Goal: Task Accomplishment & Management: Use online tool/utility

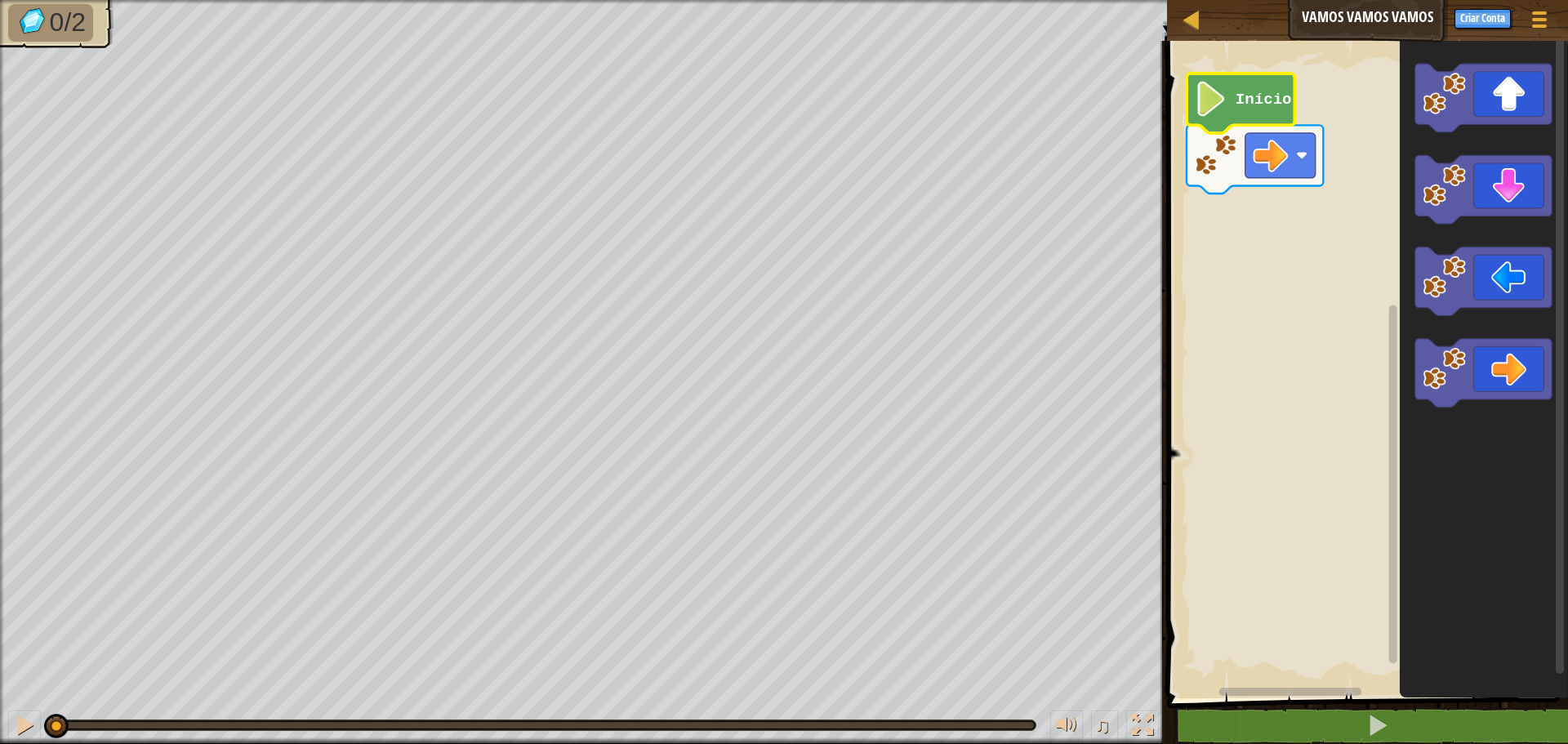
click at [1236, 104] on text "Início" at bounding box center [1264, 99] width 56 height 18
click at [1223, 102] on image "Espaço de trabalho do Blockly" at bounding box center [1212, 99] width 34 height 35
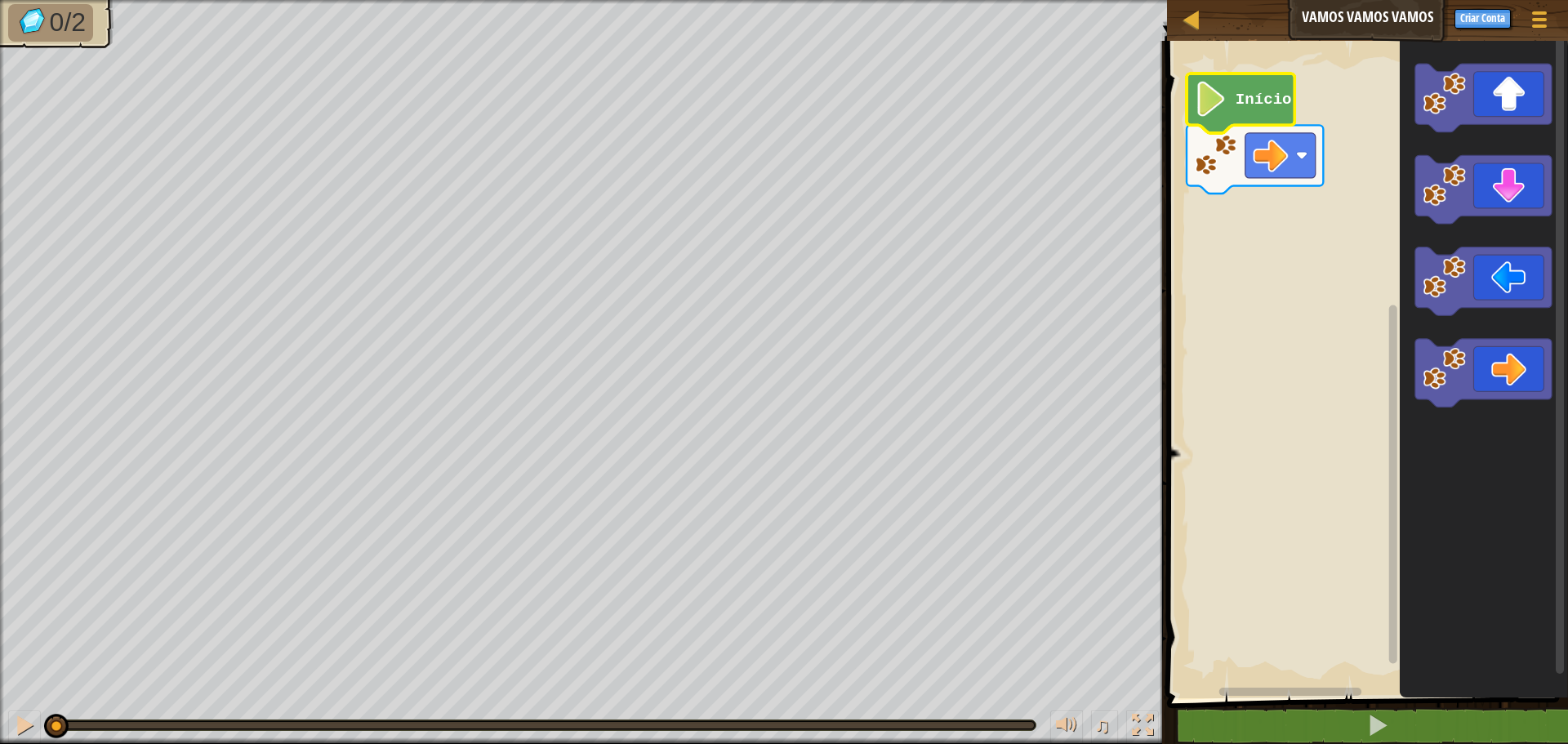
click at [1223, 102] on image "Espaço de trabalho do Blockly" at bounding box center [1212, 99] width 34 height 35
click at [1217, 102] on image "Espaço de trabalho do Blockly" at bounding box center [1212, 99] width 34 height 35
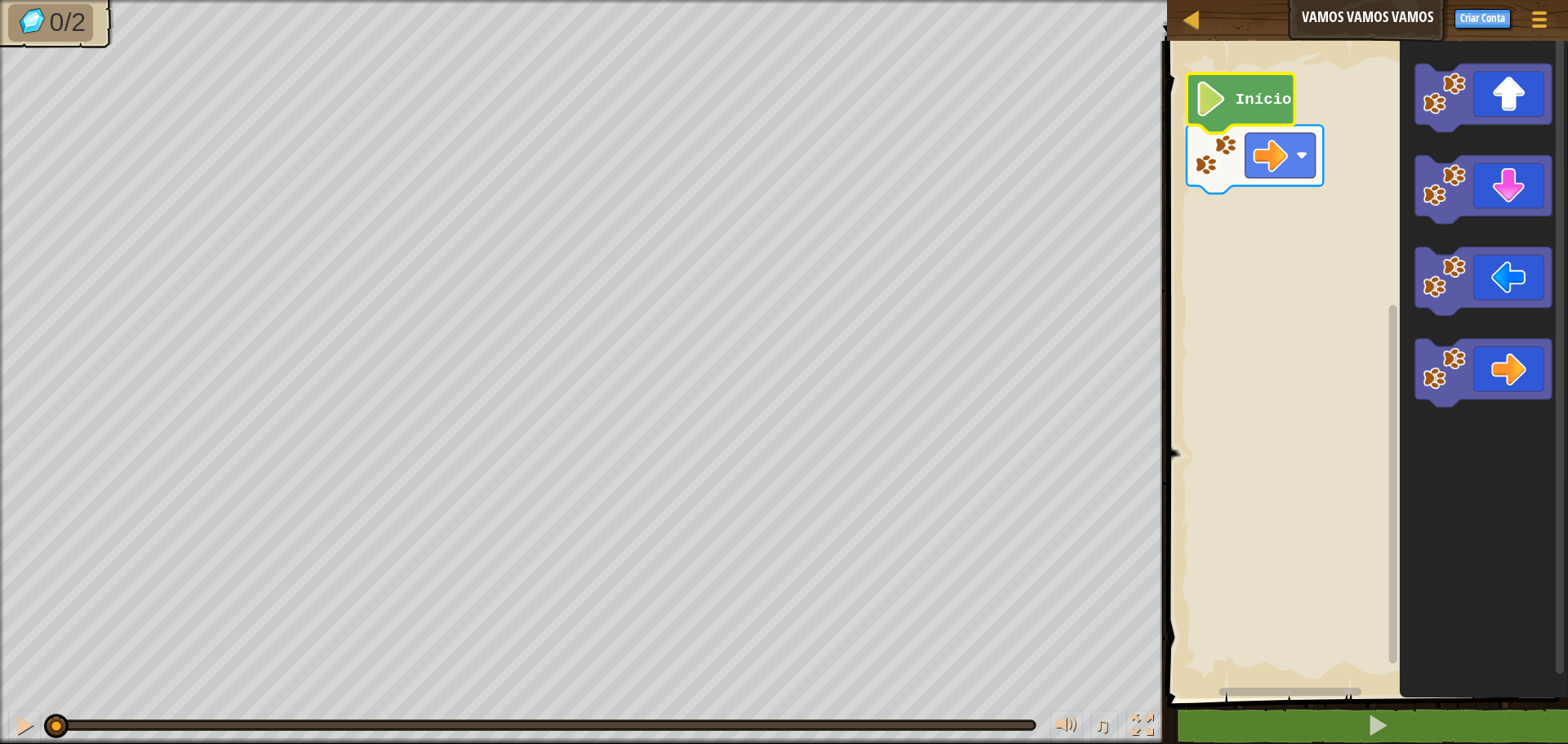
click at [1217, 102] on image "Espaço de trabalho do Blockly" at bounding box center [1212, 99] width 34 height 35
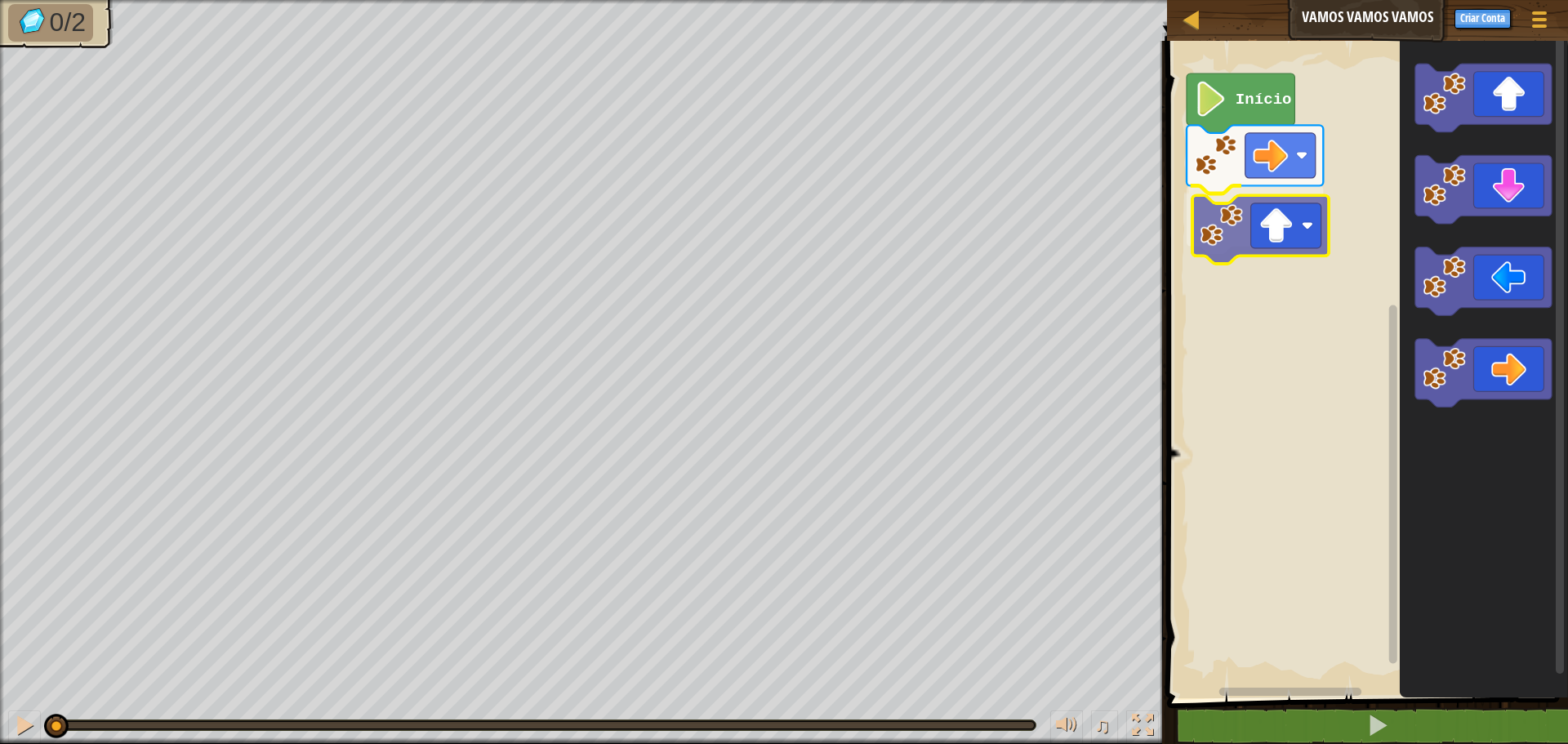
click at [1239, 232] on div "Início" at bounding box center [1365, 366] width 406 height 666
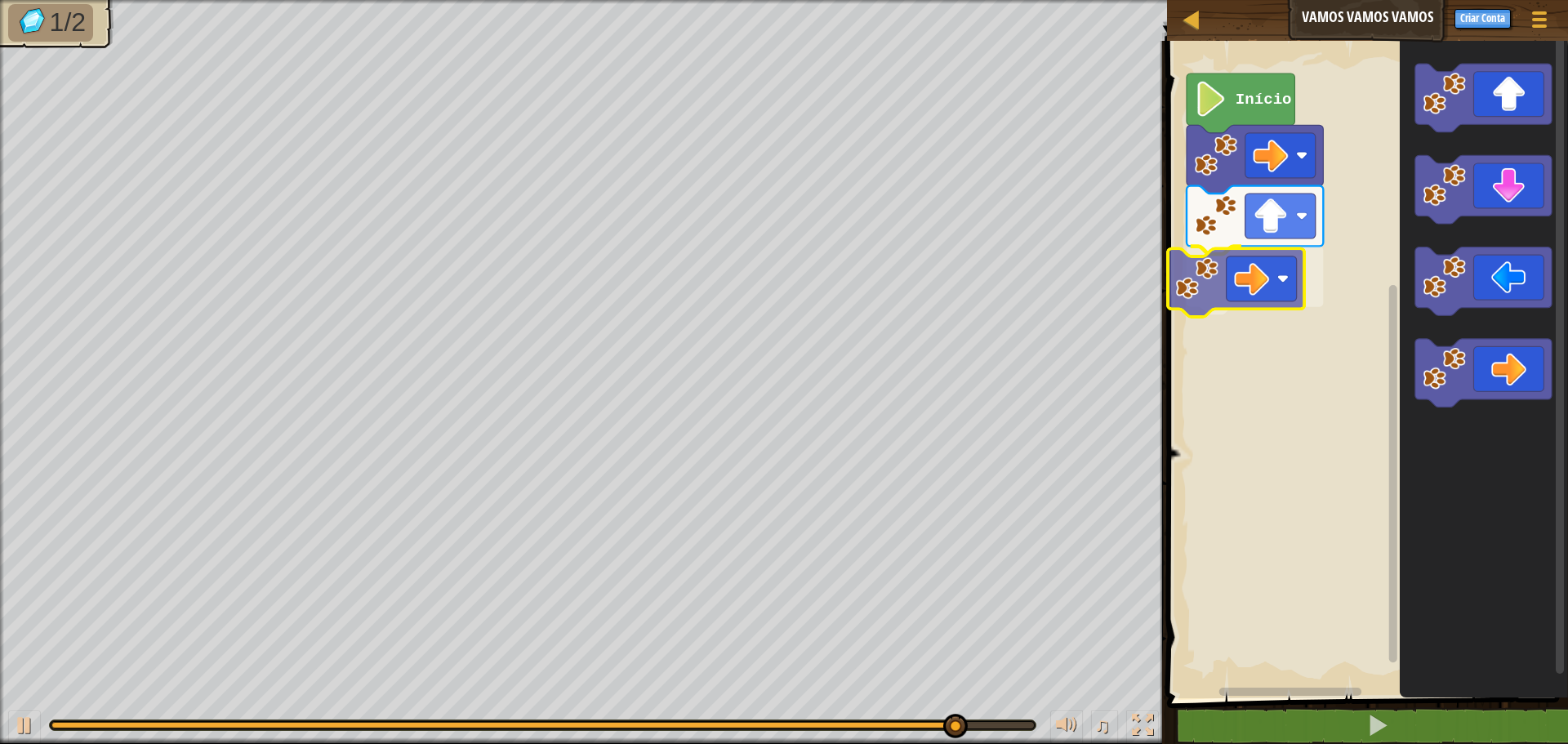
click at [1235, 290] on div "Início" at bounding box center [1365, 366] width 406 height 666
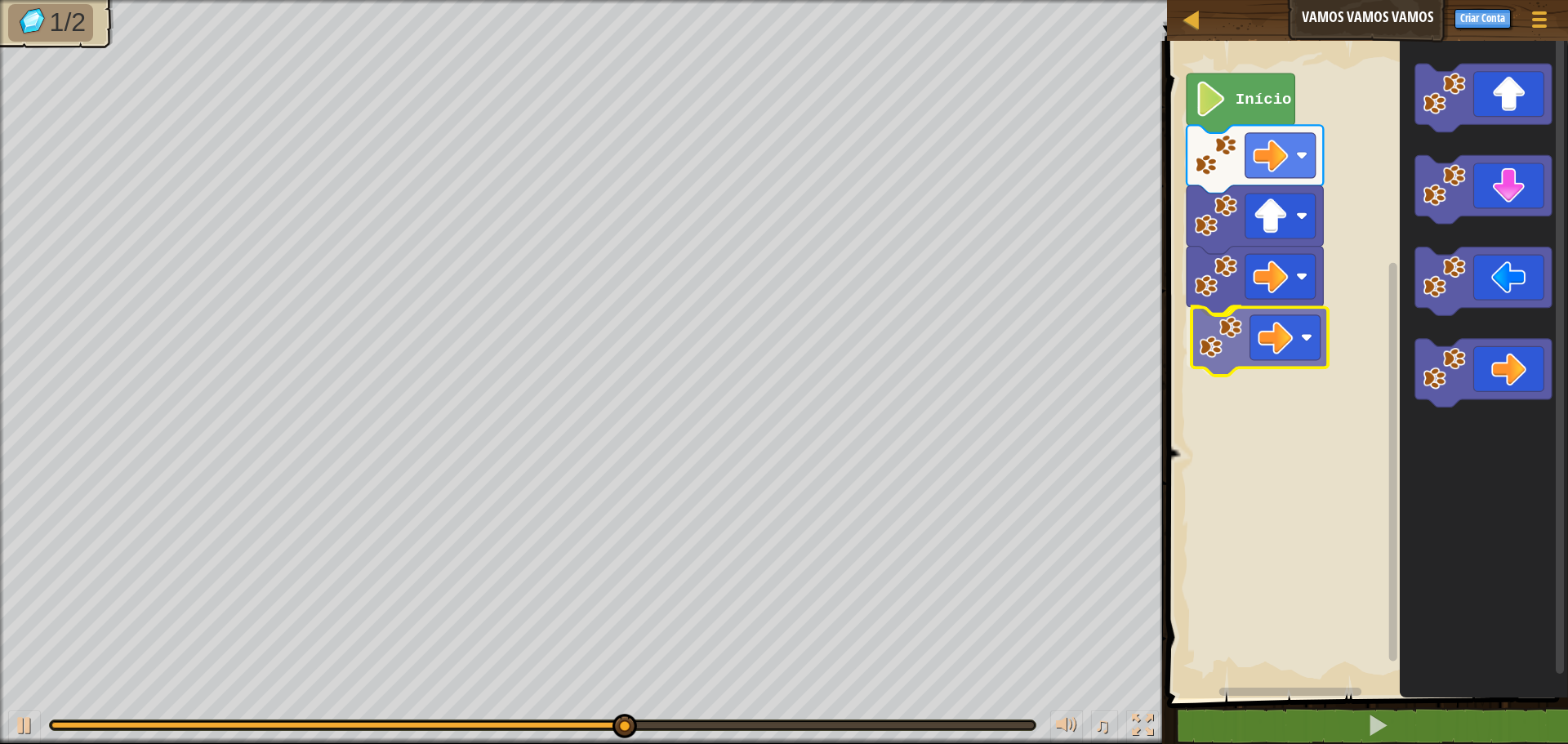
click at [1212, 327] on div "Início" at bounding box center [1365, 366] width 406 height 666
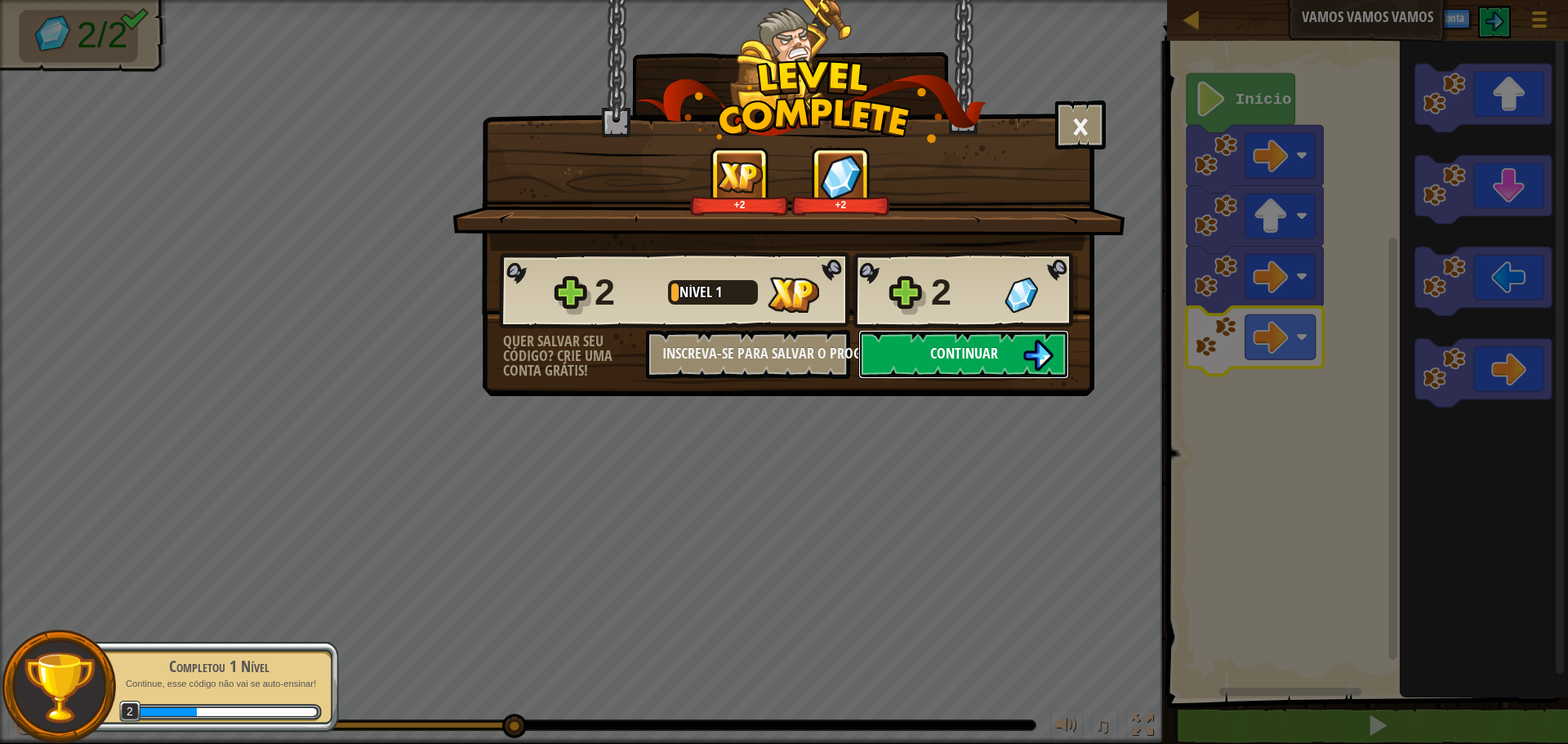
click at [1012, 352] on button "Continuar" at bounding box center [964, 354] width 210 height 49
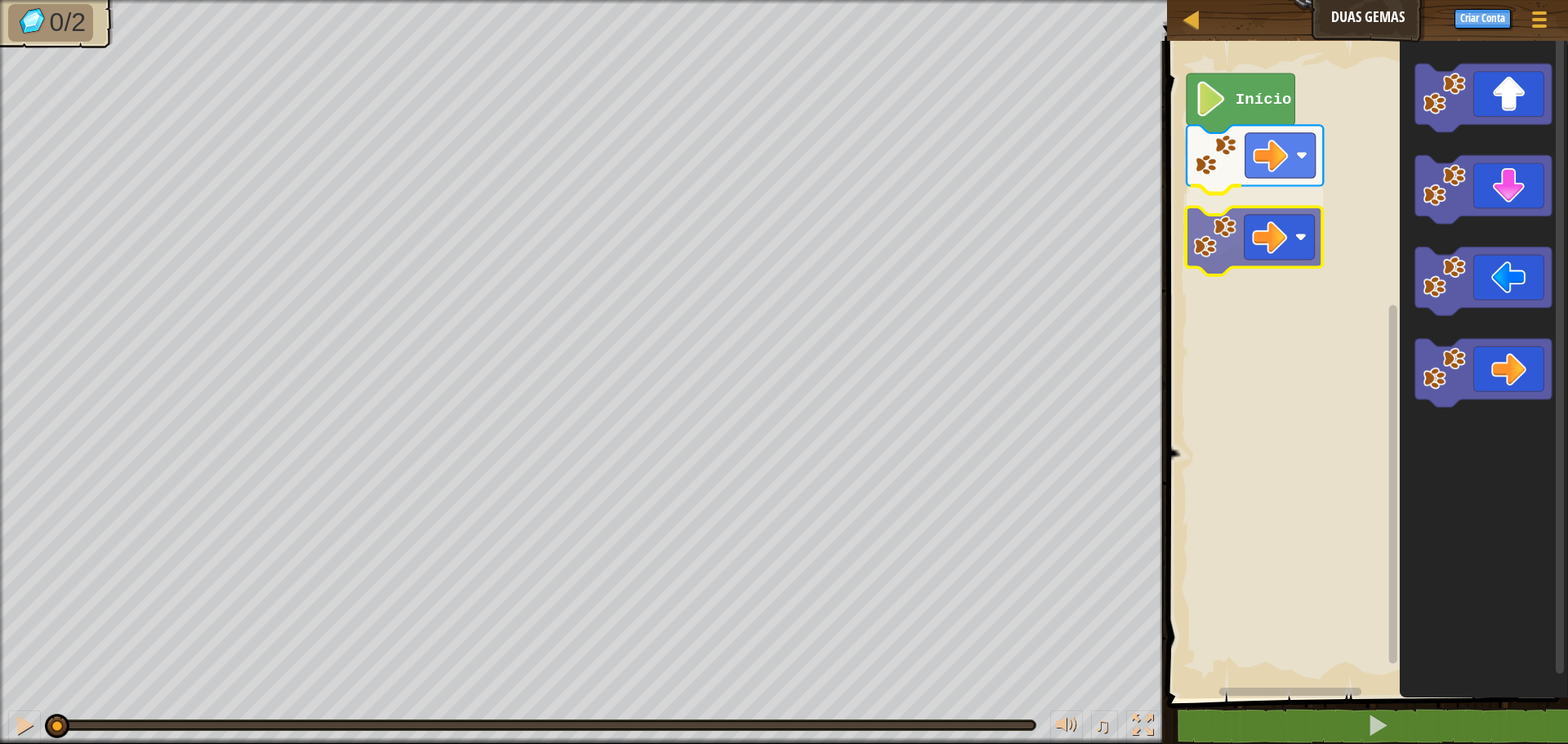
click at [1250, 227] on div "Início" at bounding box center [1365, 366] width 406 height 666
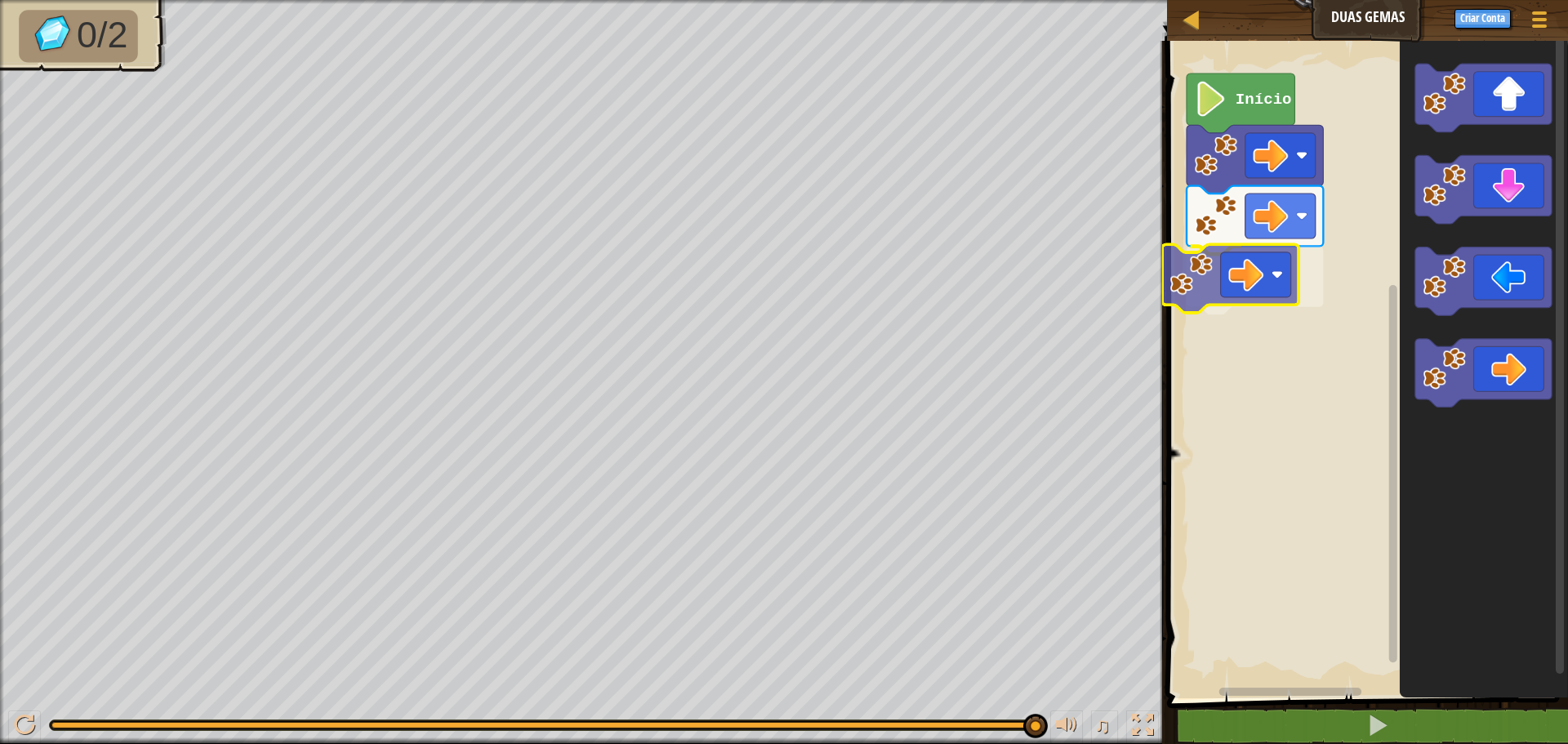
click at [1196, 280] on div "Início" at bounding box center [1365, 366] width 406 height 666
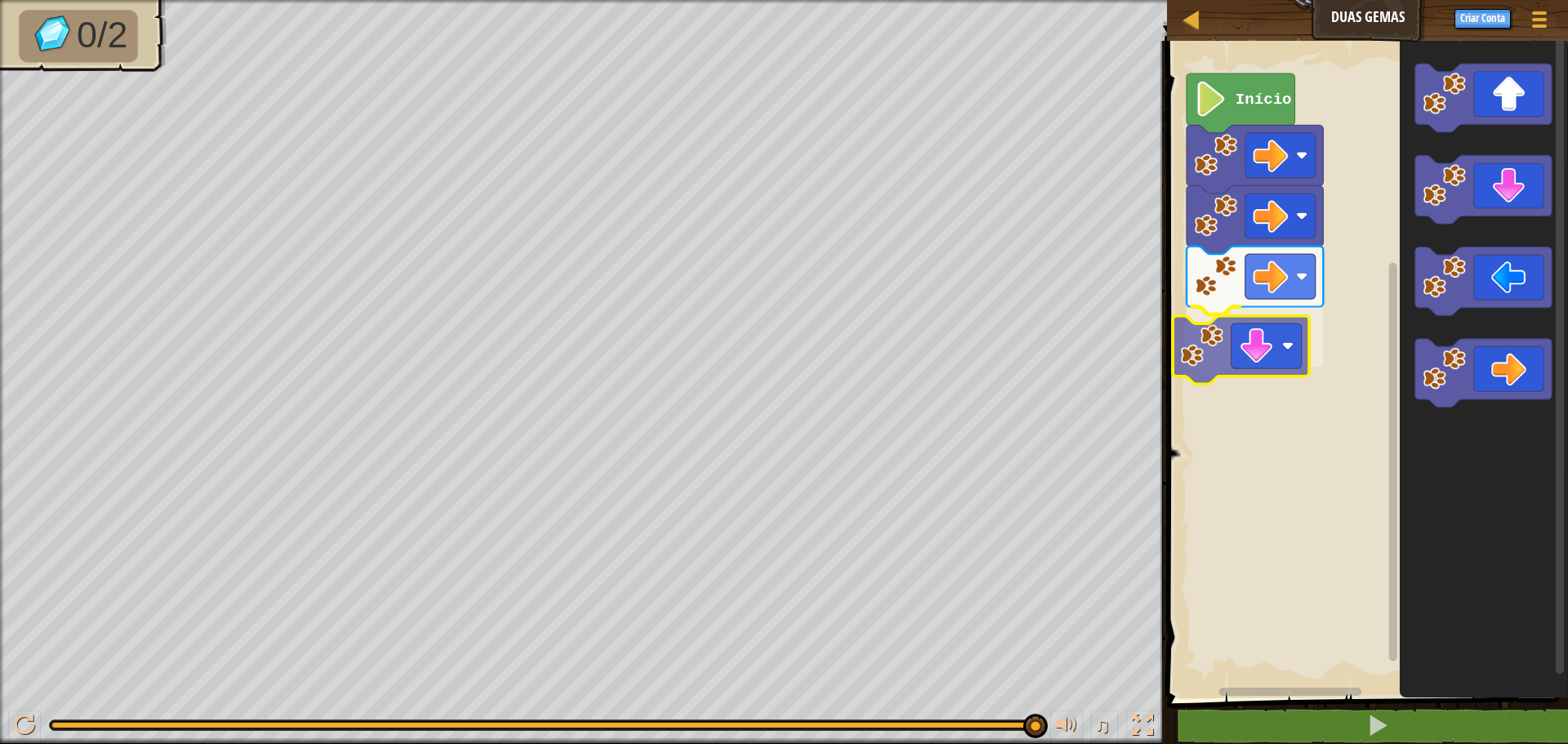
click at [1227, 364] on div "Início" at bounding box center [1365, 366] width 406 height 666
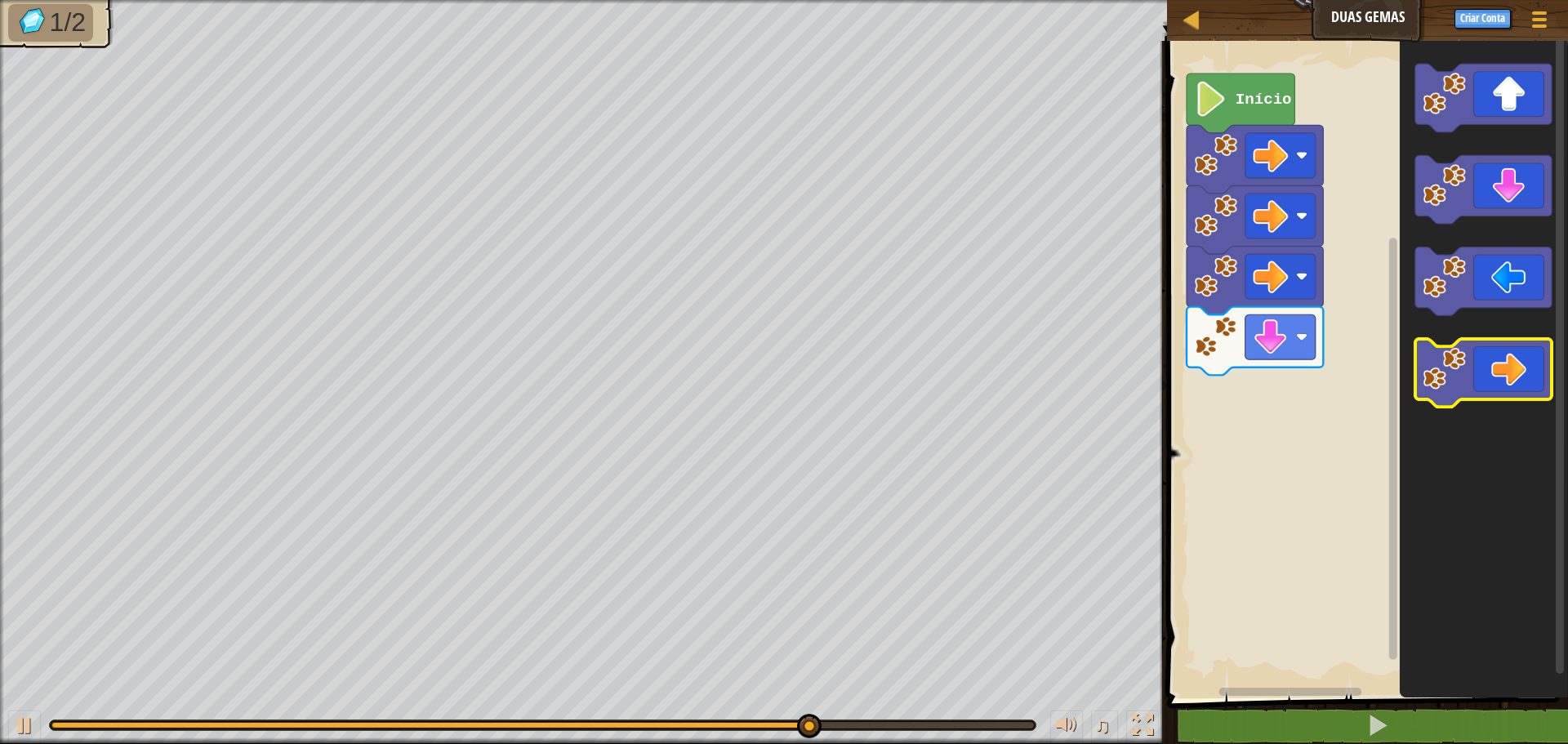
click at [1430, 371] on image "Espaço de trabalho do Blockly" at bounding box center [1445, 369] width 43 height 43
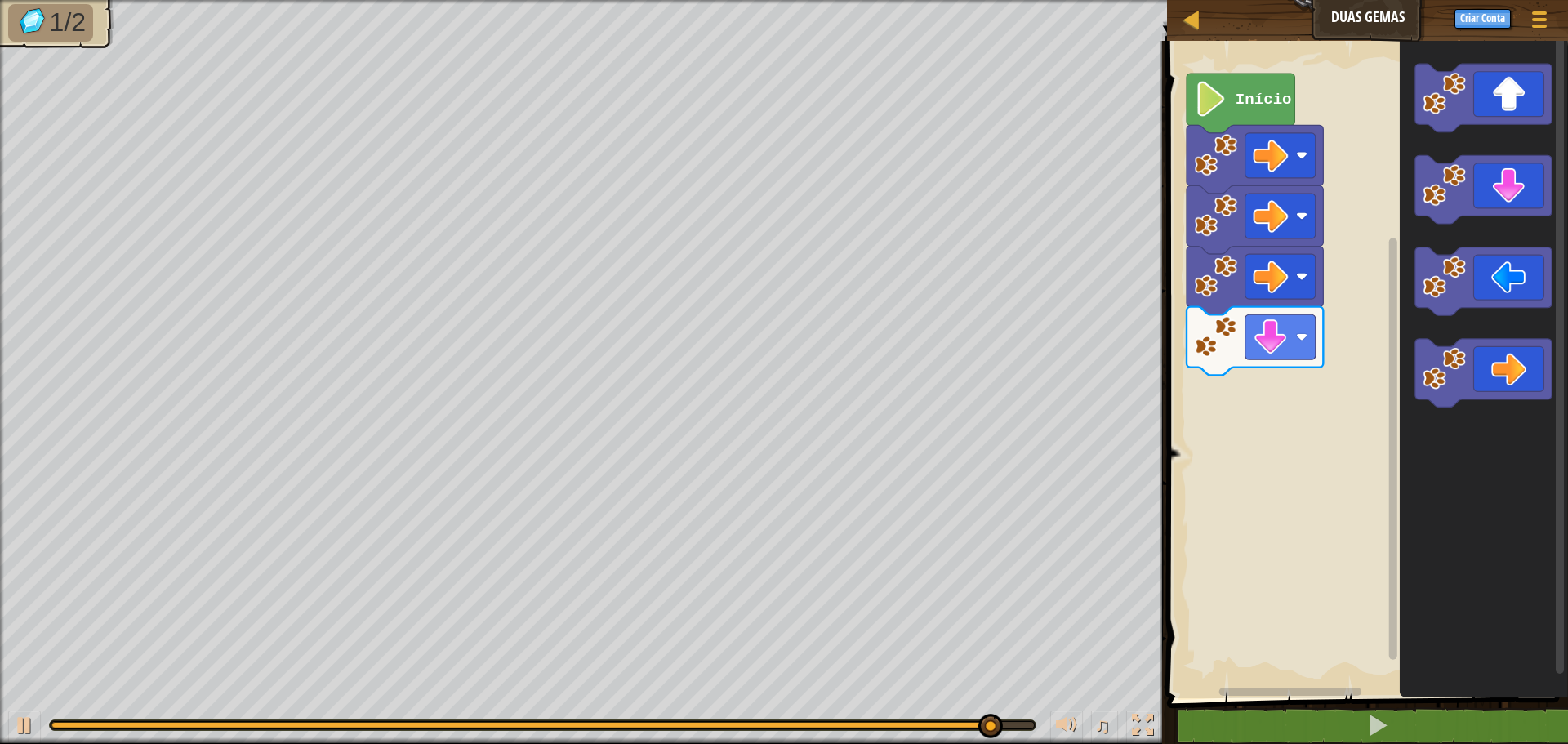
click at [977, 391] on div "Mapa Duas Gemas Menu do Jogo Criar Conta 1 הההההההההההההההההההההההההההההההההההה…" at bounding box center [784, 372] width 1568 height 744
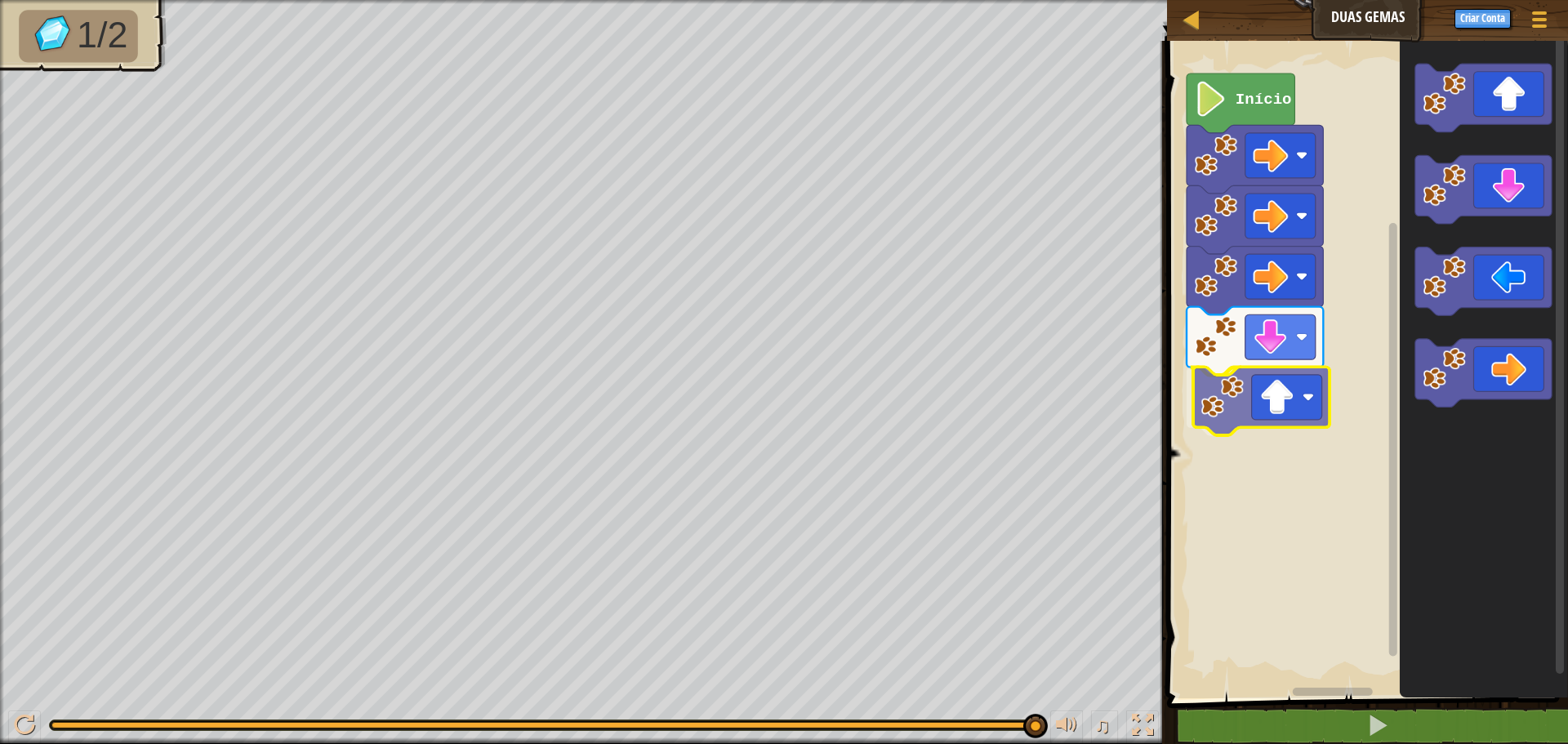
click at [1264, 406] on div "Início" at bounding box center [1365, 366] width 406 height 666
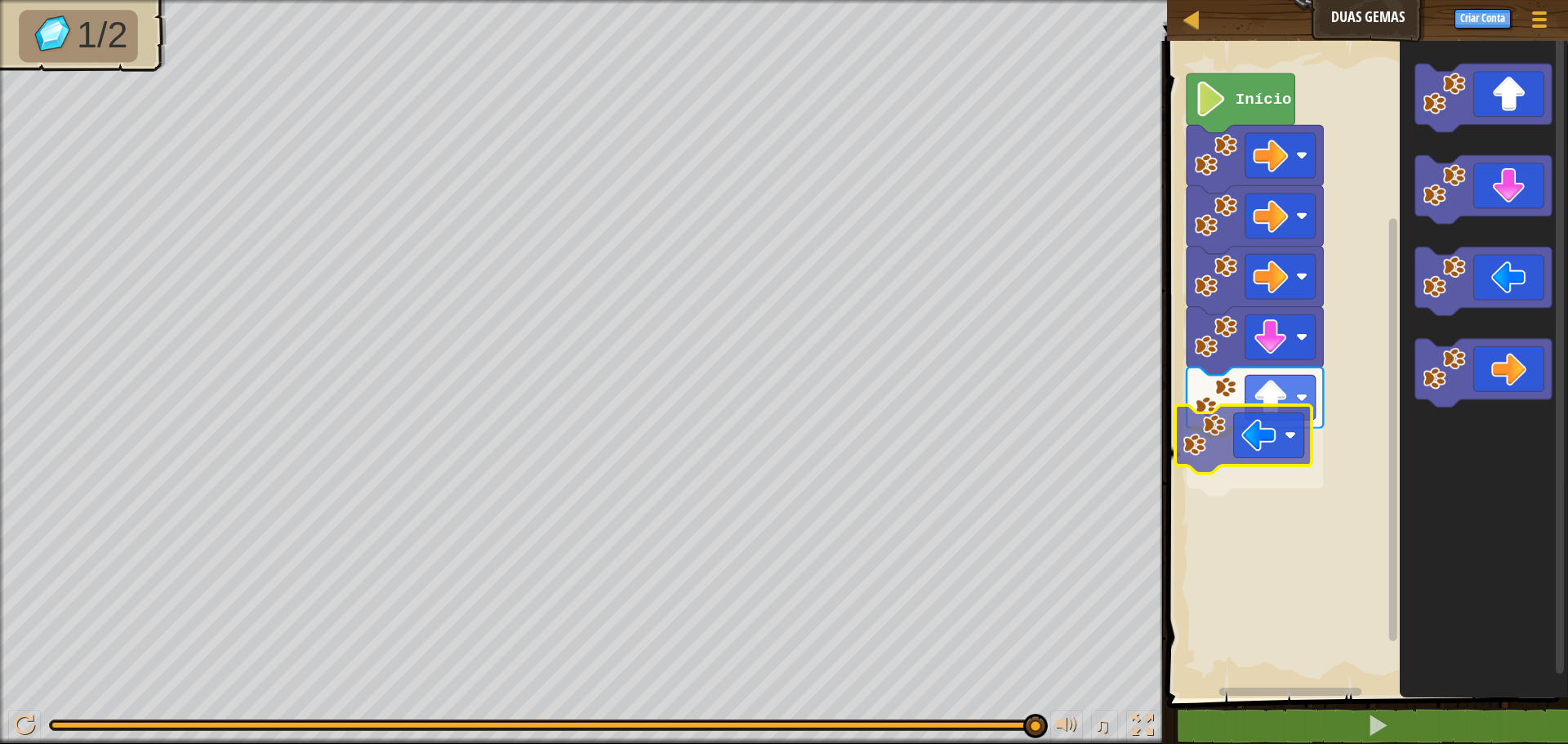
click at [1250, 427] on div "Início" at bounding box center [1365, 366] width 406 height 666
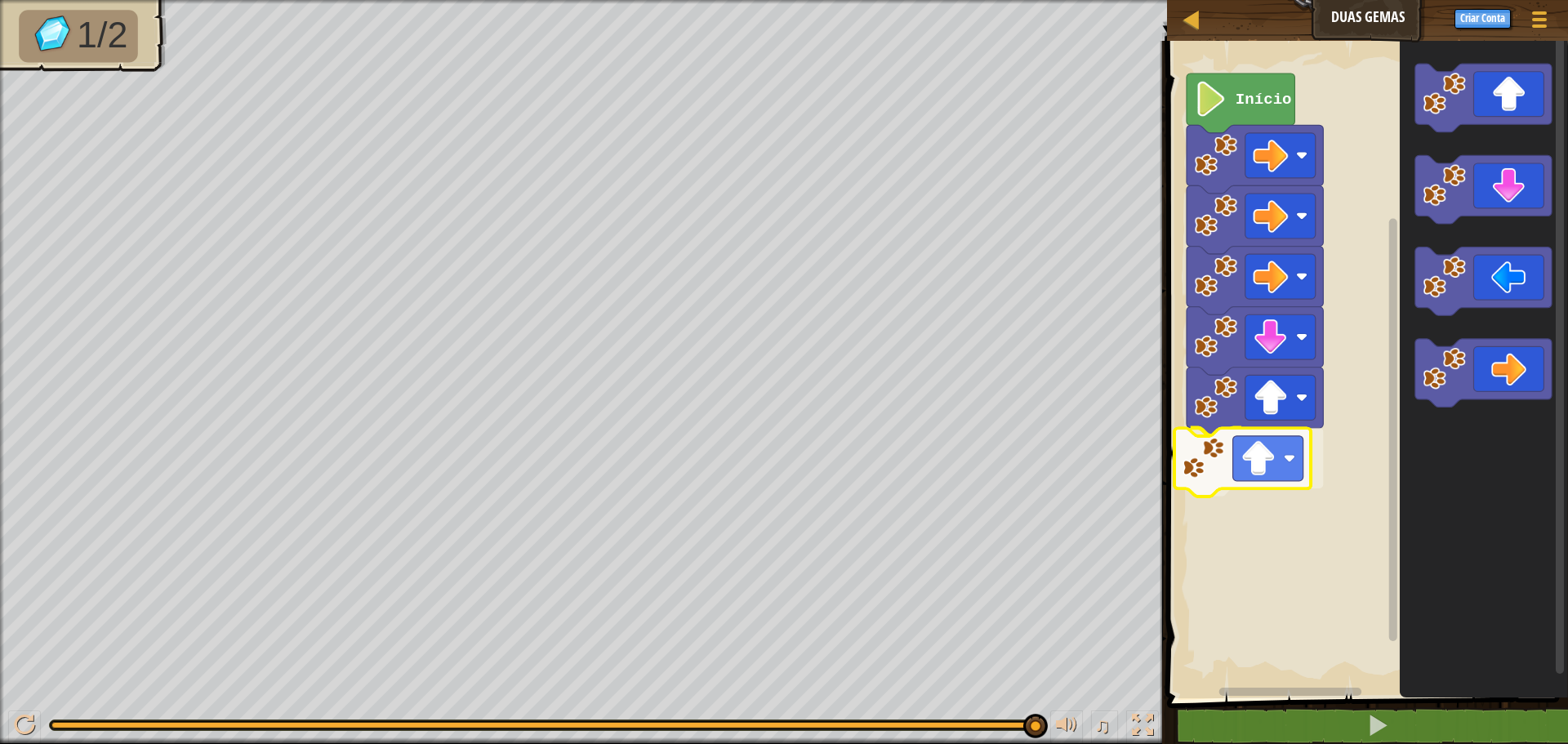
click at [1190, 487] on div "Início" at bounding box center [1365, 366] width 406 height 666
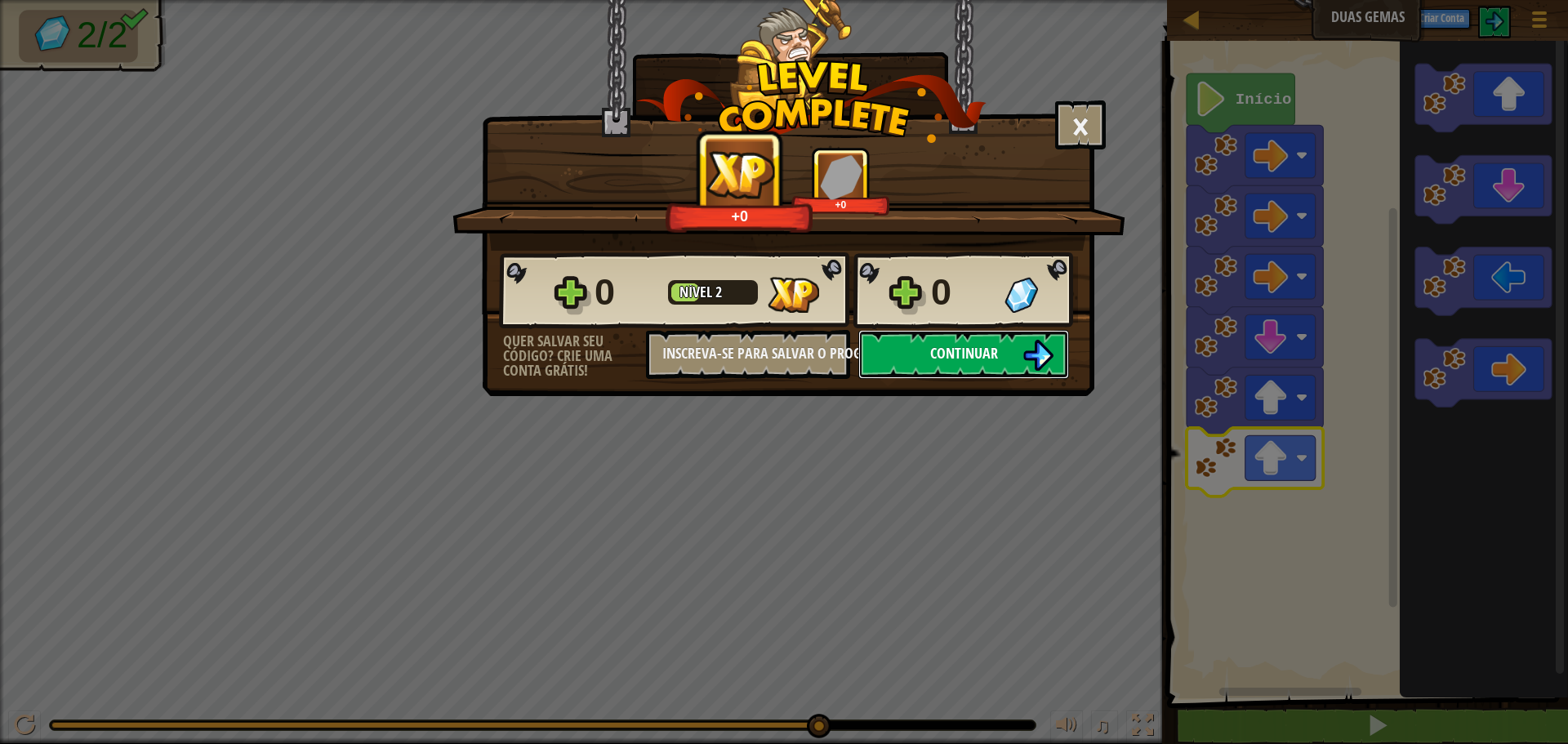
click at [984, 351] on span "Continuar" at bounding box center [964, 353] width 68 height 20
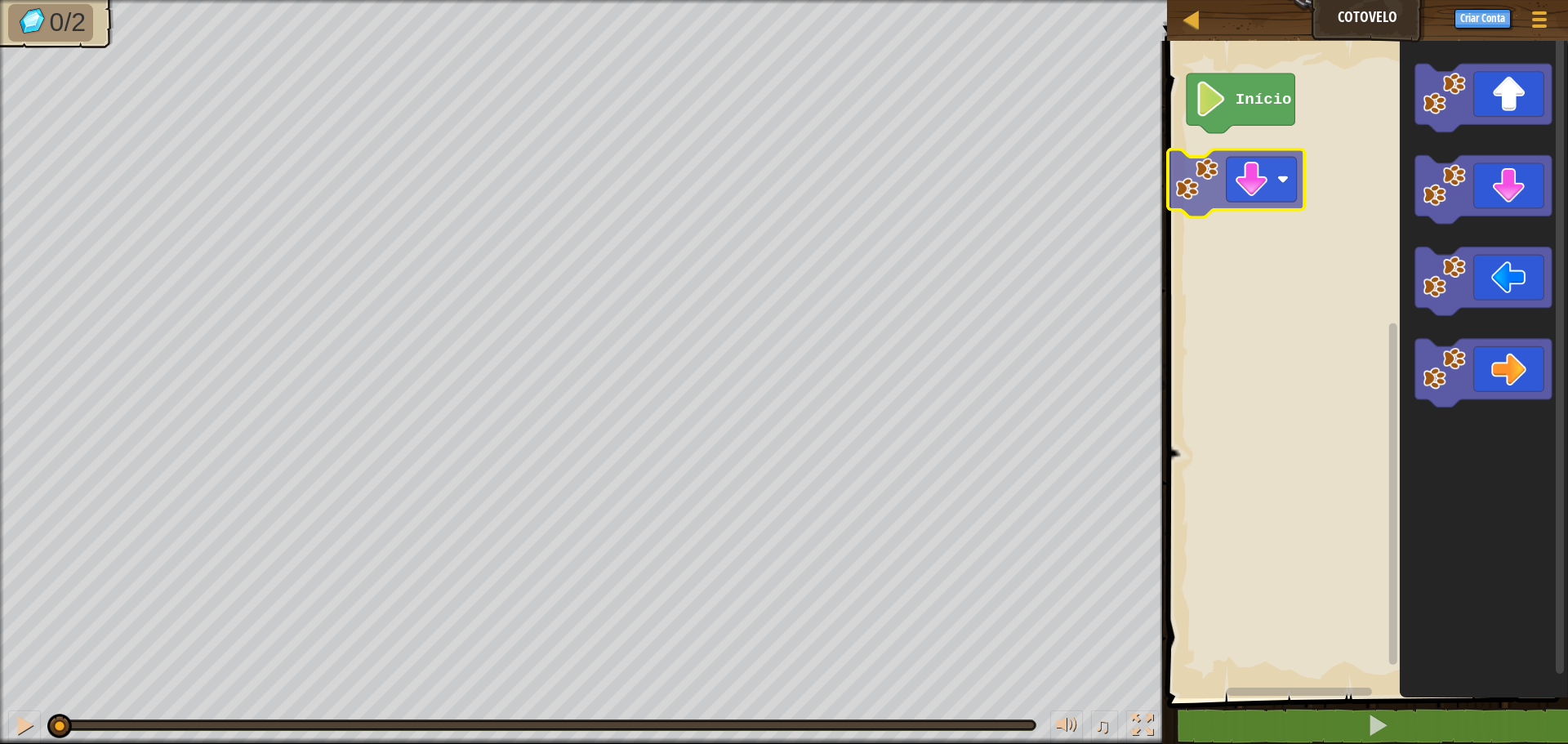
click at [1259, 197] on div "Início" at bounding box center [1365, 366] width 406 height 666
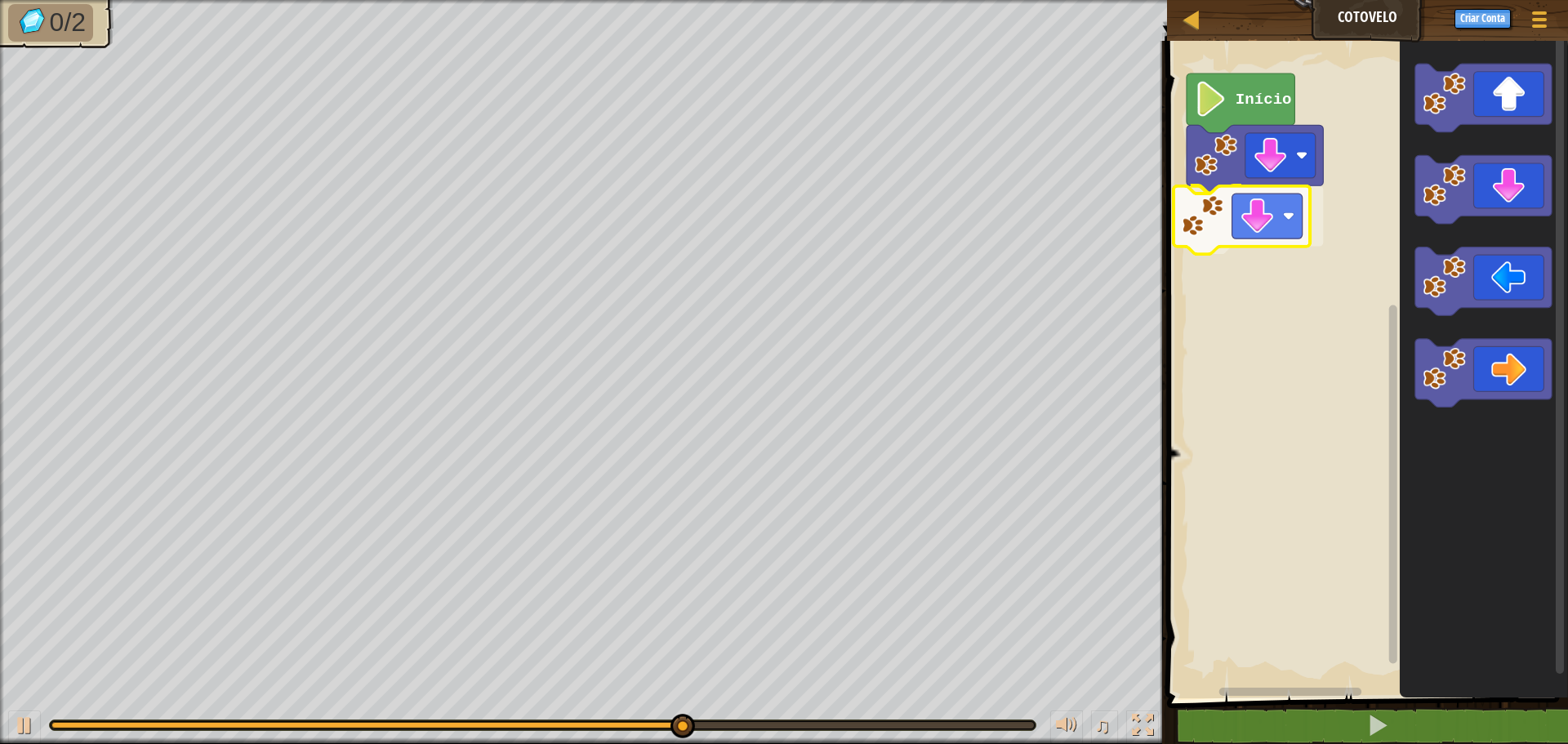
click at [1220, 198] on div "Início" at bounding box center [1365, 366] width 406 height 666
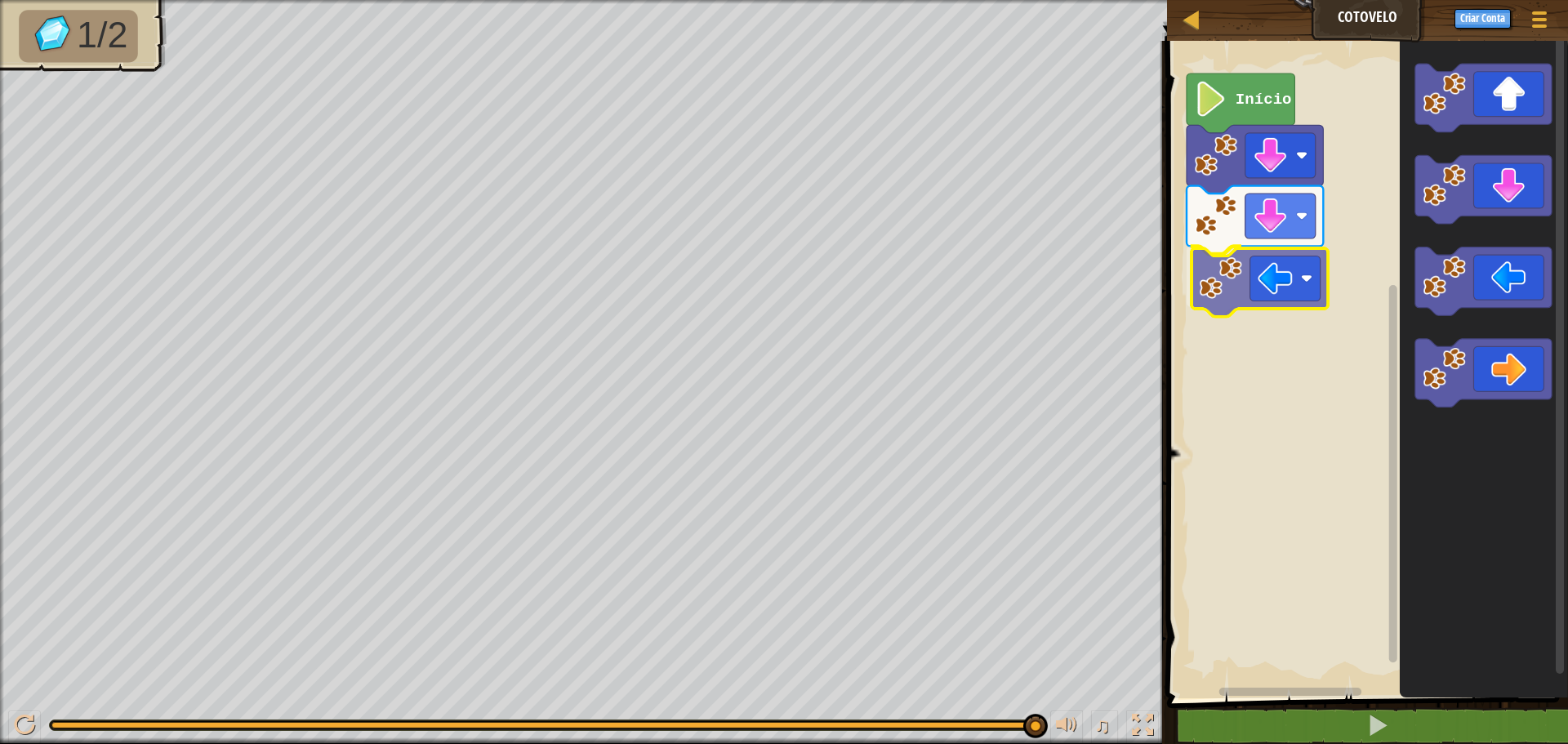
click at [1244, 285] on div "Início" at bounding box center [1365, 366] width 406 height 666
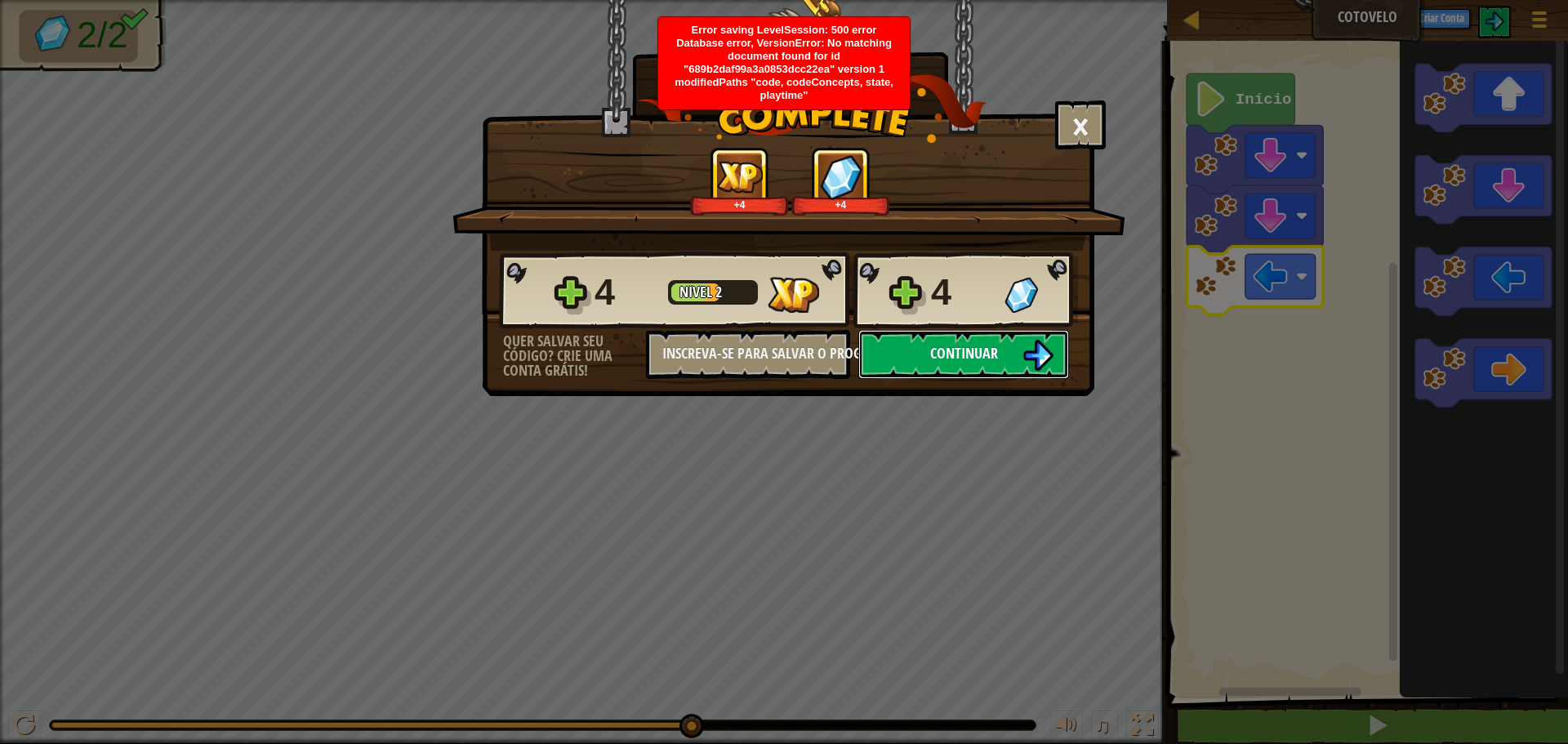
click at [1003, 344] on button "Continuar" at bounding box center [964, 354] width 210 height 49
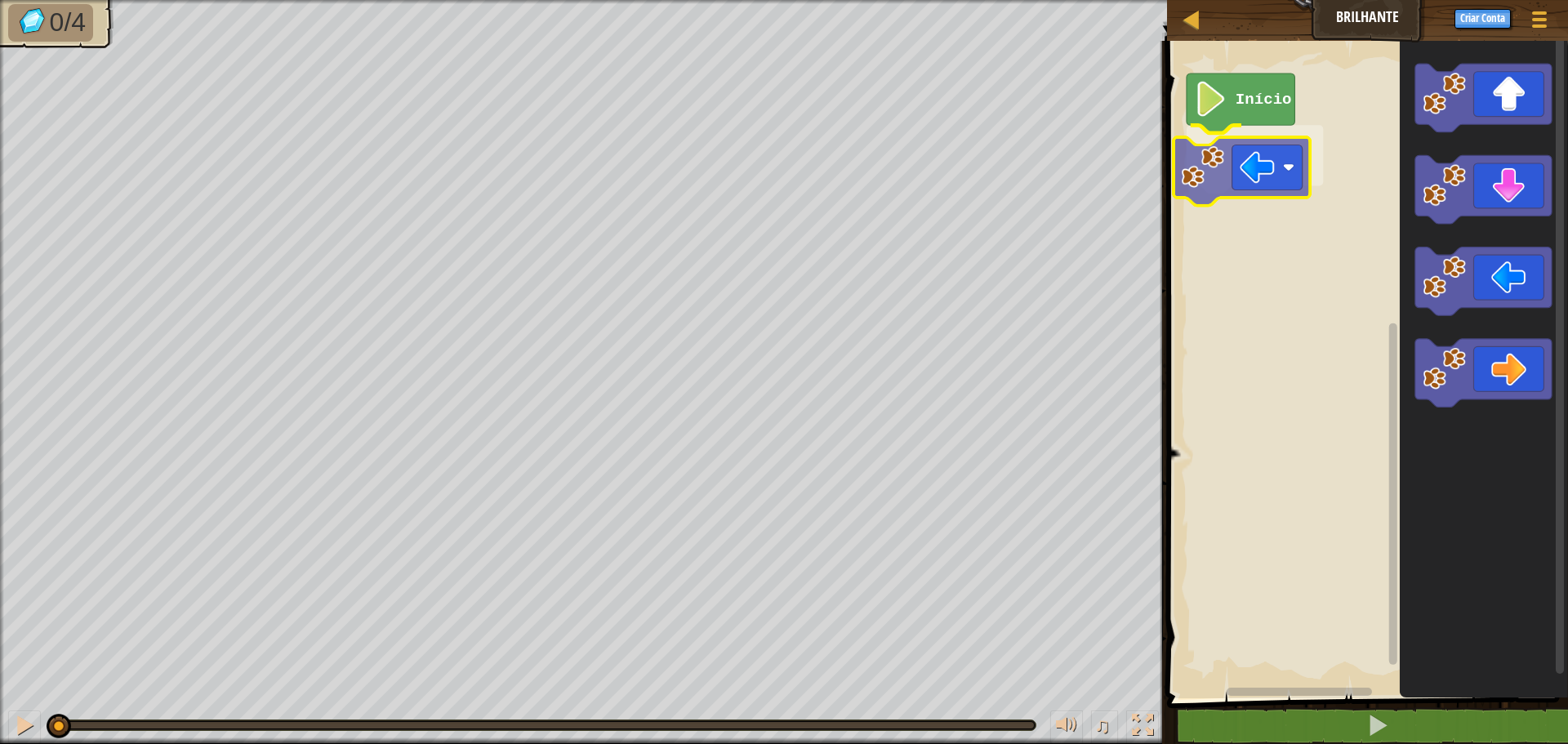
click at [1240, 179] on div "Início" at bounding box center [1365, 366] width 406 height 666
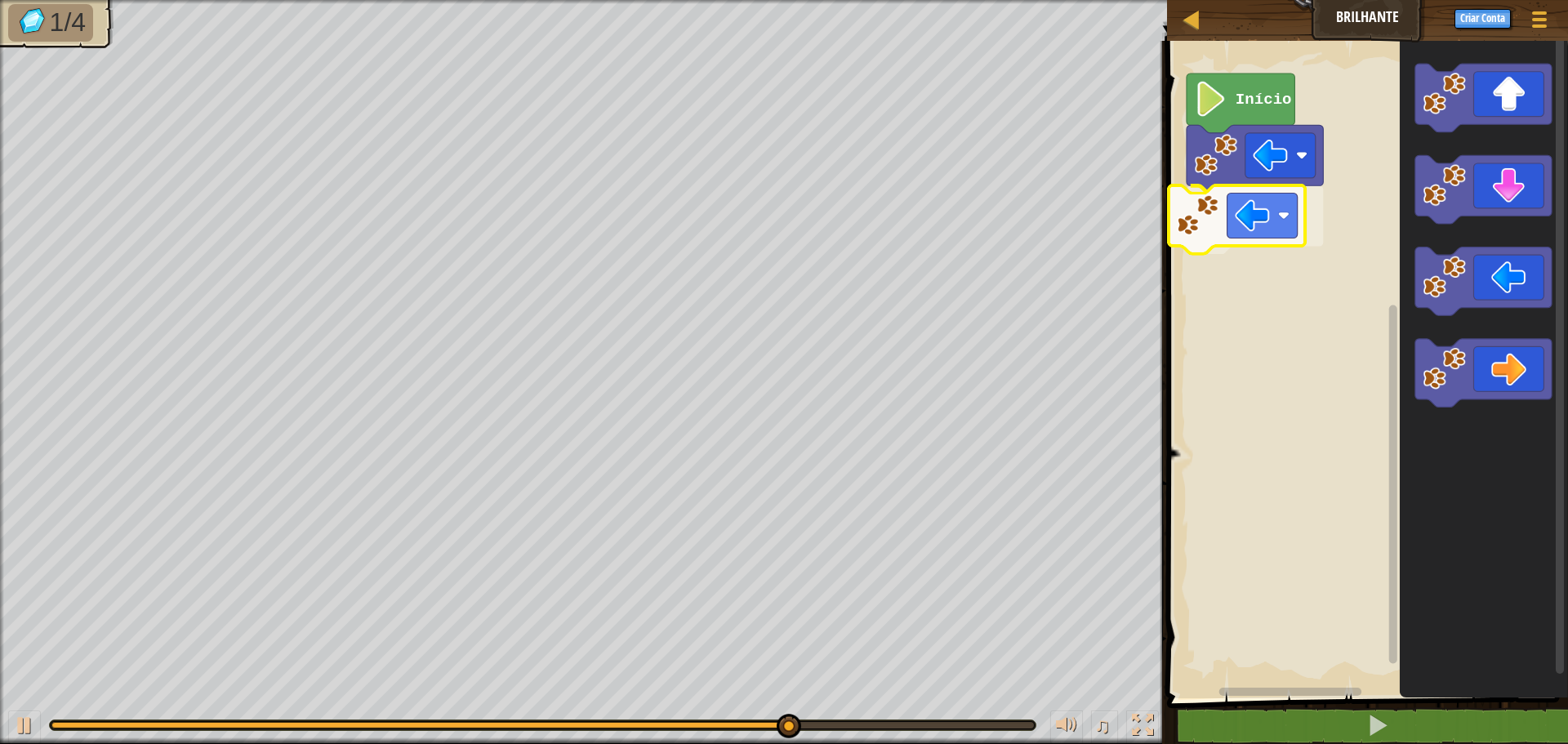
click at [1206, 233] on div "Início" at bounding box center [1365, 366] width 406 height 666
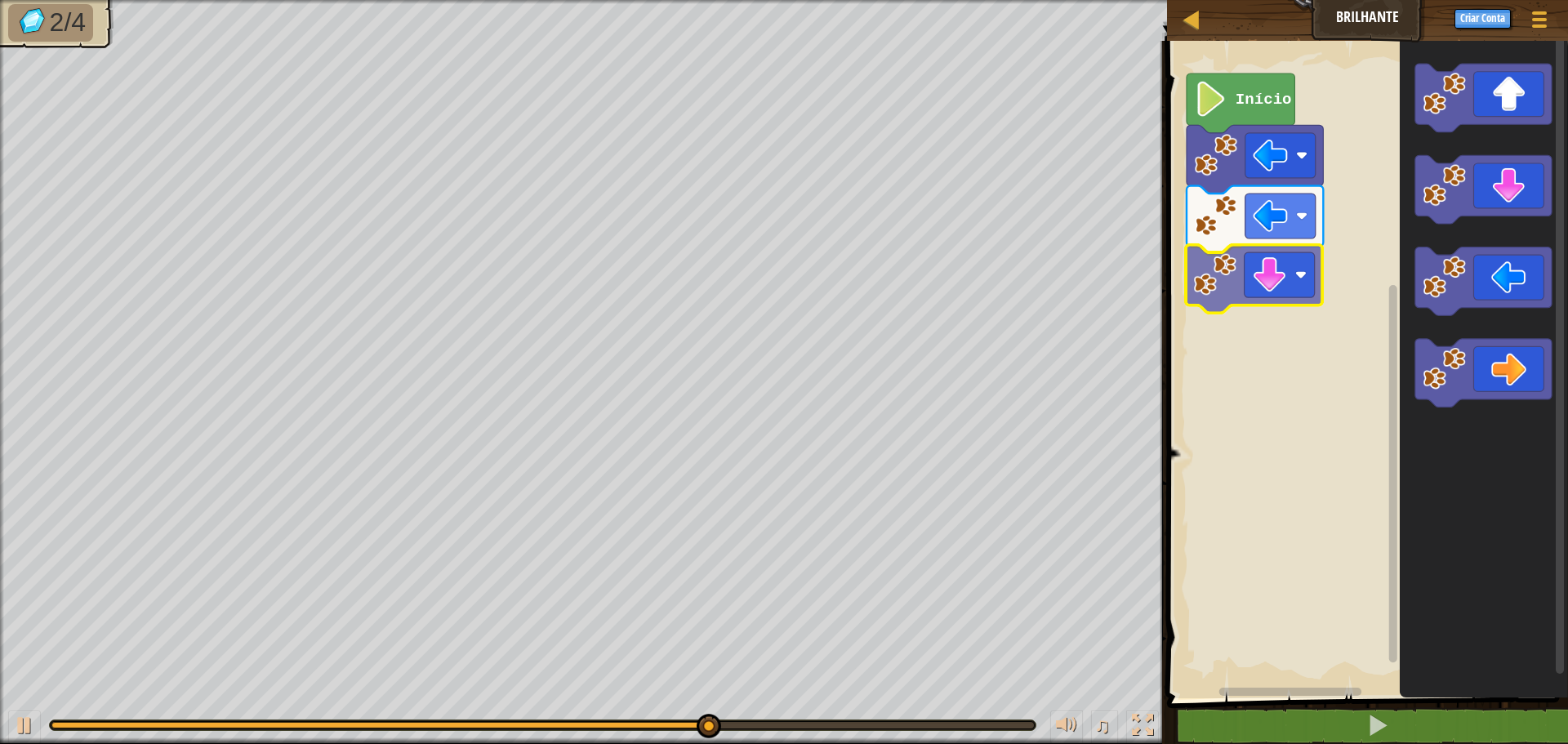
click at [1241, 289] on div "Início" at bounding box center [1365, 366] width 406 height 666
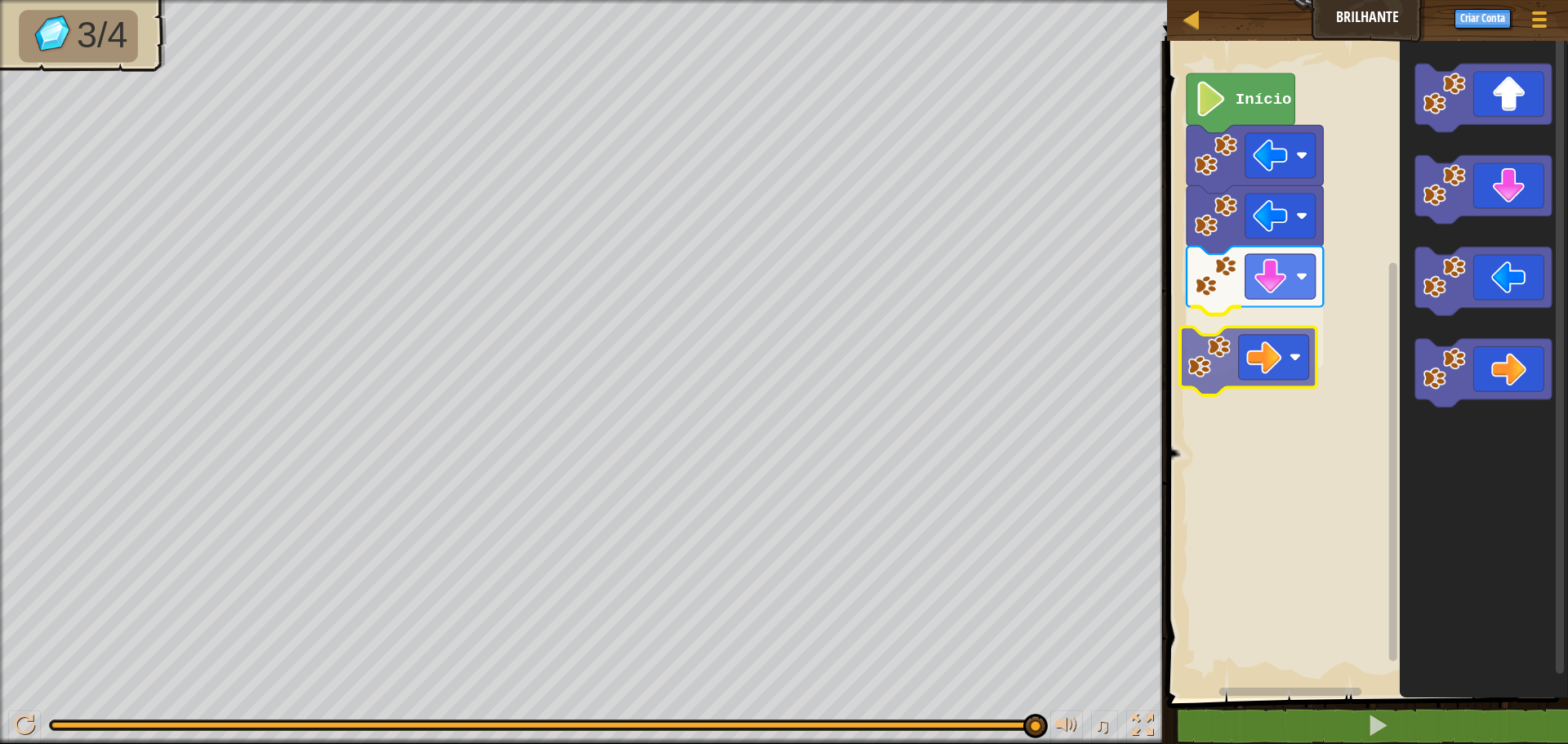
click at [1244, 371] on div "Início" at bounding box center [1365, 366] width 406 height 666
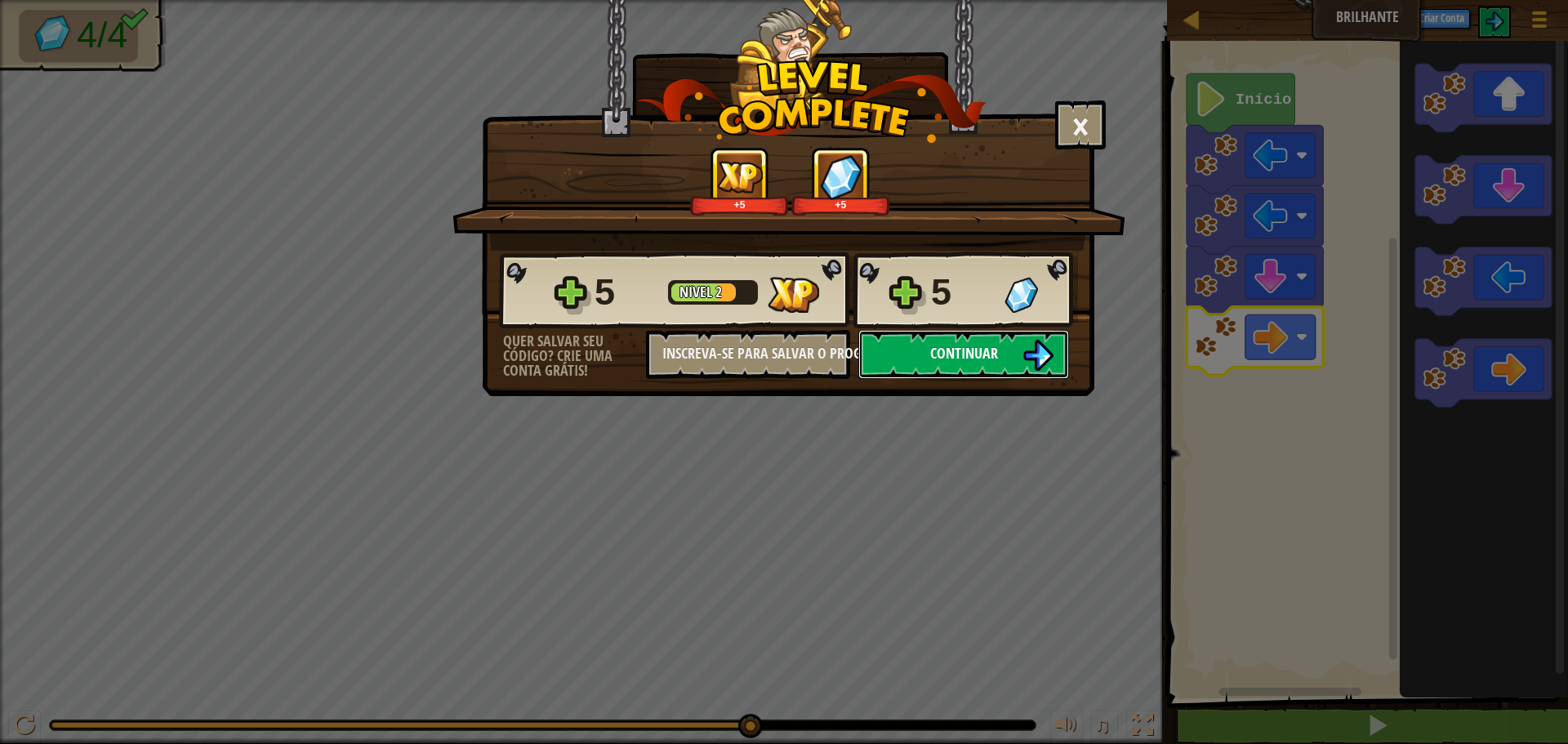
click at [1051, 358] on img at bounding box center [1038, 355] width 31 height 31
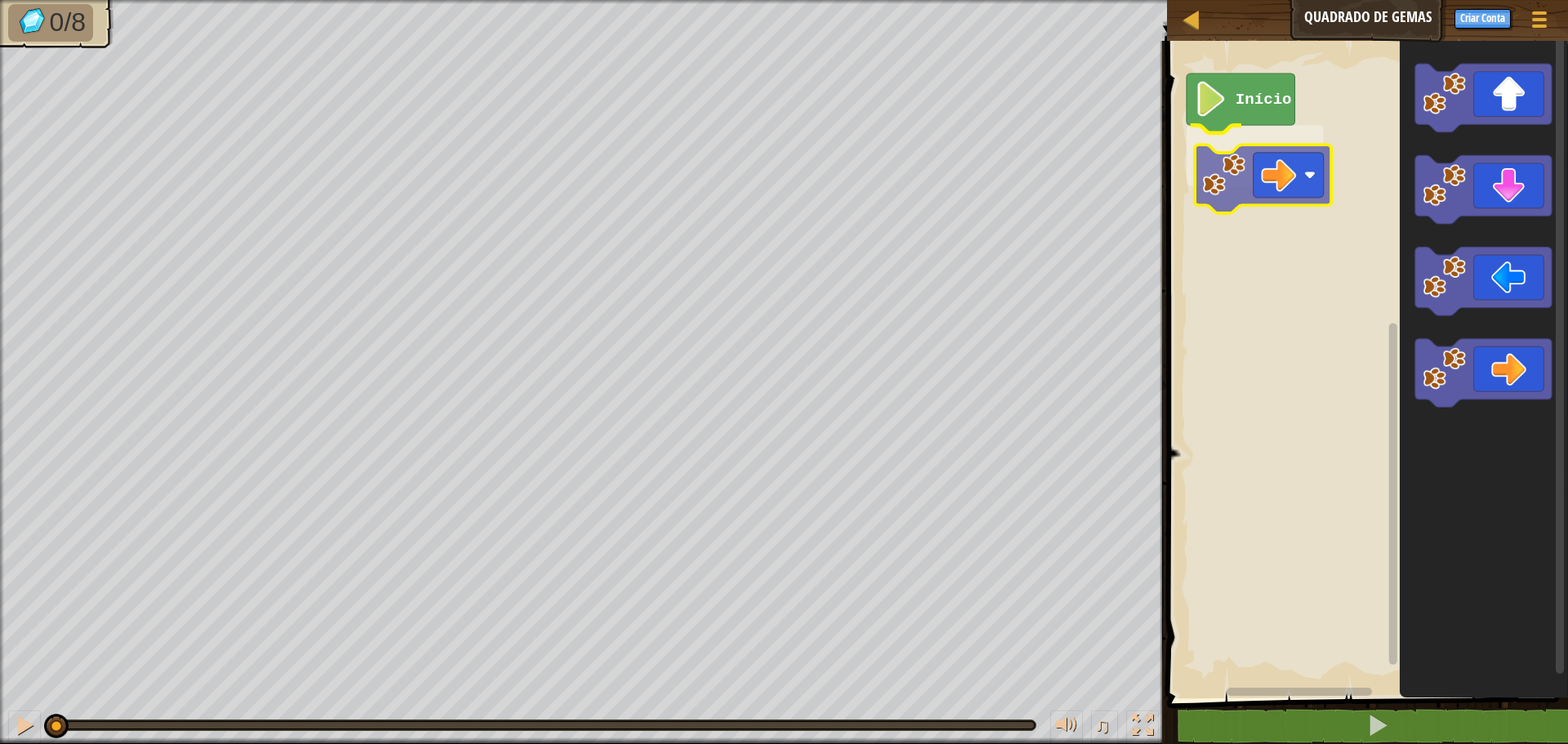
click at [1223, 176] on div "Início" at bounding box center [1365, 366] width 406 height 666
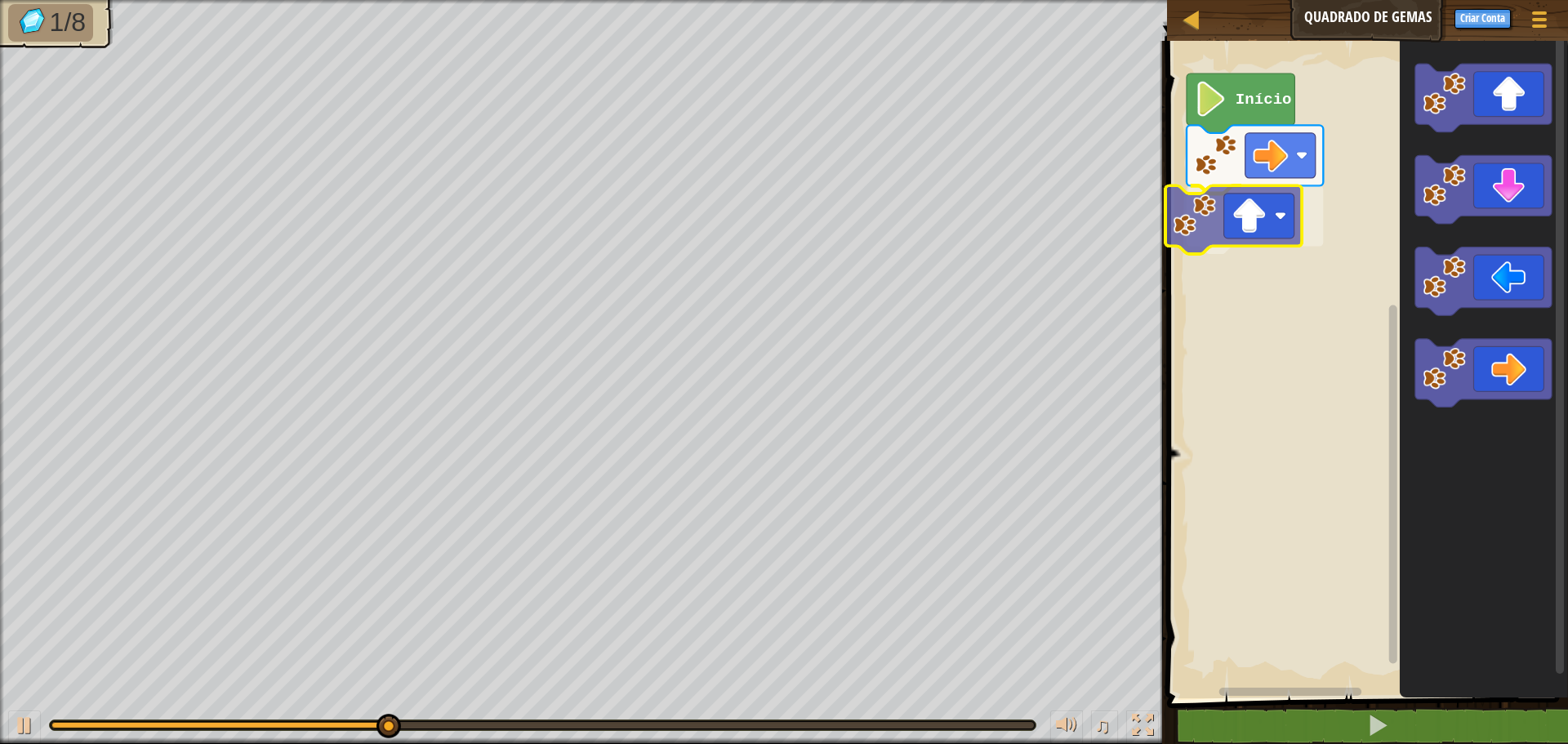
click at [1259, 228] on div "Início" at bounding box center [1365, 366] width 406 height 666
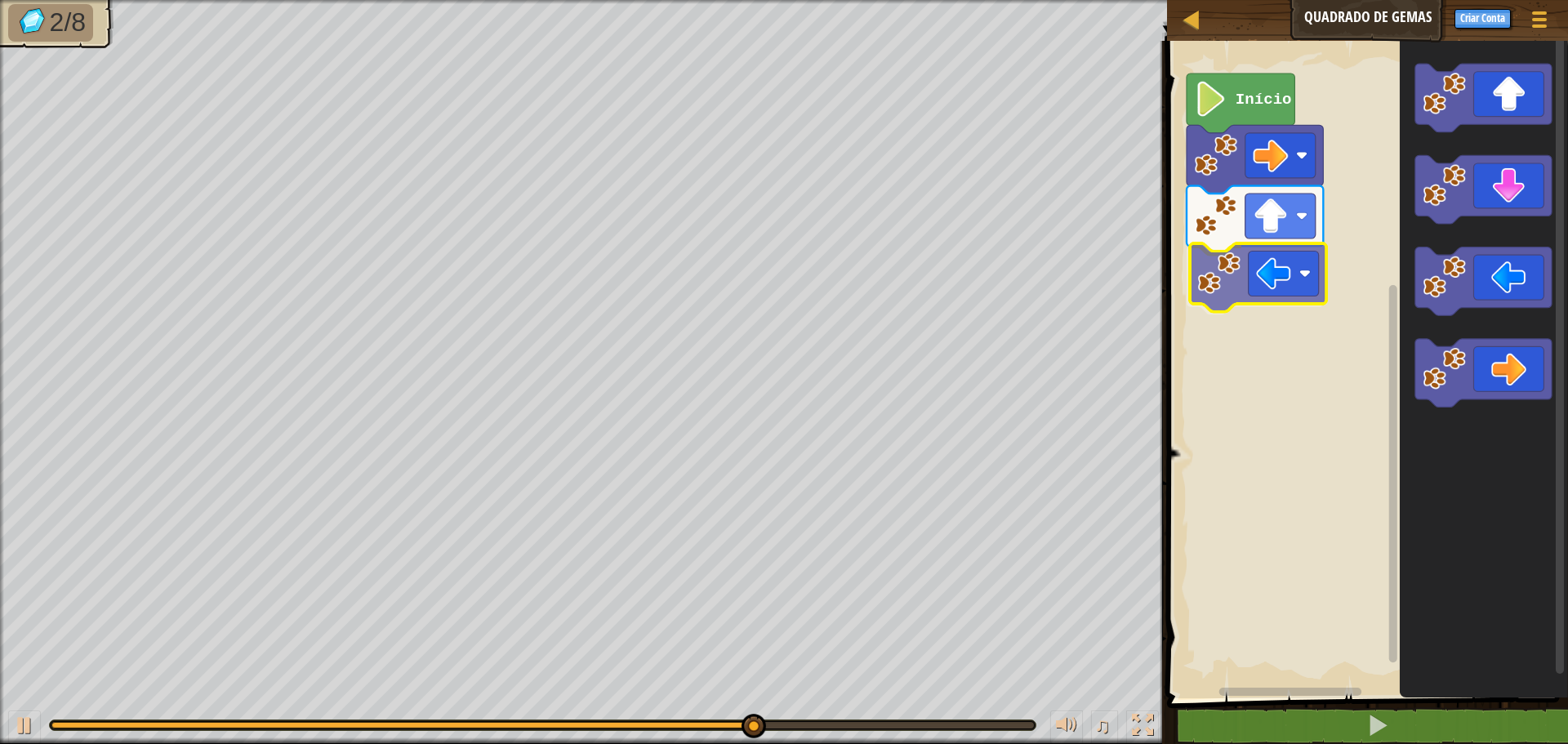
click at [1230, 289] on div "Início" at bounding box center [1365, 366] width 406 height 666
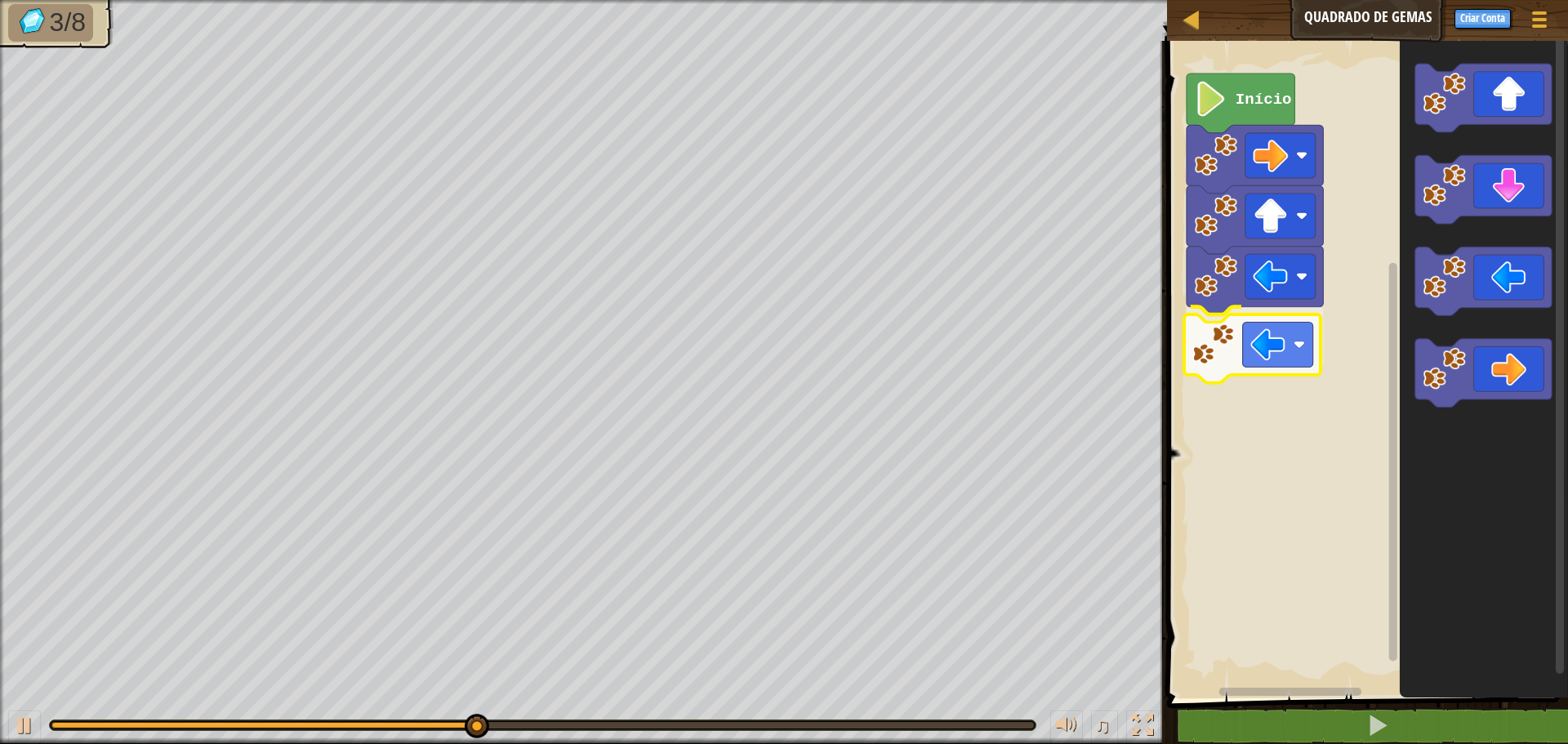
click at [1245, 330] on div "Início" at bounding box center [1365, 366] width 406 height 666
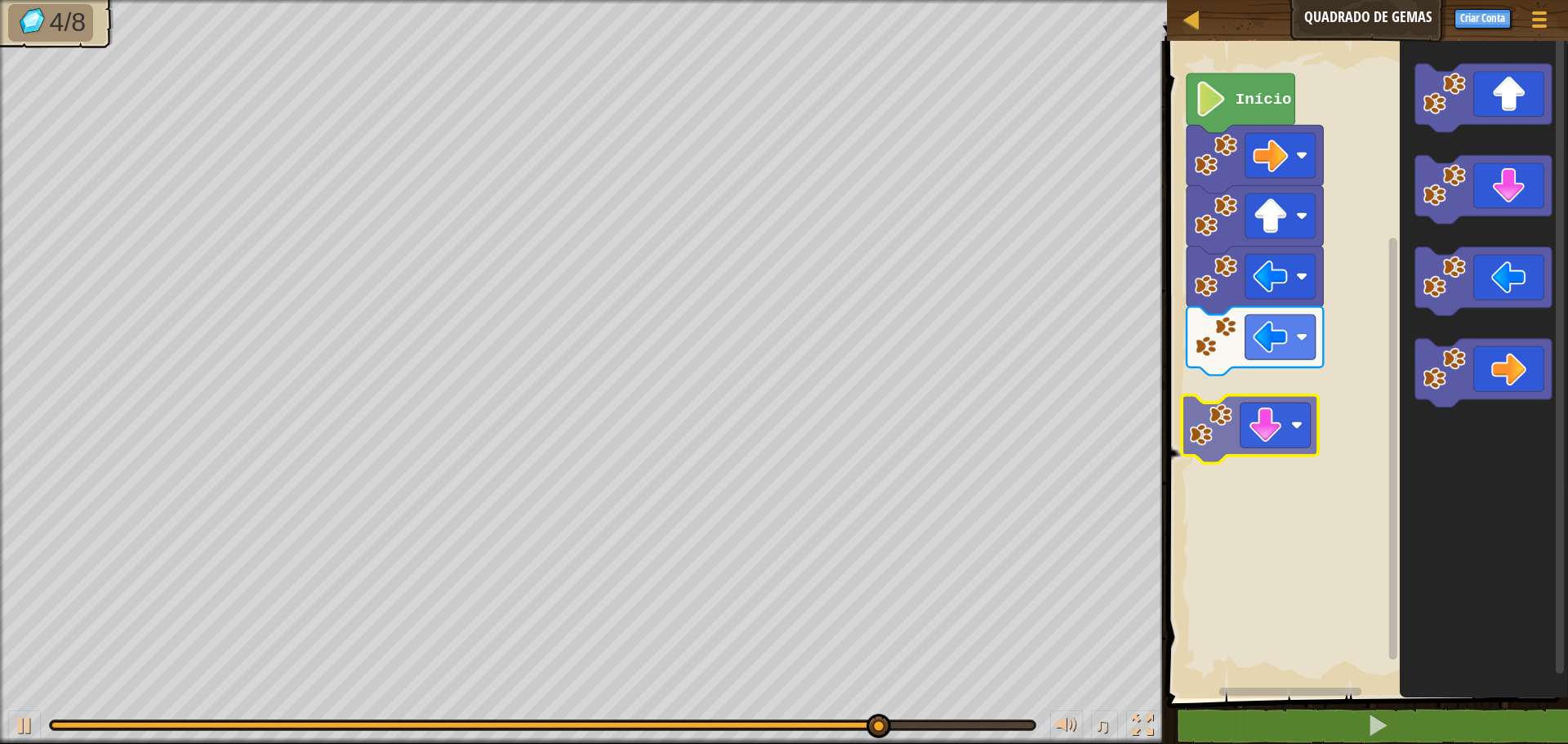
click at [1215, 427] on div "Início" at bounding box center [1365, 366] width 406 height 666
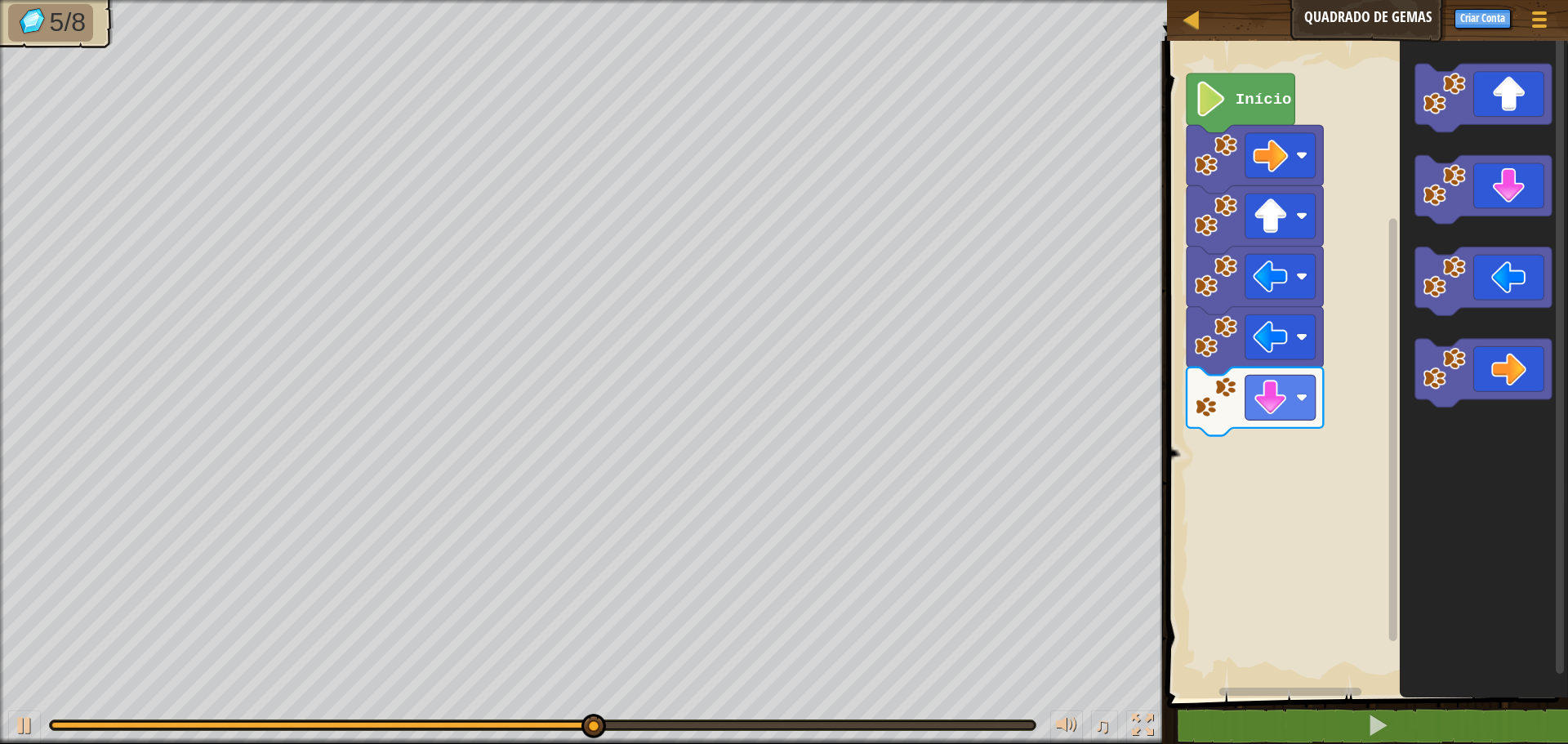
click at [1445, 317] on icon "Espaço de trabalho do Blockly" at bounding box center [1484, 366] width 168 height 666
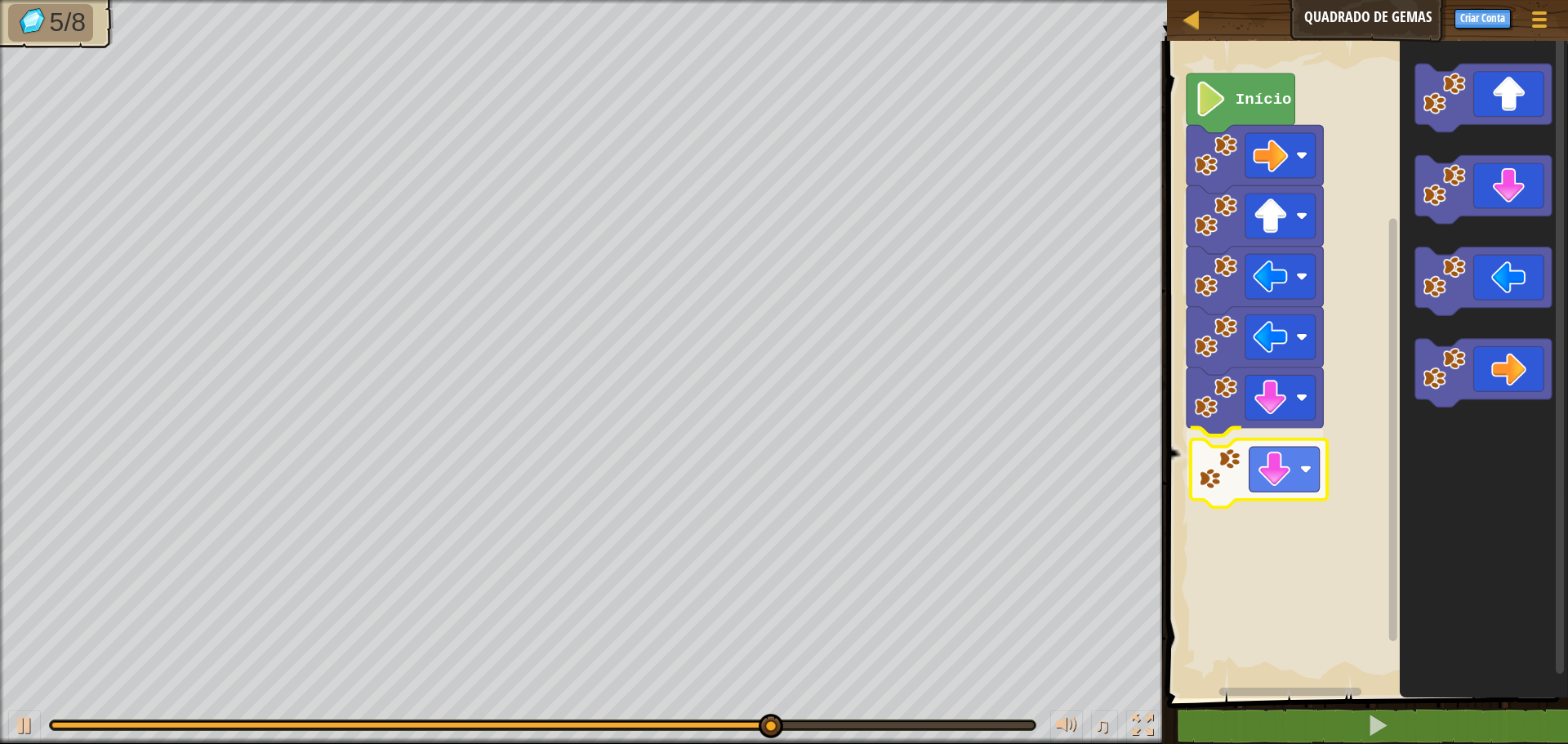
click at [1245, 482] on div "Início" at bounding box center [1365, 366] width 406 height 666
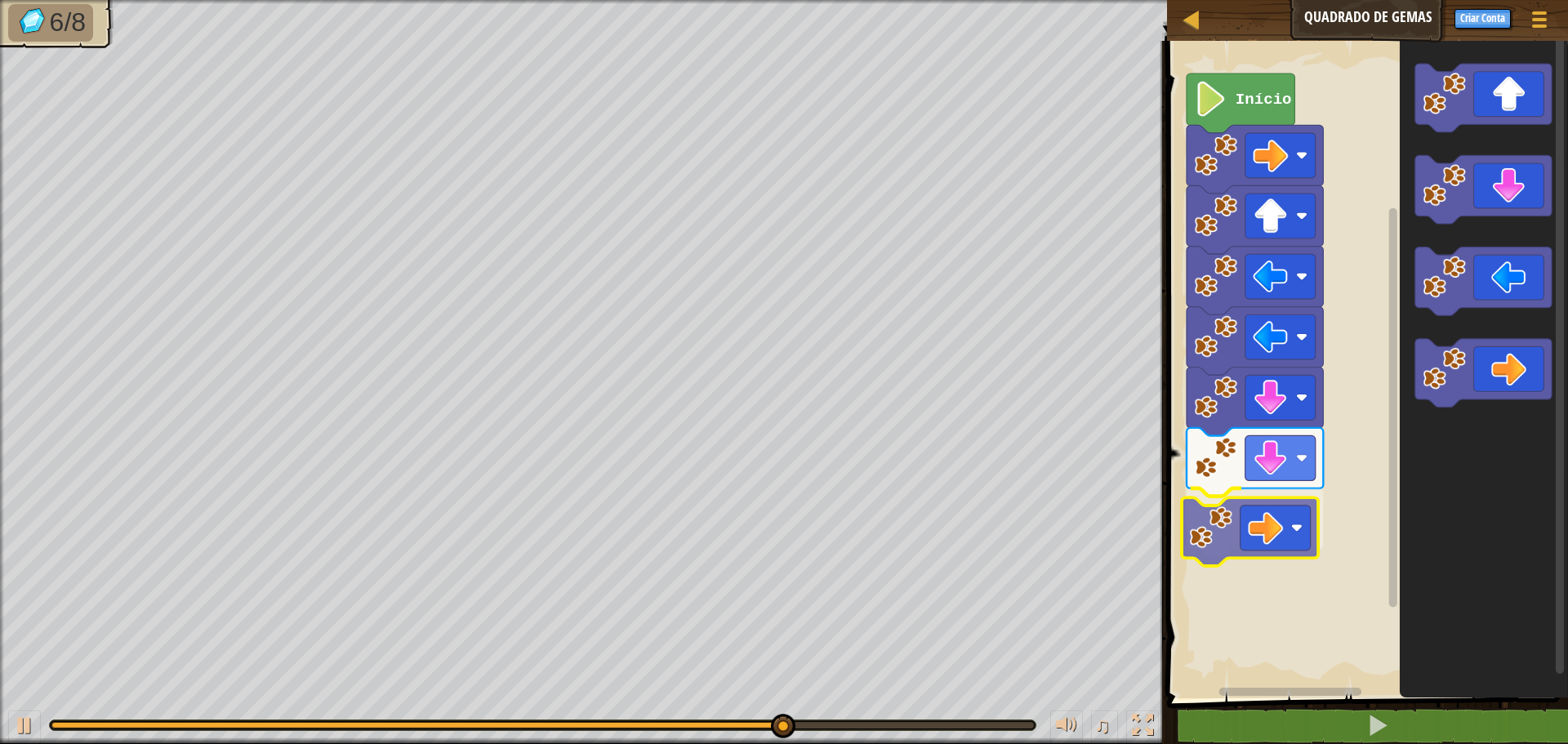
click at [1230, 524] on div "Início" at bounding box center [1365, 366] width 406 height 666
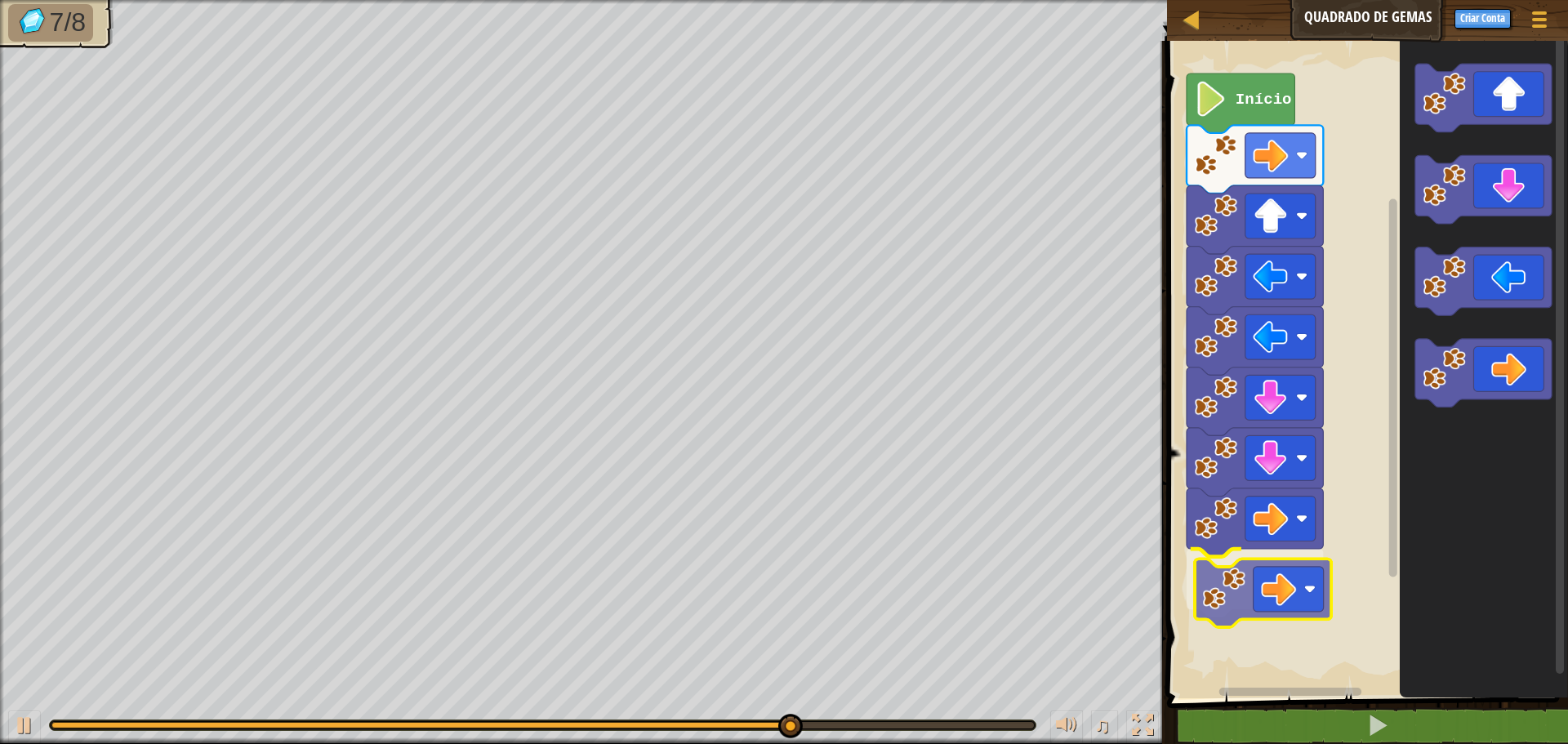
click at [1231, 597] on div "Início" at bounding box center [1365, 366] width 406 height 666
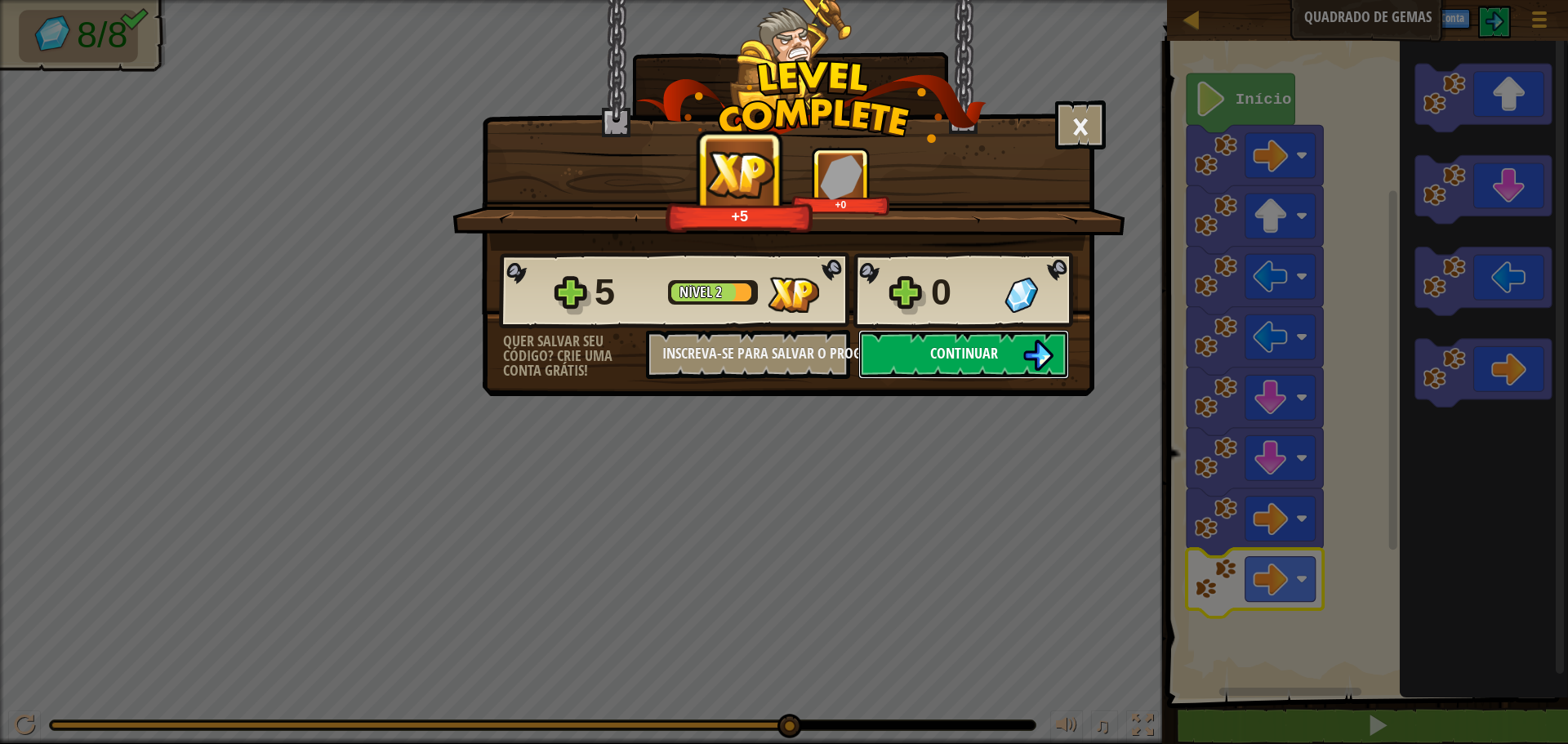
click at [944, 365] on button "Continuar" at bounding box center [964, 354] width 210 height 49
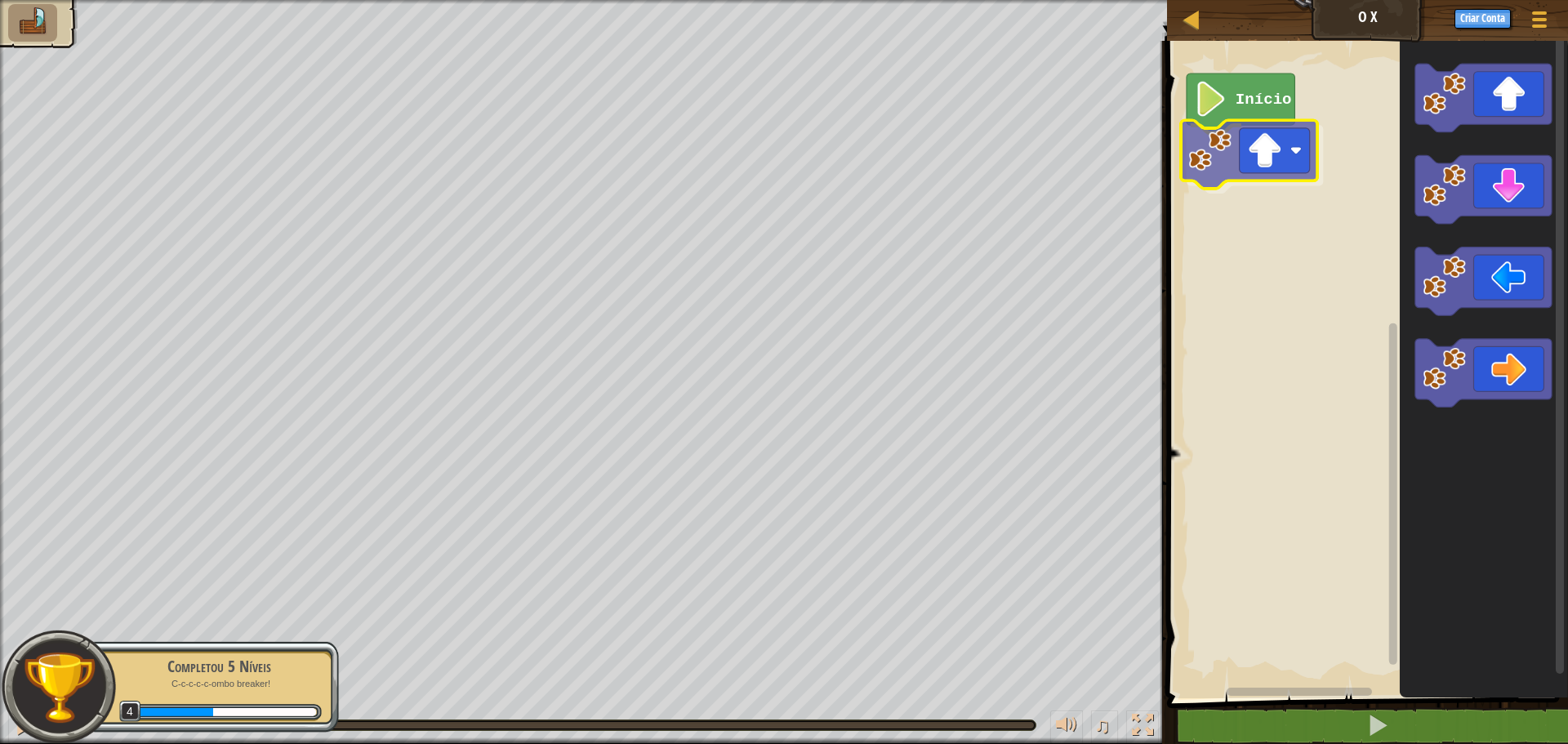
click at [1211, 183] on div "Início" at bounding box center [1365, 366] width 406 height 666
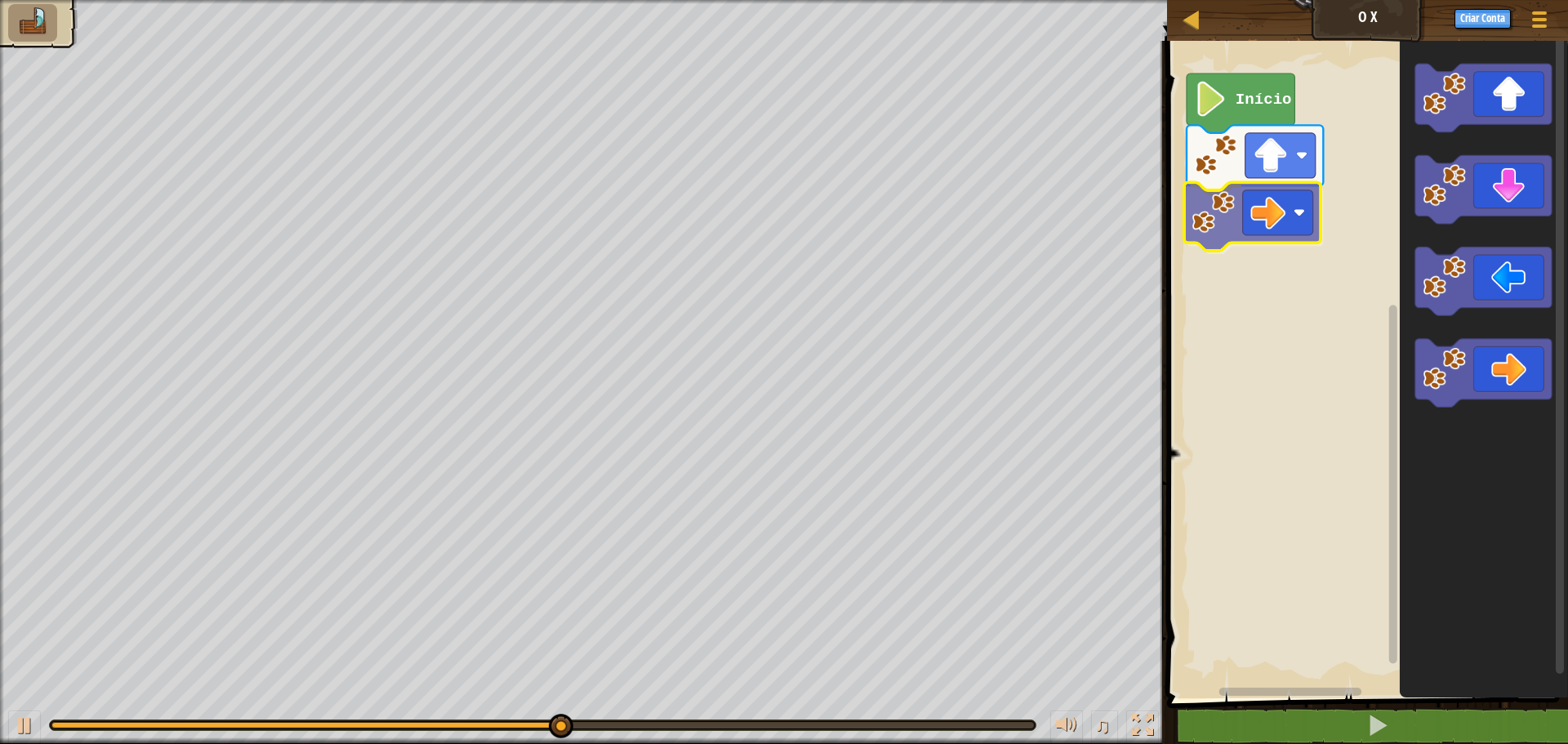
click at [1220, 227] on div "Início" at bounding box center [1365, 366] width 406 height 666
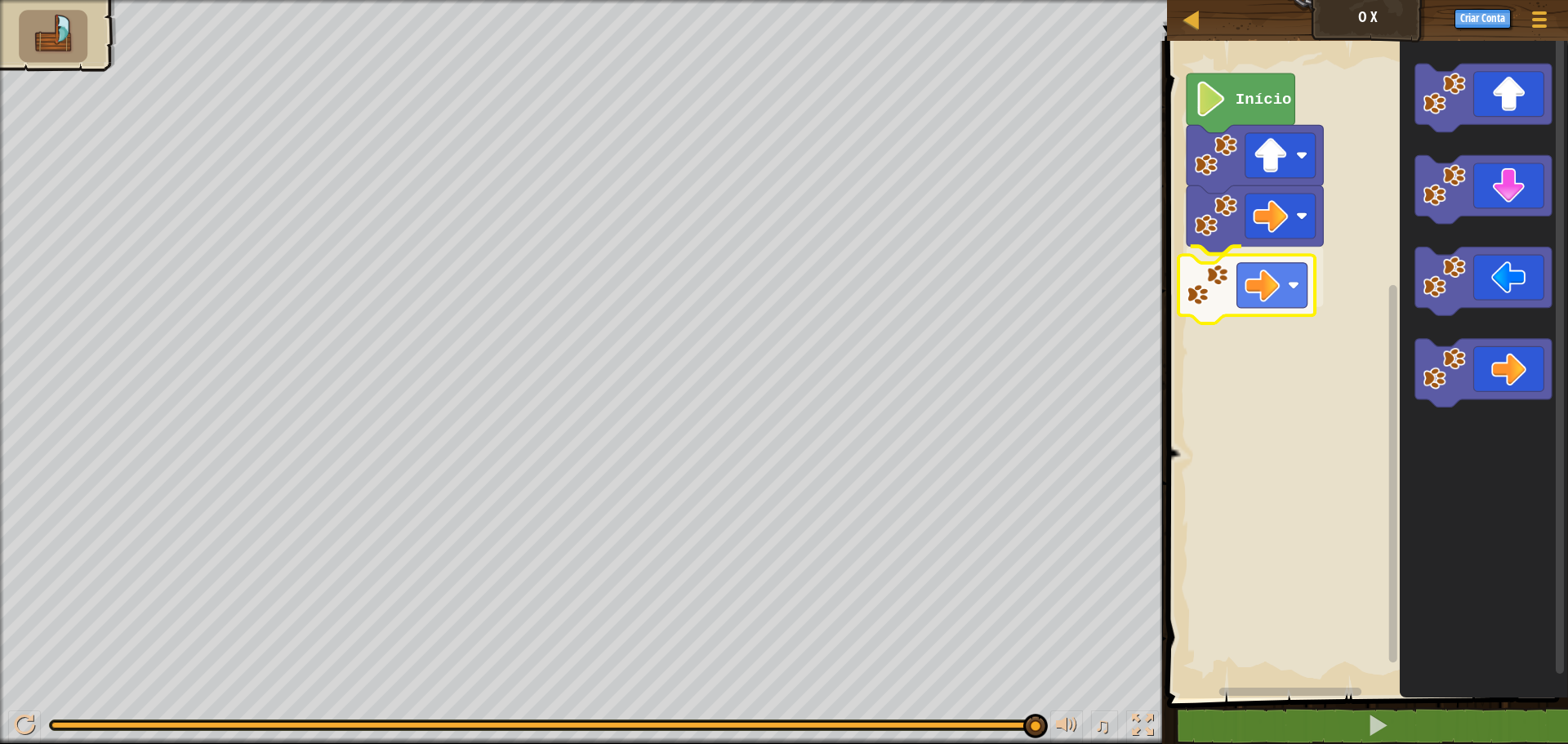
click at [1259, 306] on div "Início" at bounding box center [1365, 366] width 406 height 666
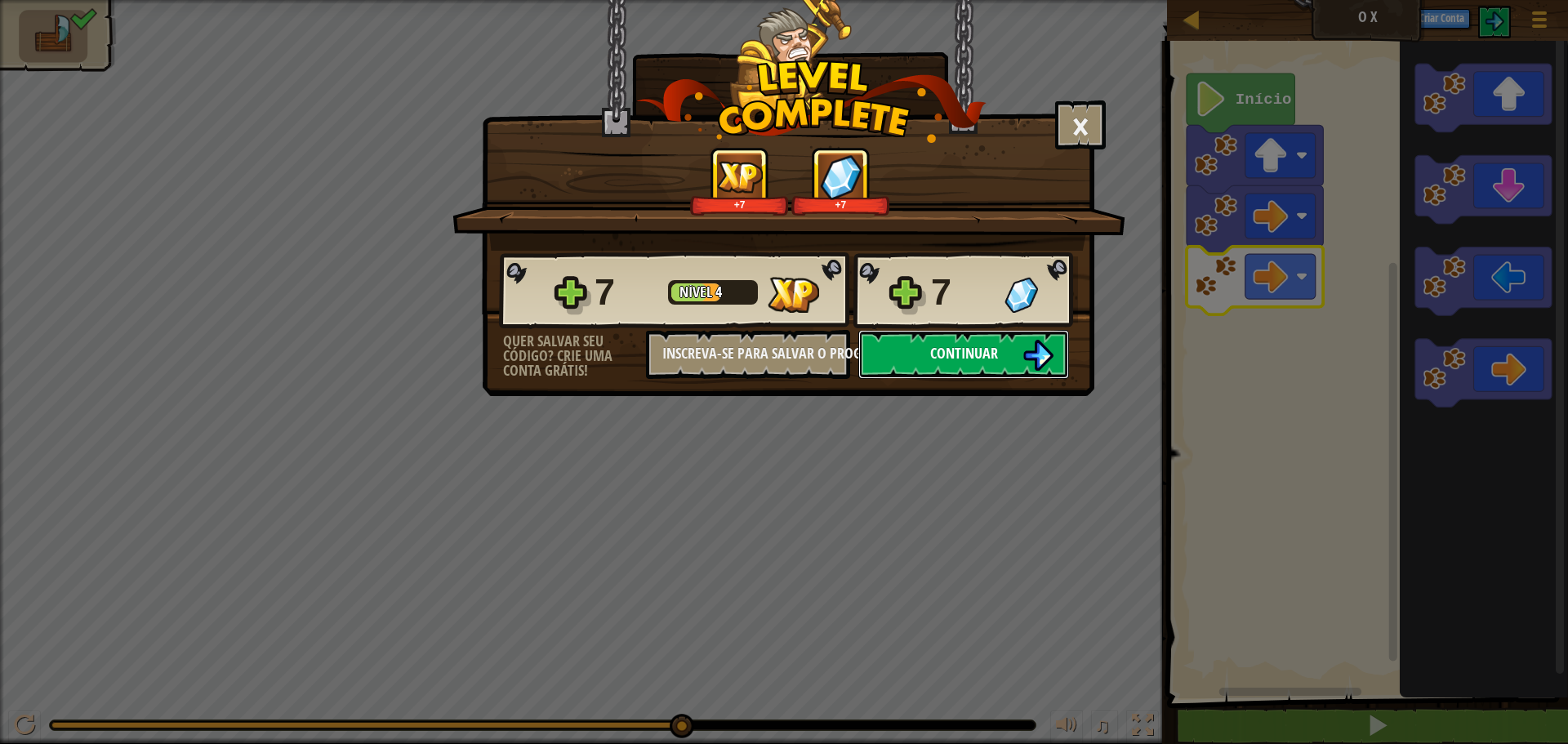
click at [1004, 336] on button "Continuar" at bounding box center [964, 354] width 210 height 49
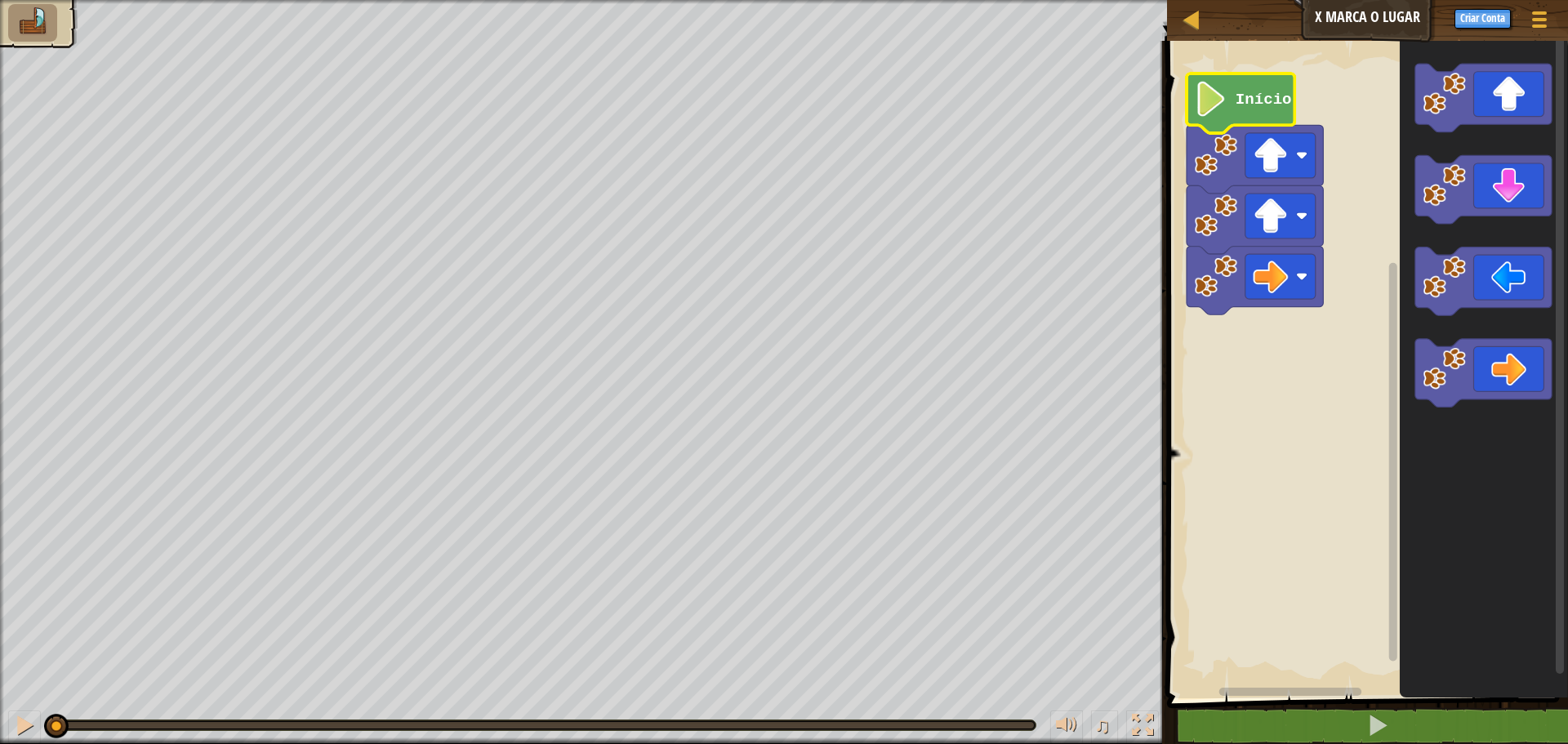
click at [1228, 89] on icon "Espaço de trabalho do Blockly" at bounding box center [1241, 103] width 108 height 60
click at [1227, 90] on g "Início" at bounding box center [1254, 194] width 136 height 241
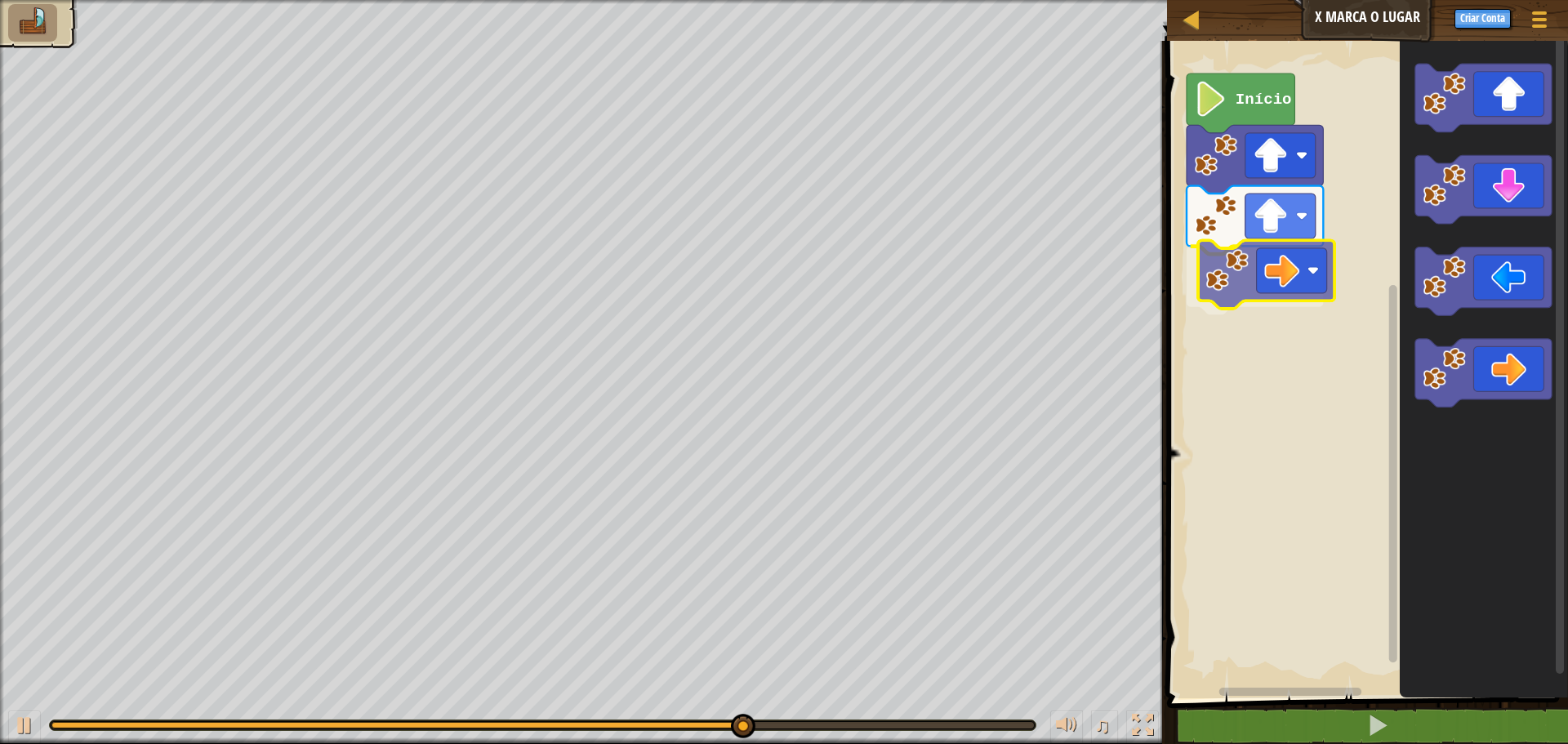
click at [1260, 250] on div "Início" at bounding box center [1365, 366] width 406 height 666
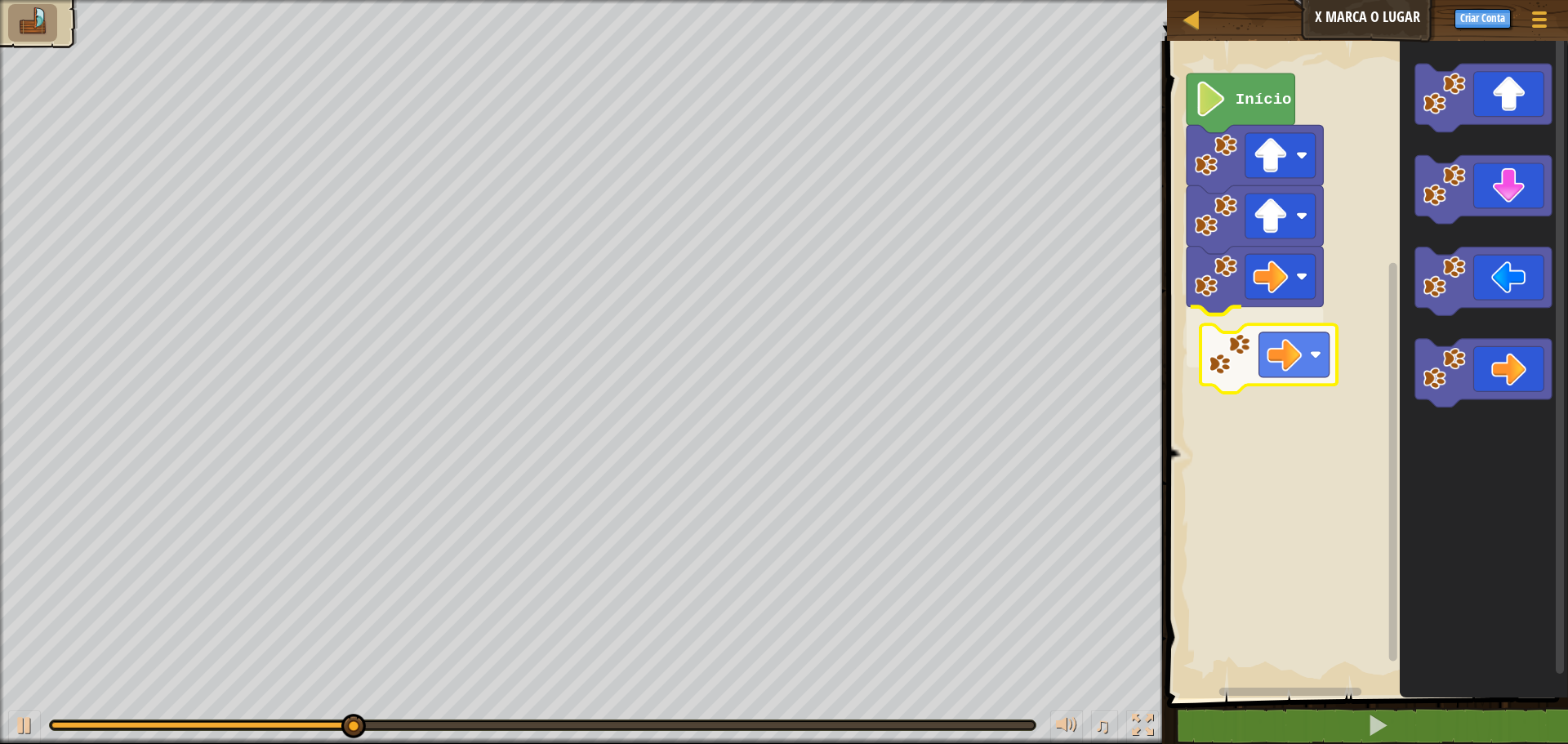
click at [1262, 336] on div "Início" at bounding box center [1365, 366] width 406 height 666
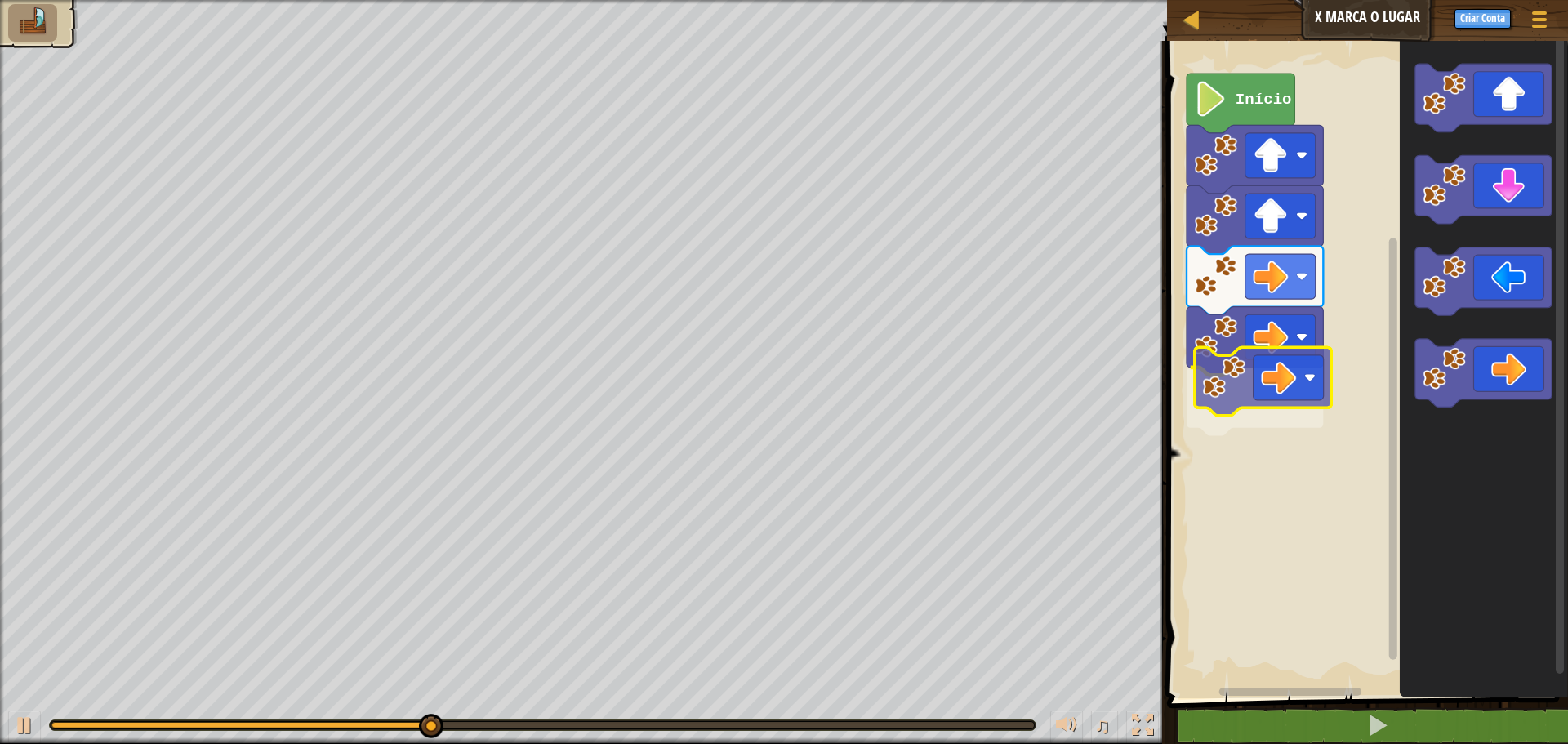
click at [1224, 366] on div "Início" at bounding box center [1365, 366] width 406 height 666
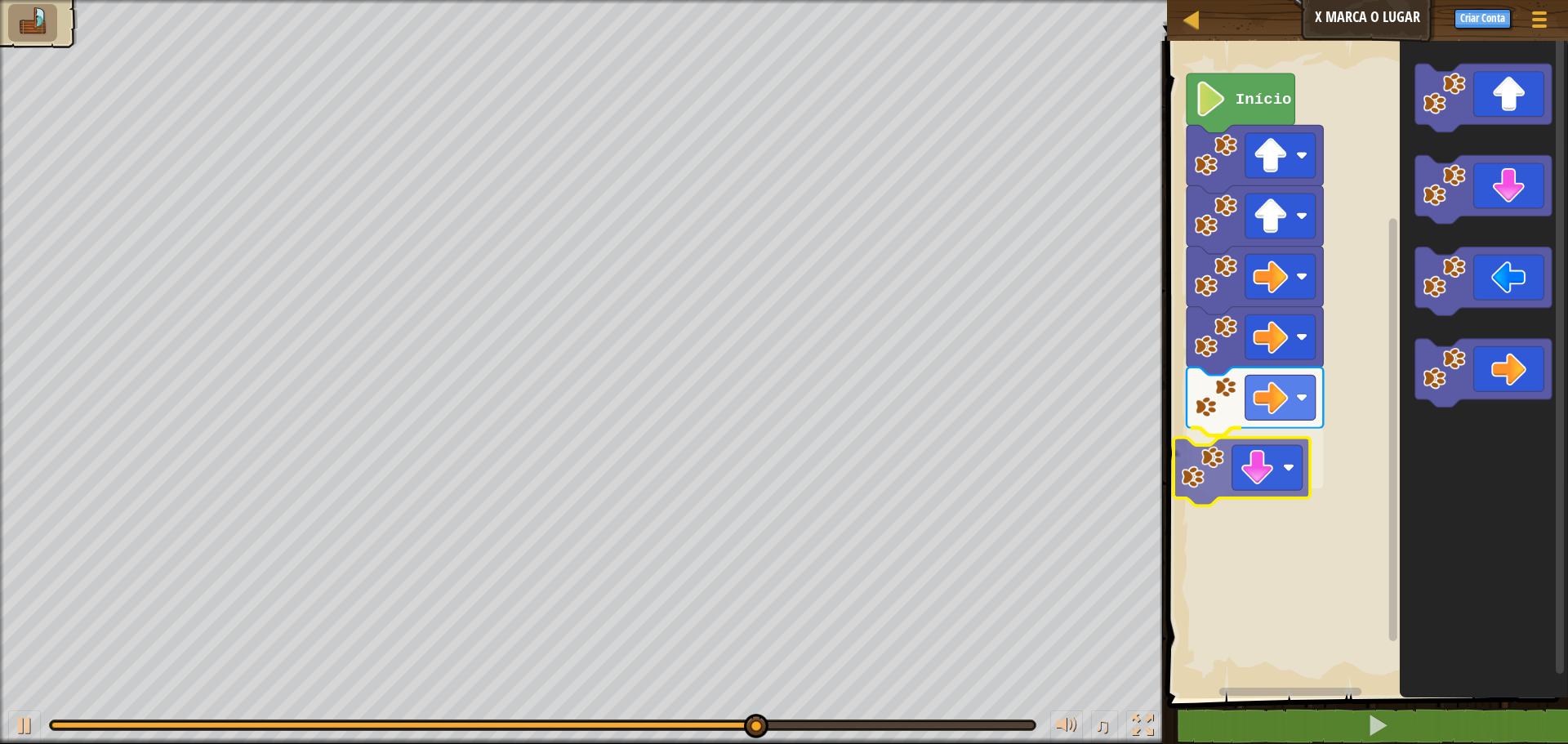
click at [1230, 476] on div "Início" at bounding box center [1365, 366] width 406 height 666
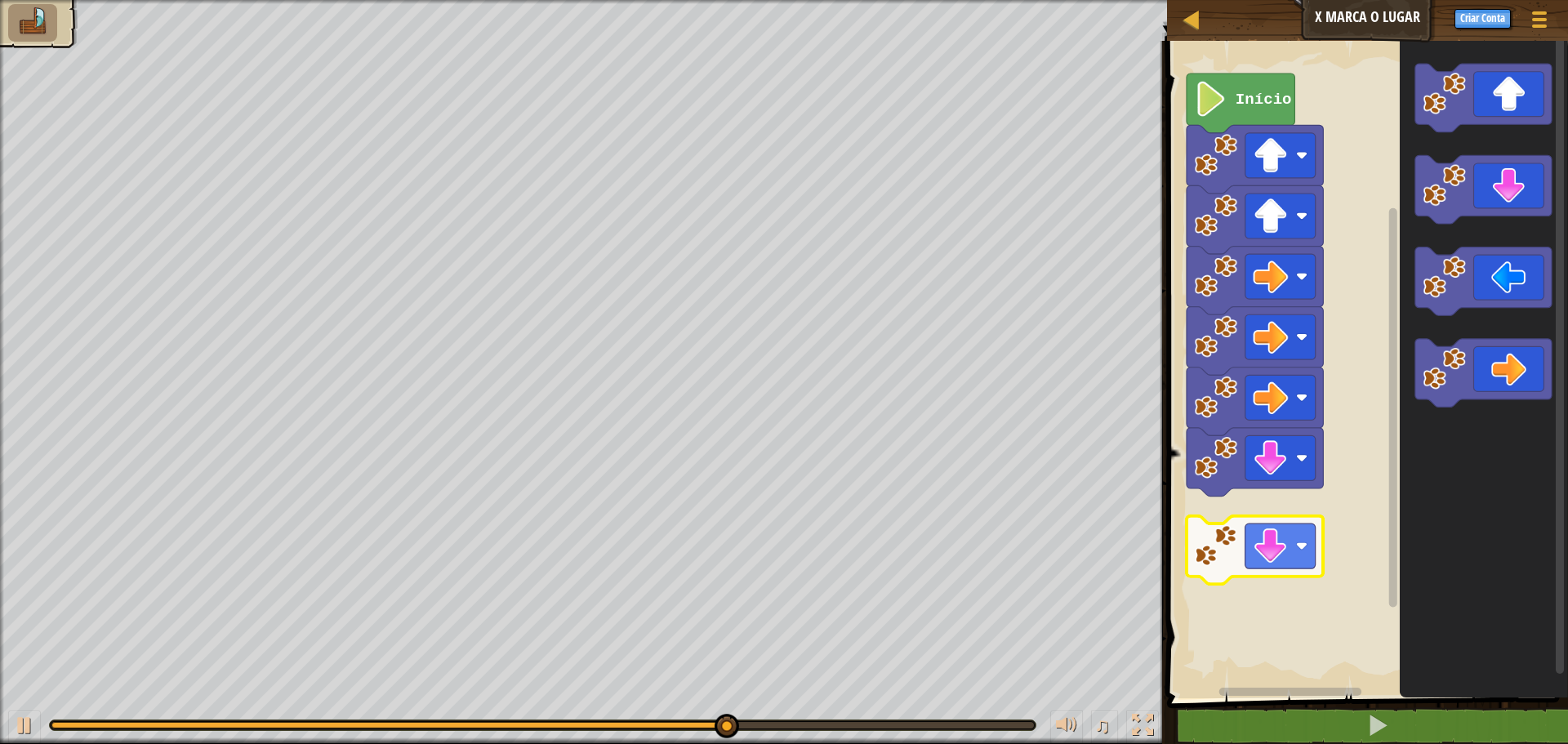
click at [1260, 568] on div "Início" at bounding box center [1365, 366] width 406 height 666
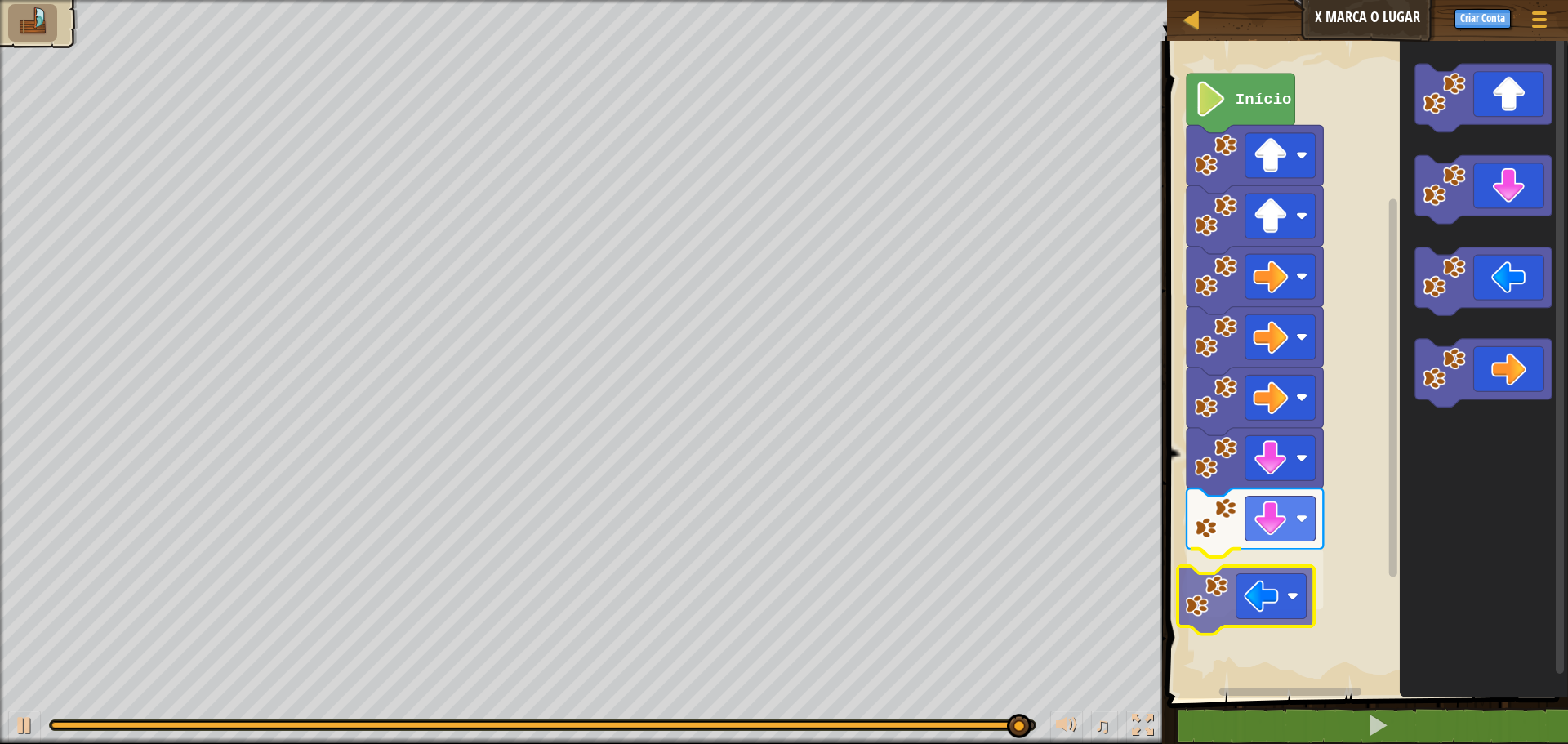
click at [1259, 577] on div "Início" at bounding box center [1365, 366] width 406 height 666
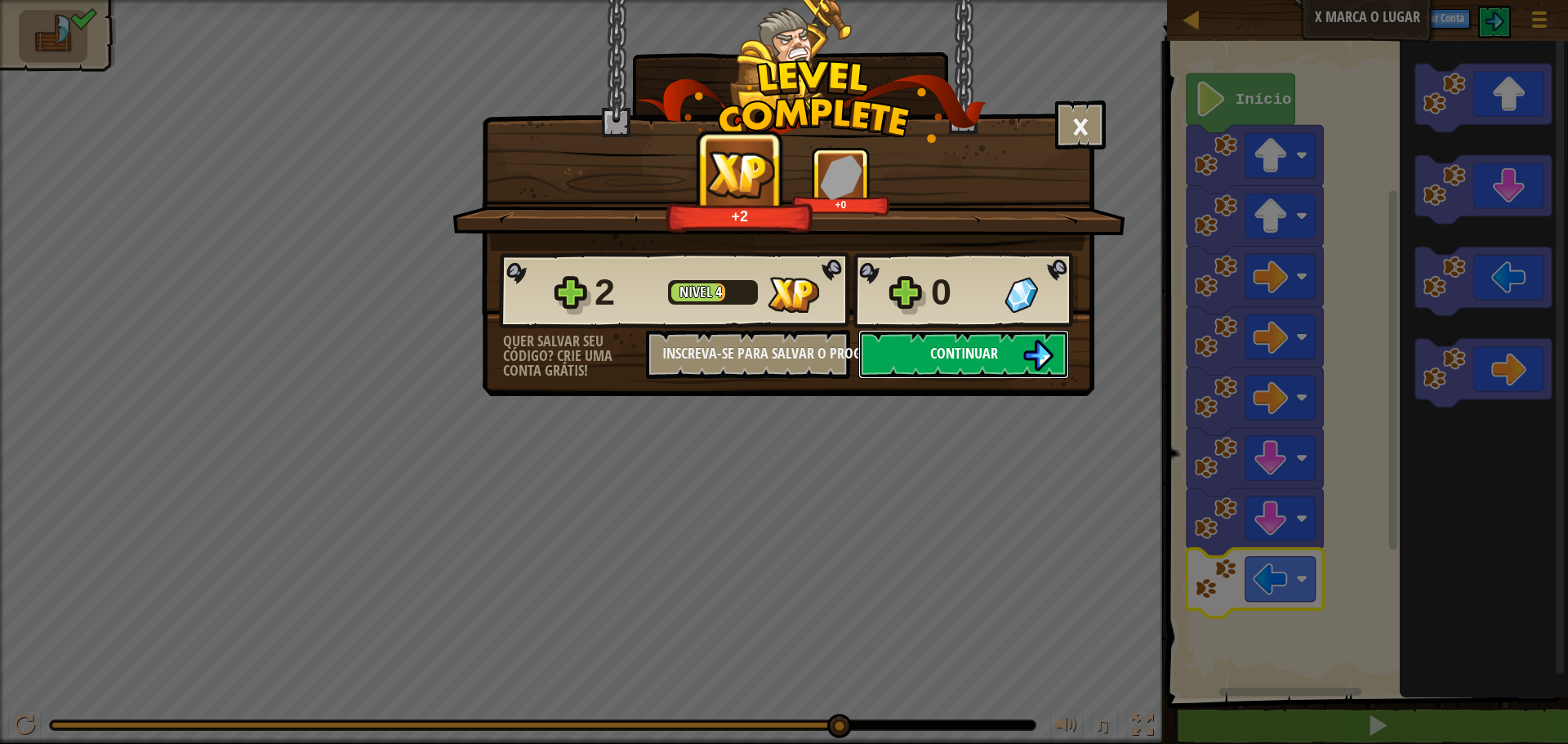
click at [1003, 360] on button "Continuar" at bounding box center [964, 354] width 210 height 49
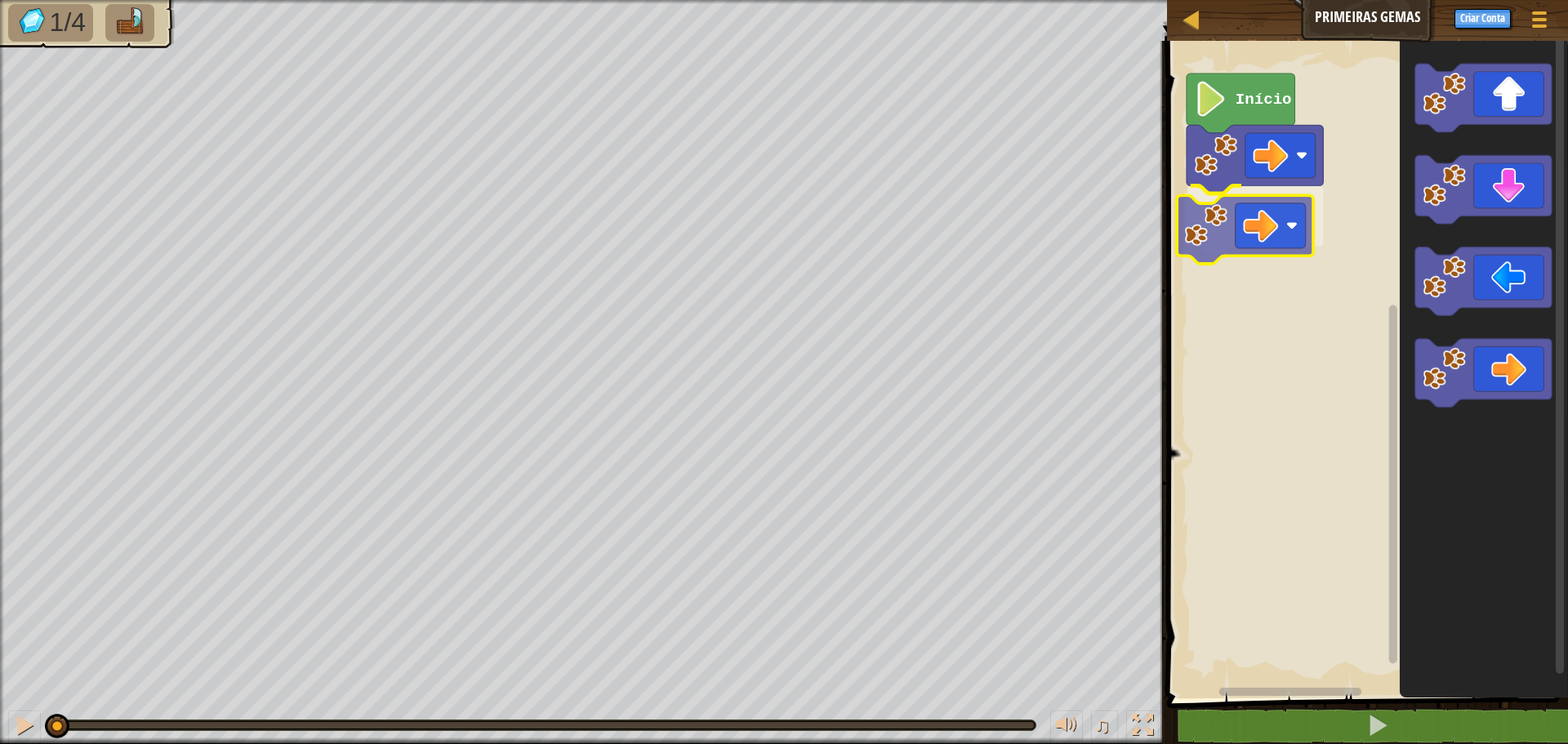
click at [1233, 216] on div "Início" at bounding box center [1365, 366] width 406 height 666
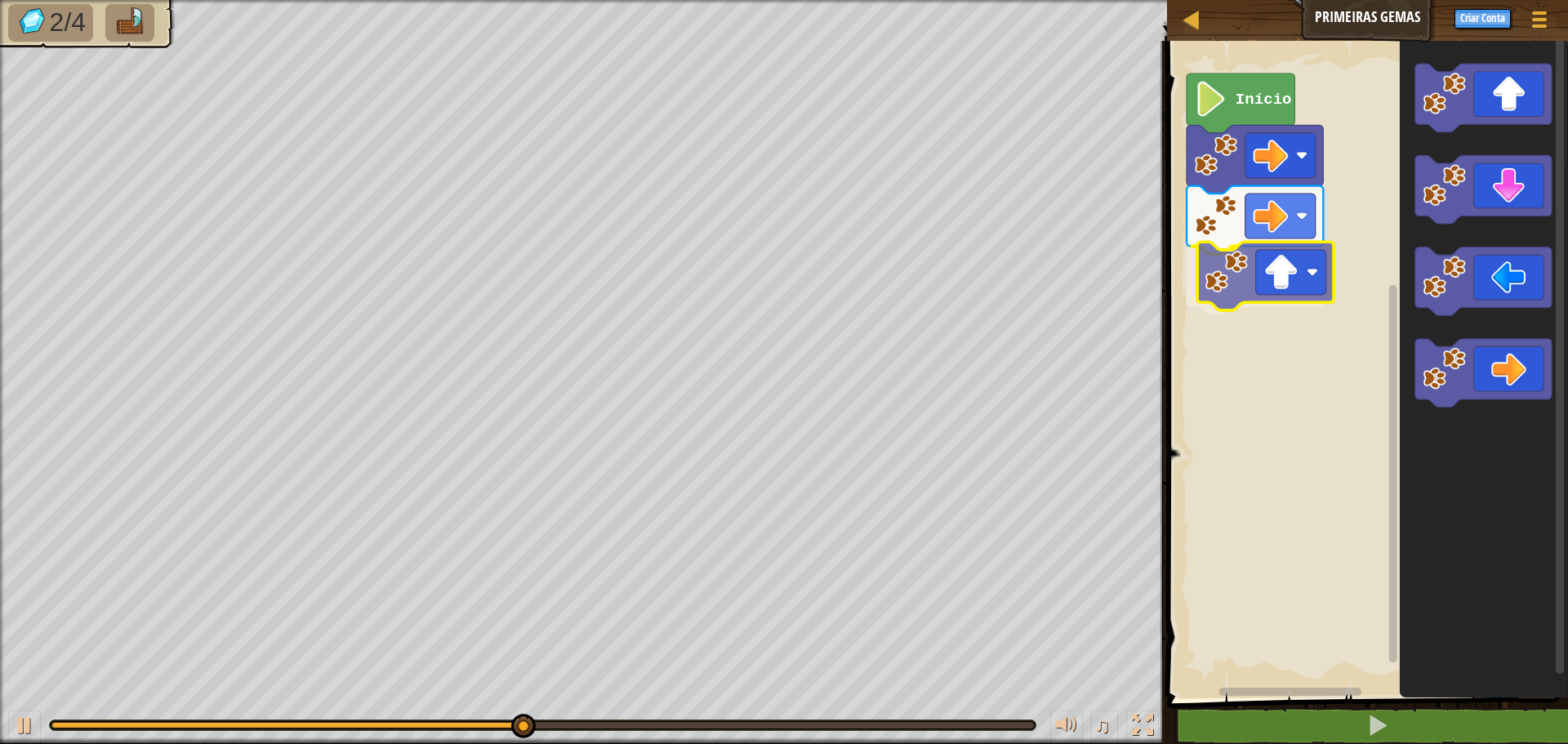
click at [1266, 284] on div "Início" at bounding box center [1365, 366] width 406 height 666
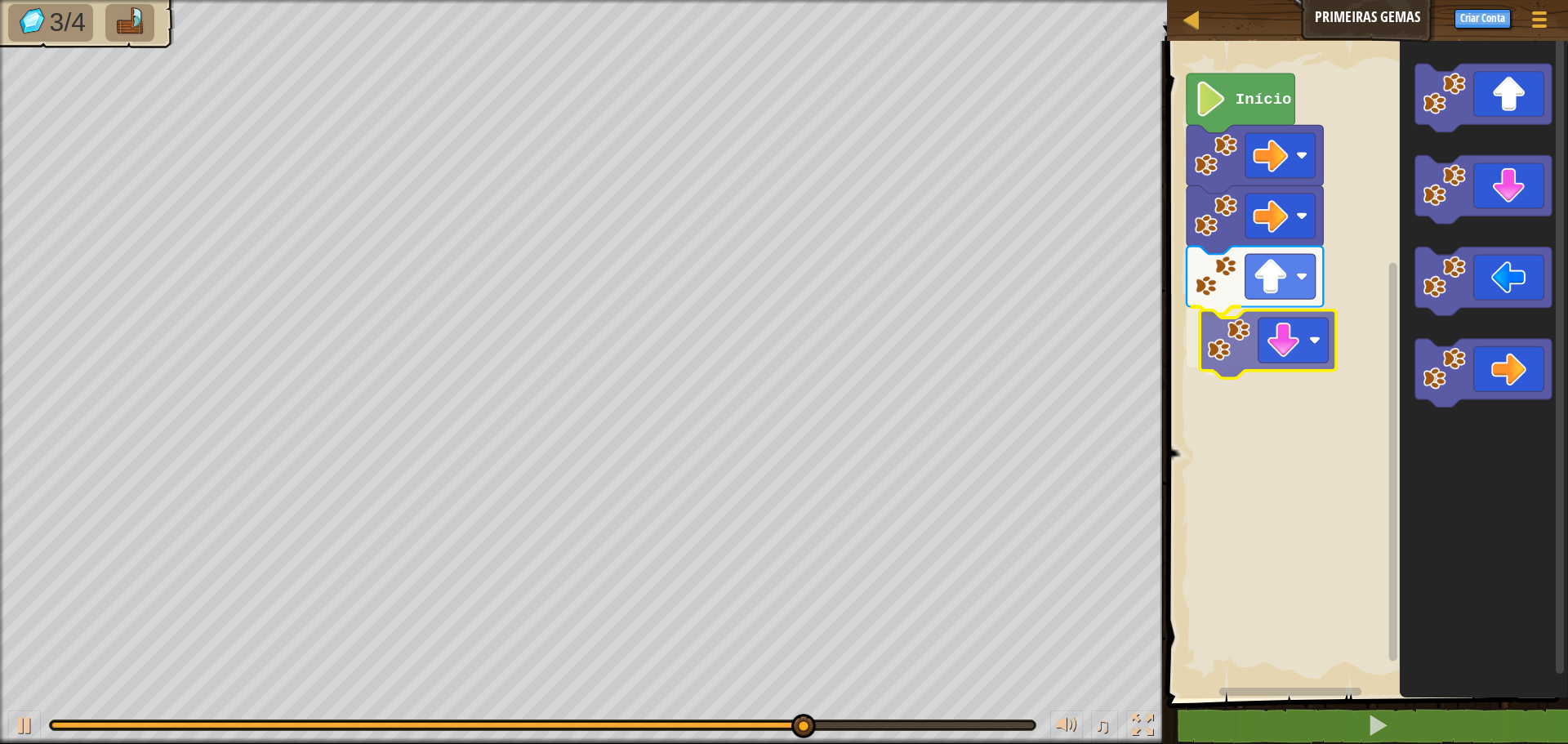
click at [1261, 330] on div "Início" at bounding box center [1365, 366] width 406 height 666
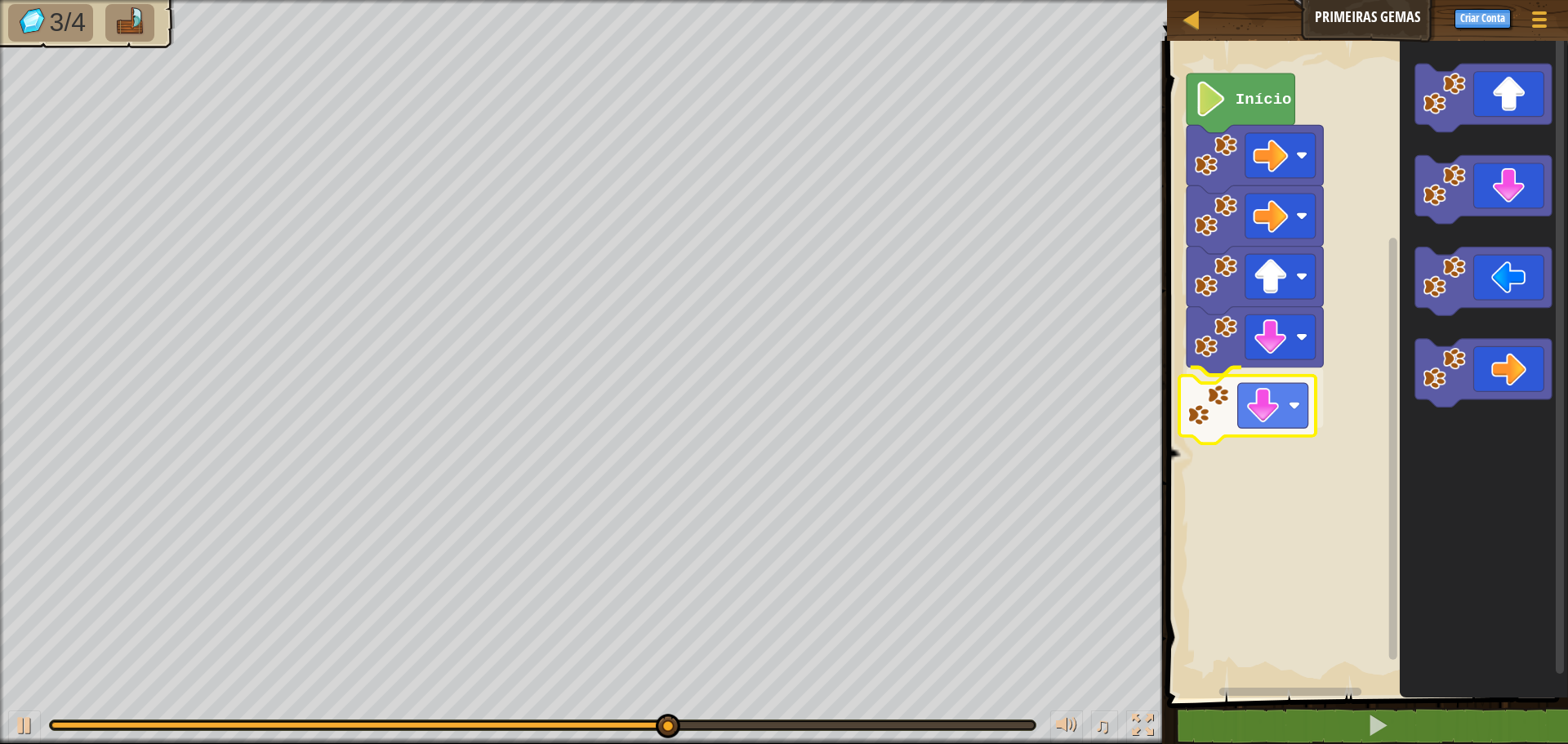
click at [1212, 420] on div "Início" at bounding box center [1365, 366] width 406 height 666
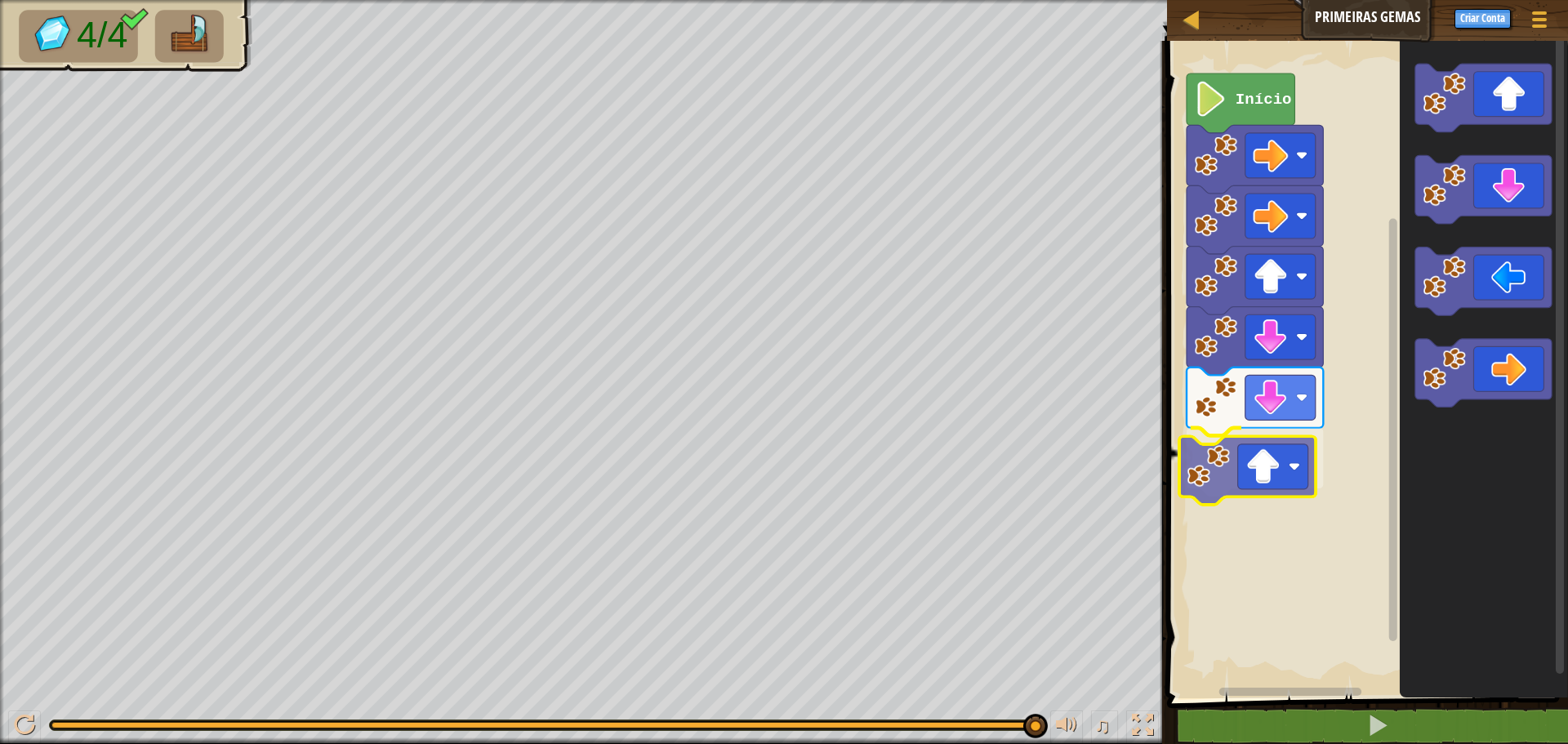
click at [1267, 473] on div "Início" at bounding box center [1365, 366] width 406 height 666
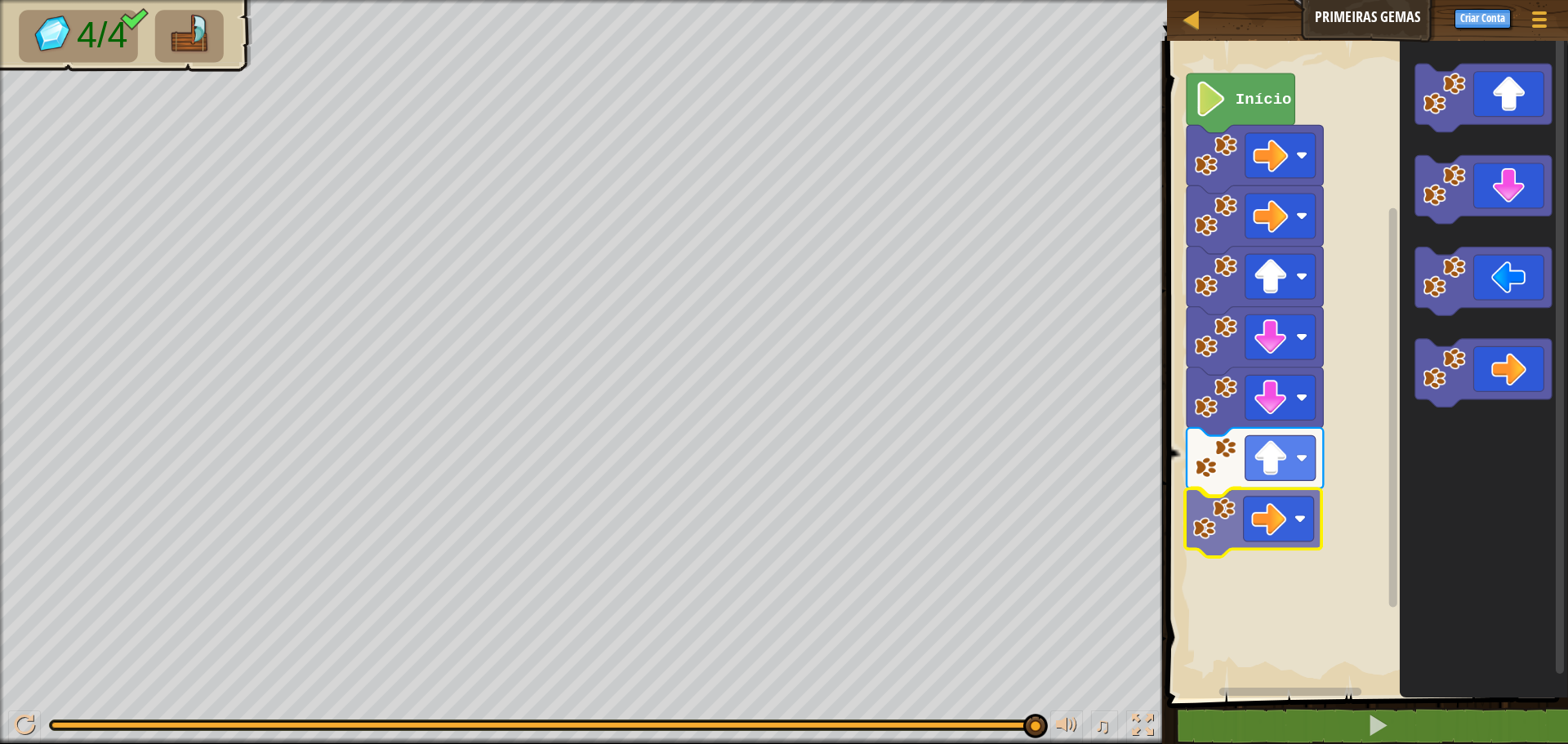
click at [1276, 546] on div "Início" at bounding box center [1365, 366] width 406 height 666
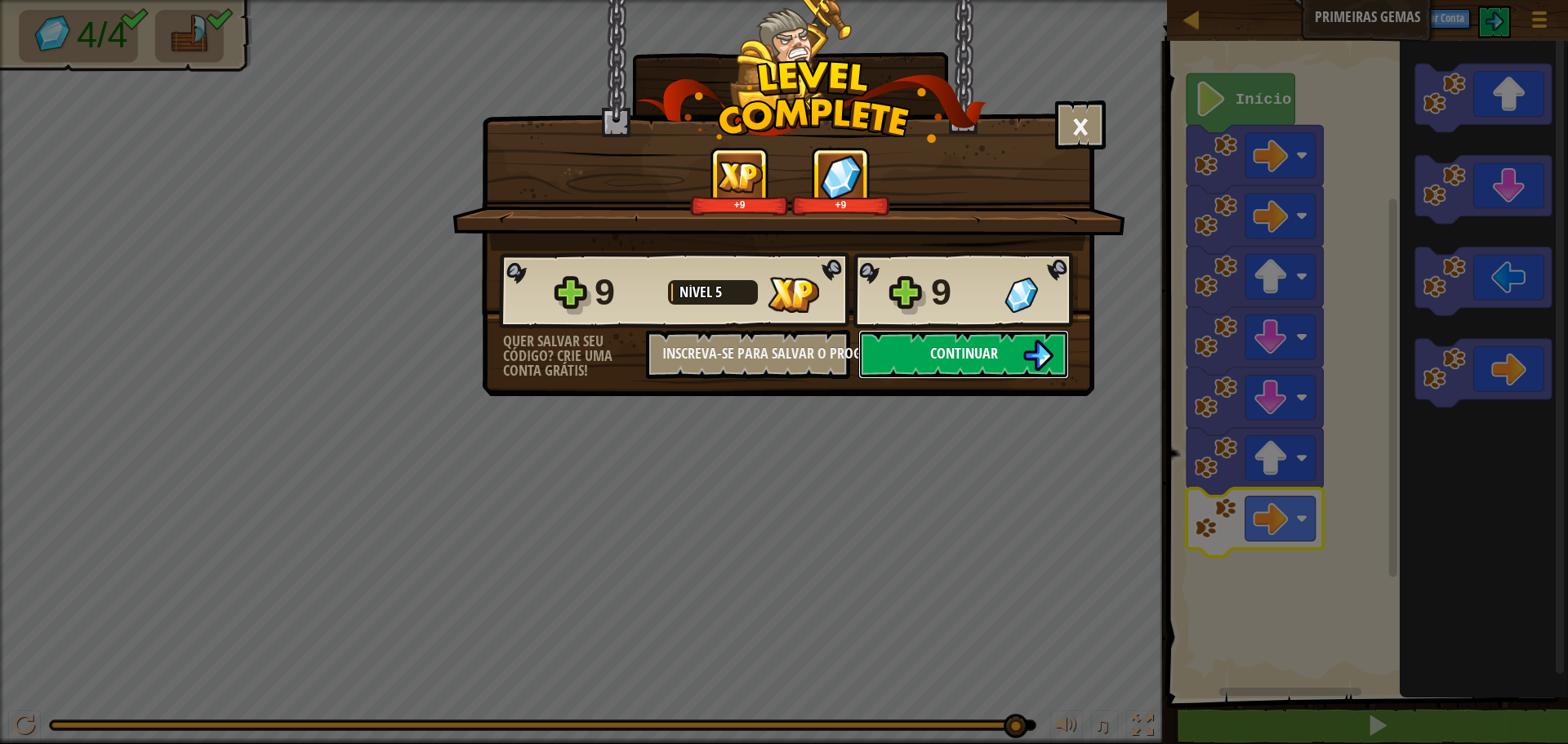
click at [1010, 366] on button "Continuar" at bounding box center [964, 354] width 210 height 49
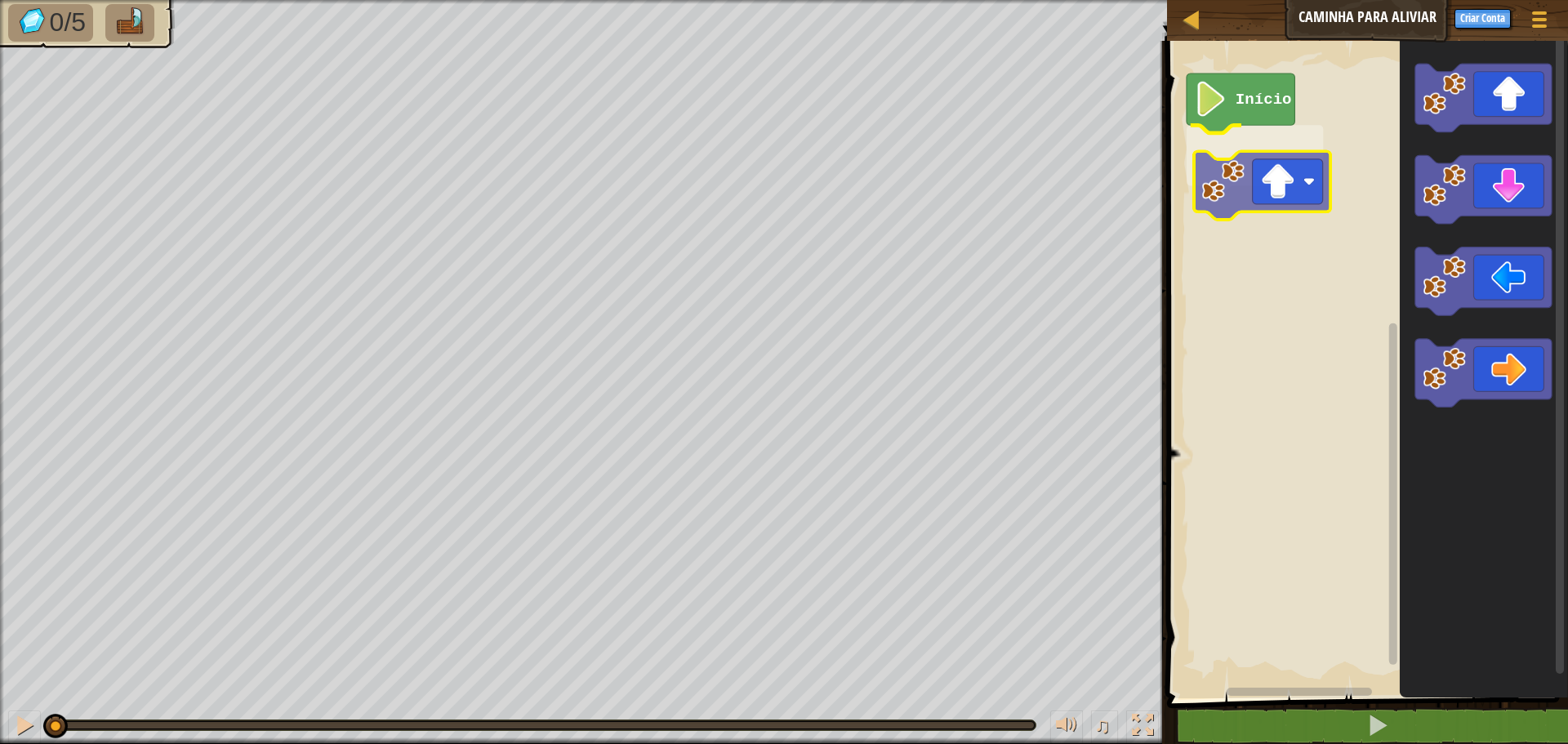
click at [1244, 205] on div "Início" at bounding box center [1365, 366] width 406 height 666
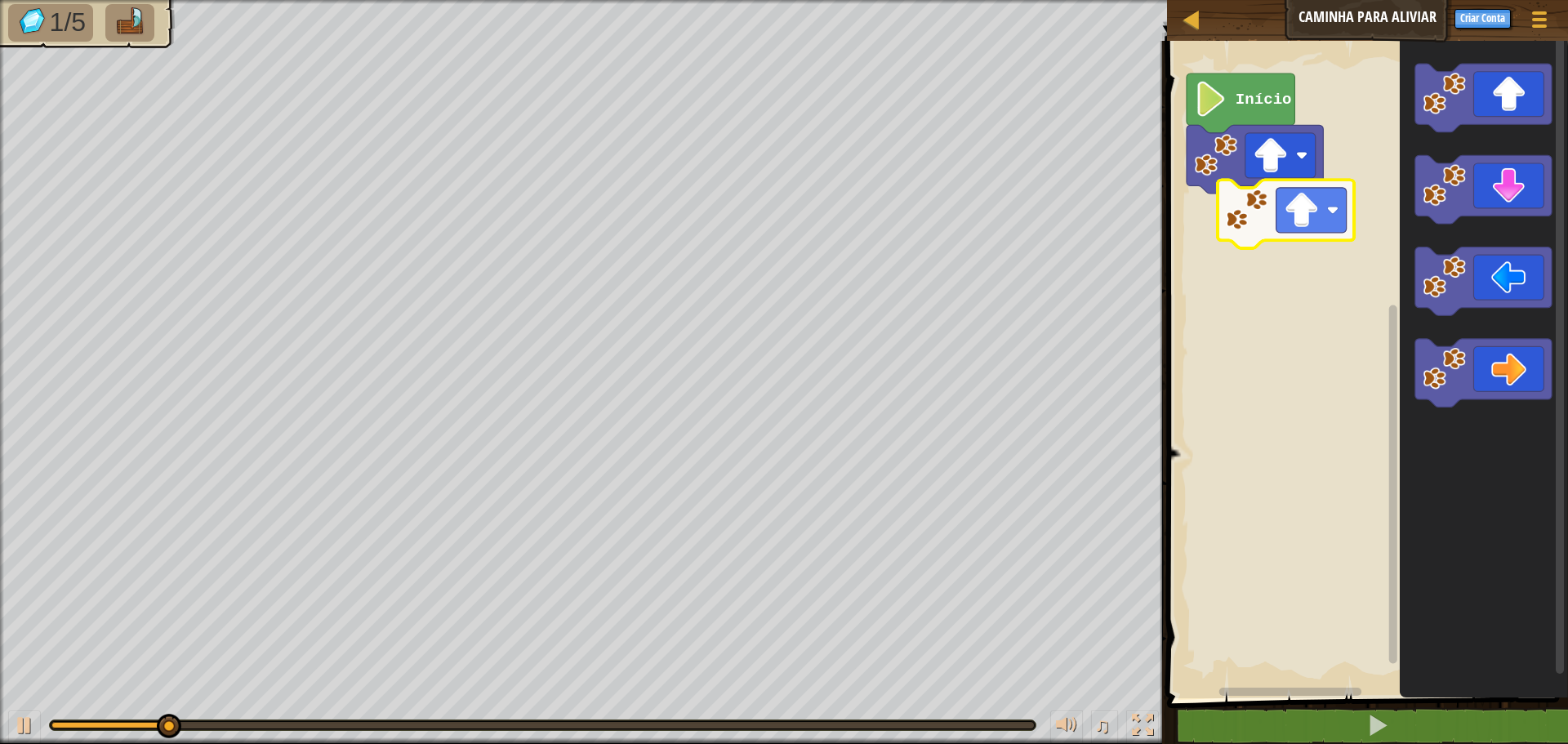
click at [1245, 232] on div "Início" at bounding box center [1365, 366] width 406 height 666
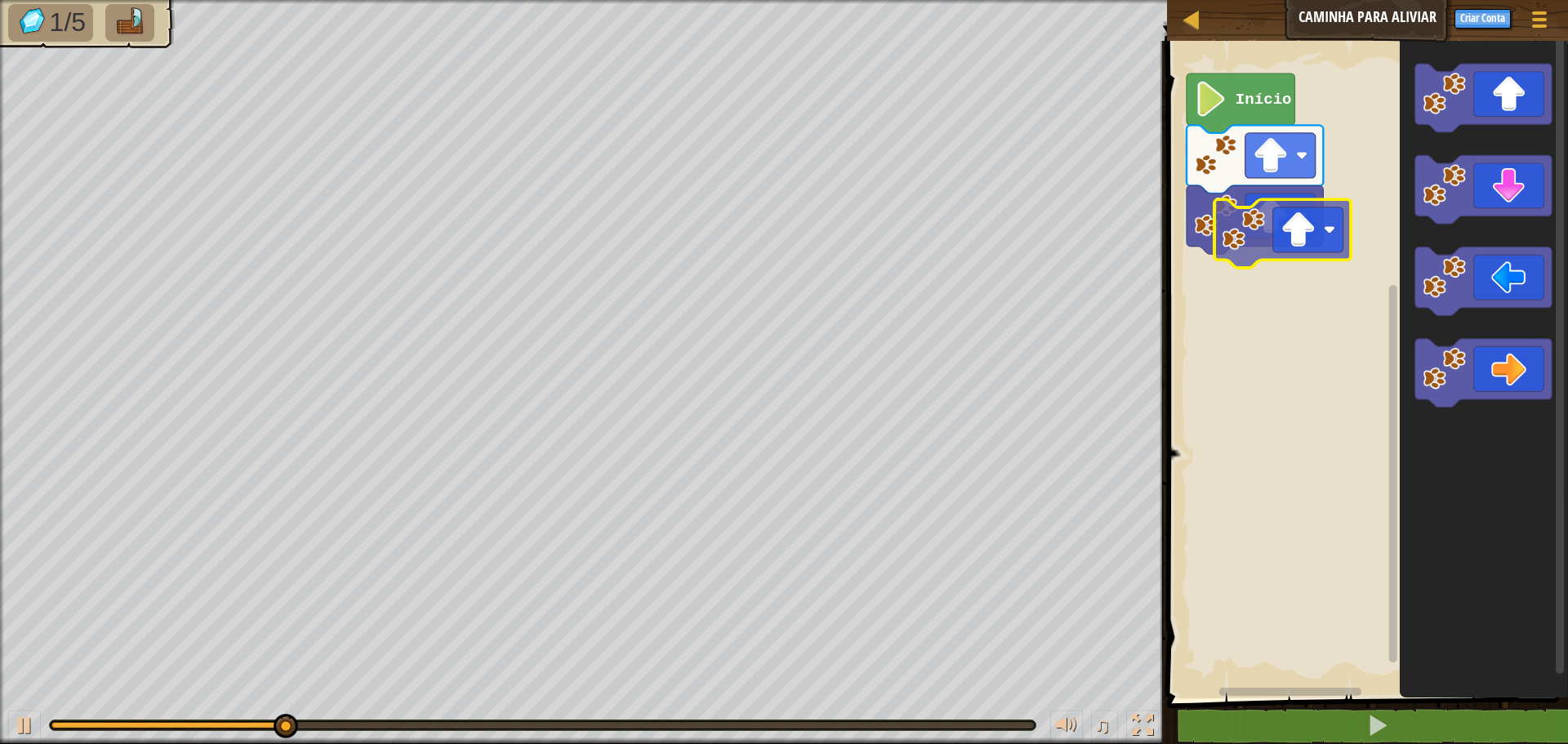
click at [1202, 302] on div "Início" at bounding box center [1365, 366] width 406 height 666
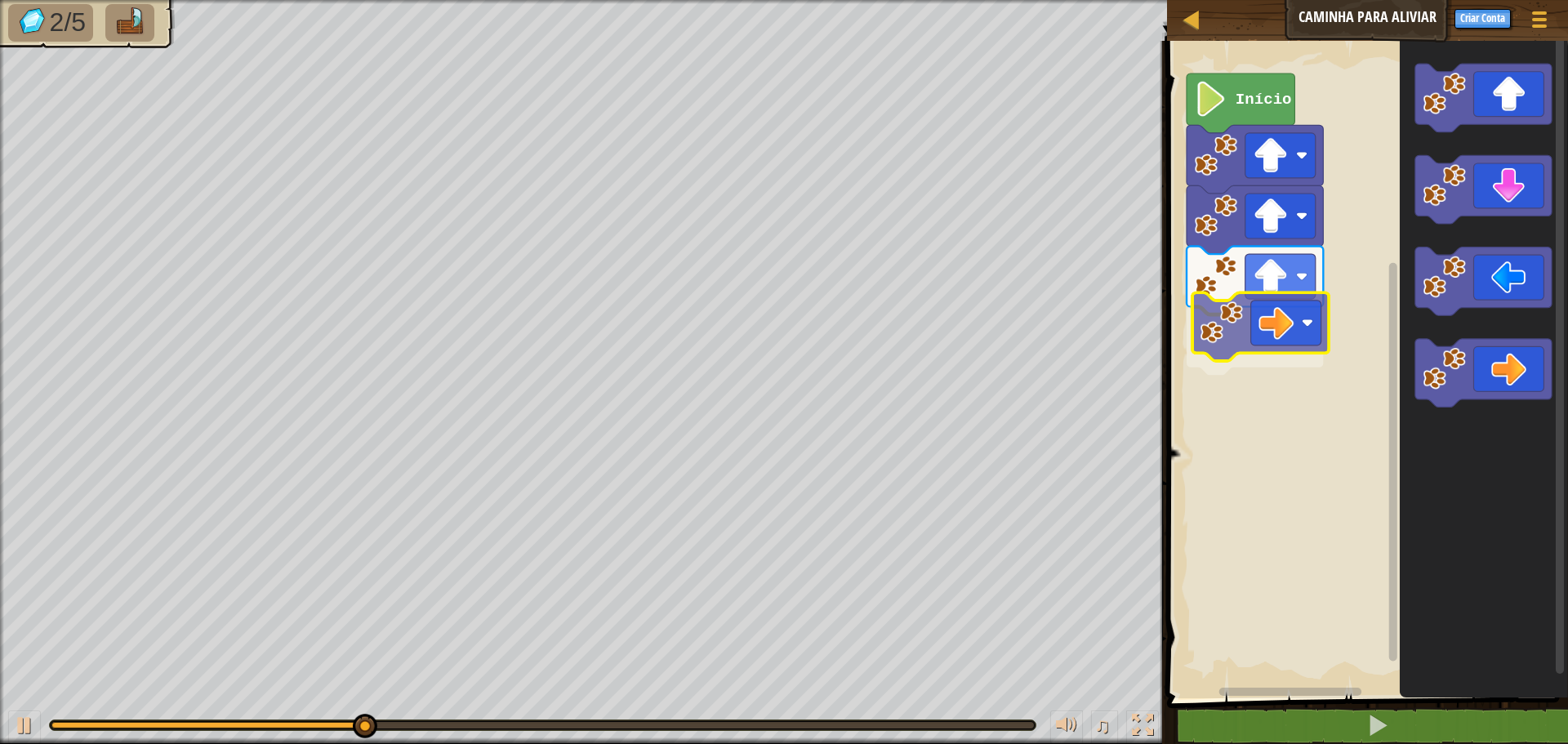
click at [1247, 337] on div "Início" at bounding box center [1365, 366] width 406 height 666
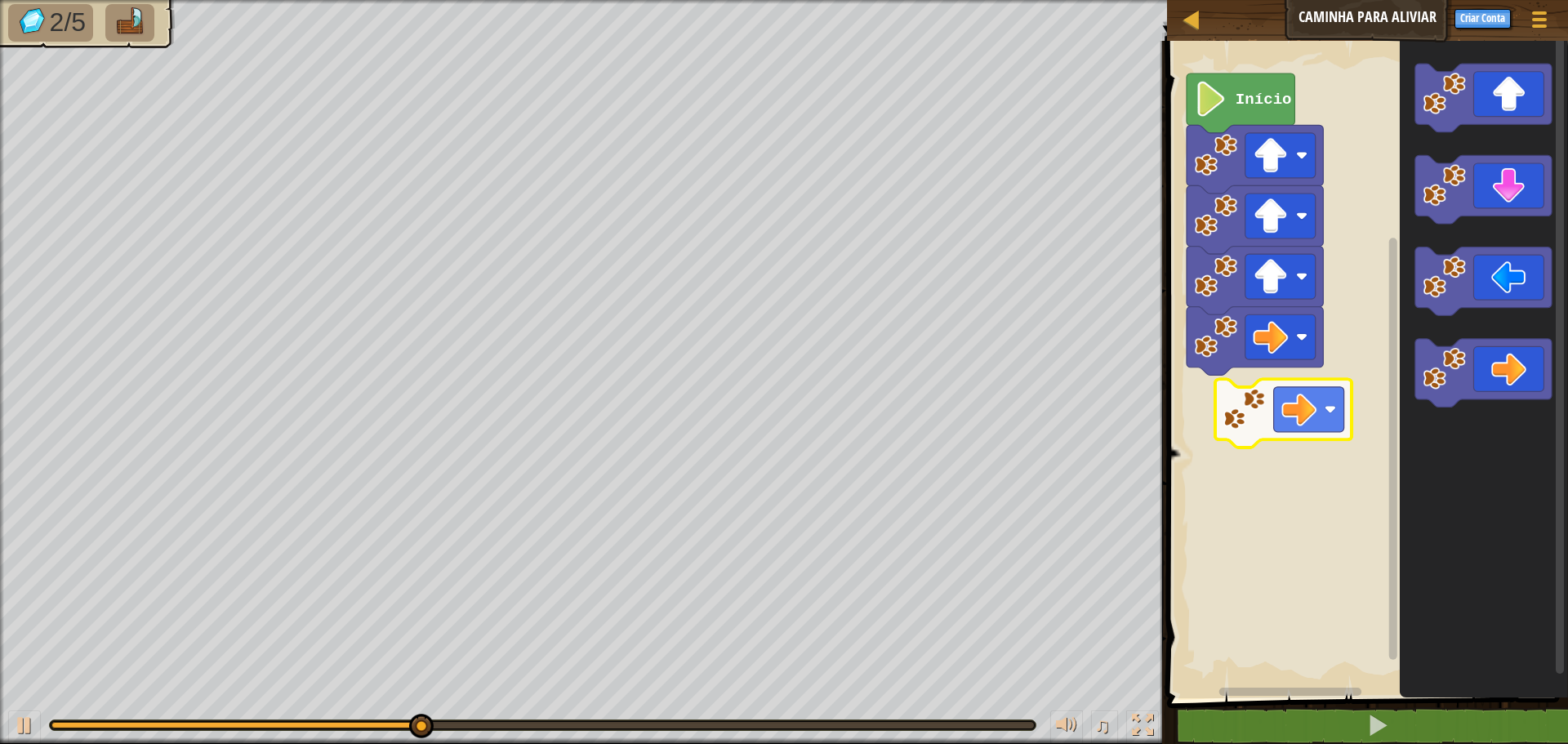
click at [1270, 400] on div "Início" at bounding box center [1365, 366] width 406 height 666
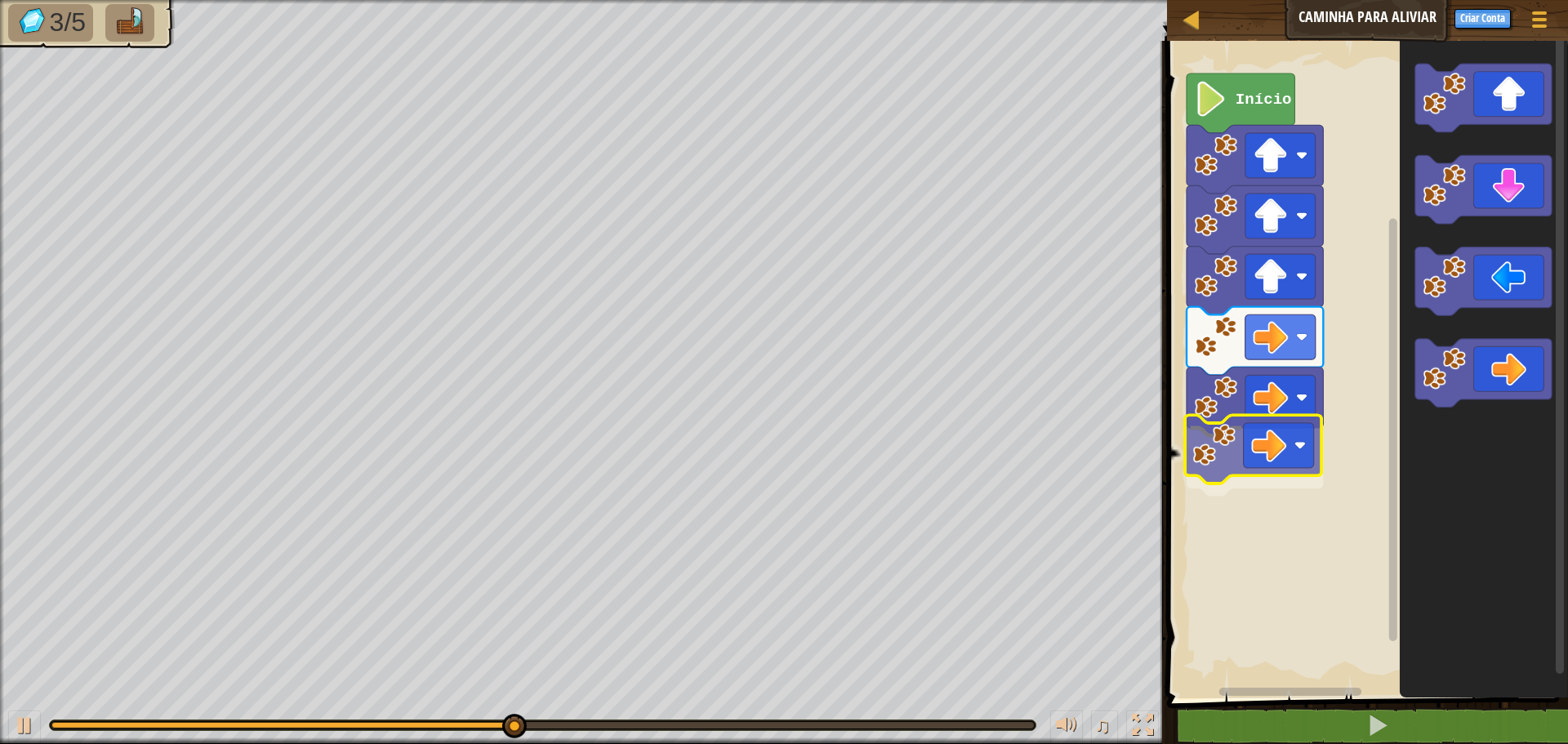
click at [1235, 465] on div "Início" at bounding box center [1365, 366] width 406 height 666
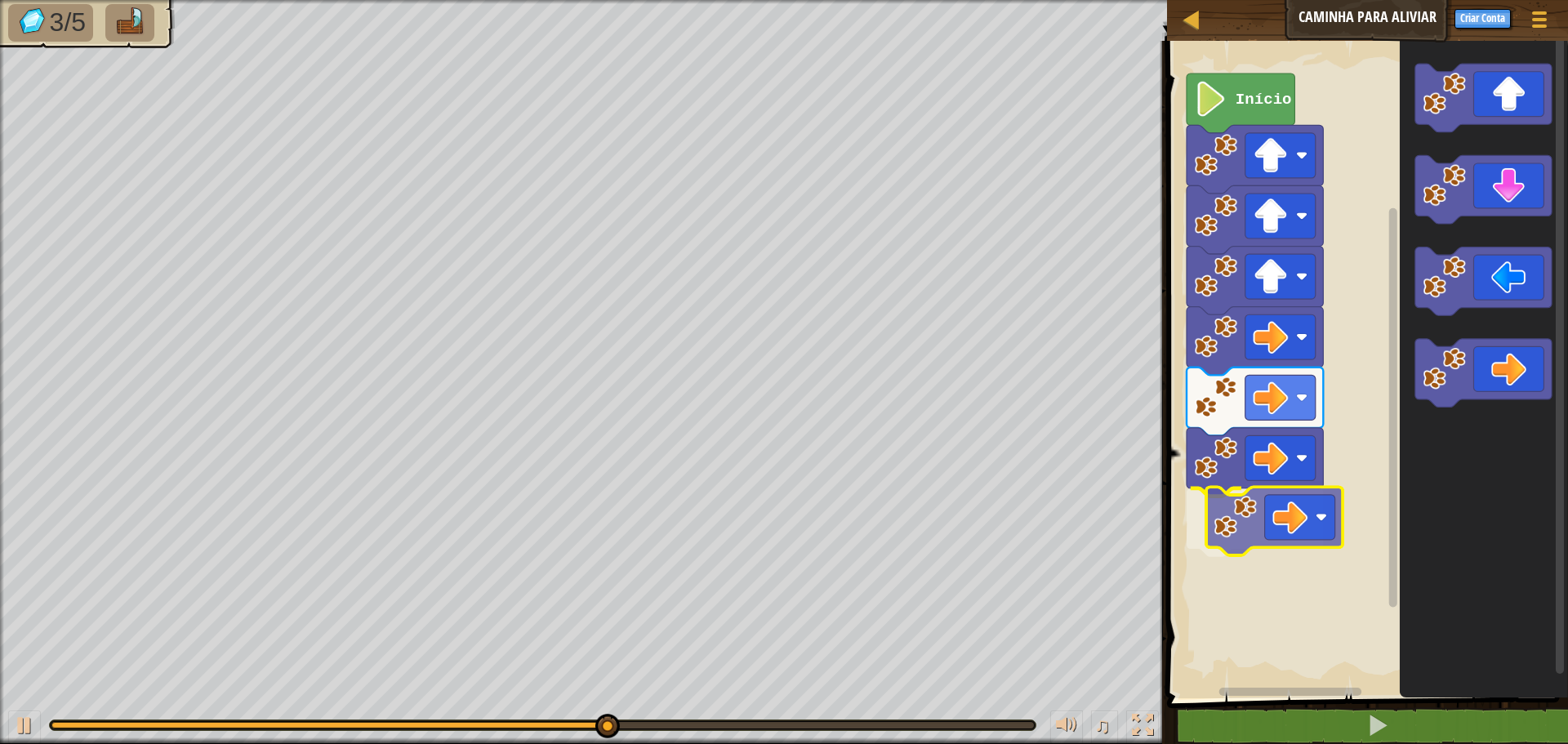
click at [1202, 561] on div "Início" at bounding box center [1365, 366] width 406 height 666
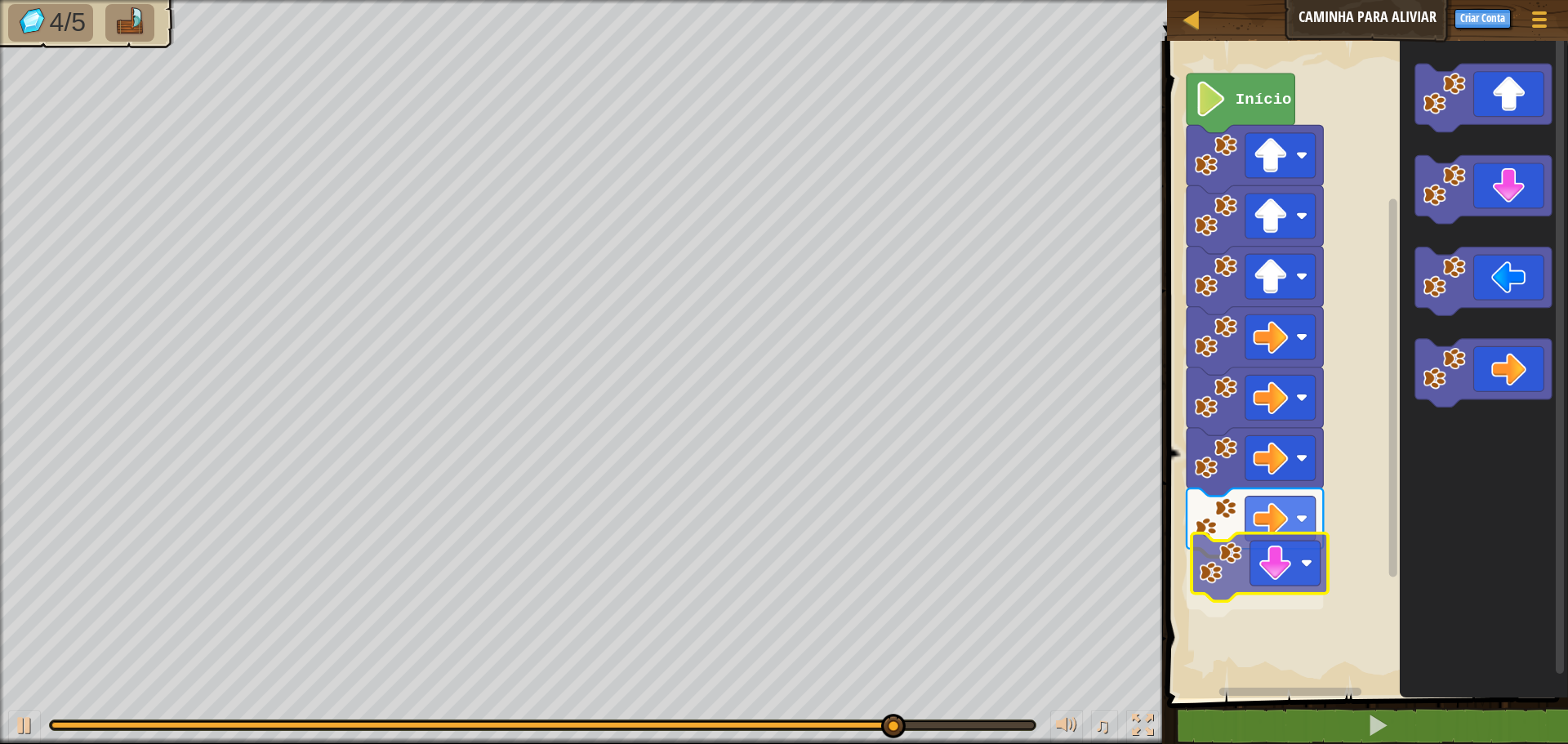
click at [1314, 556] on div "Início" at bounding box center [1365, 366] width 406 height 666
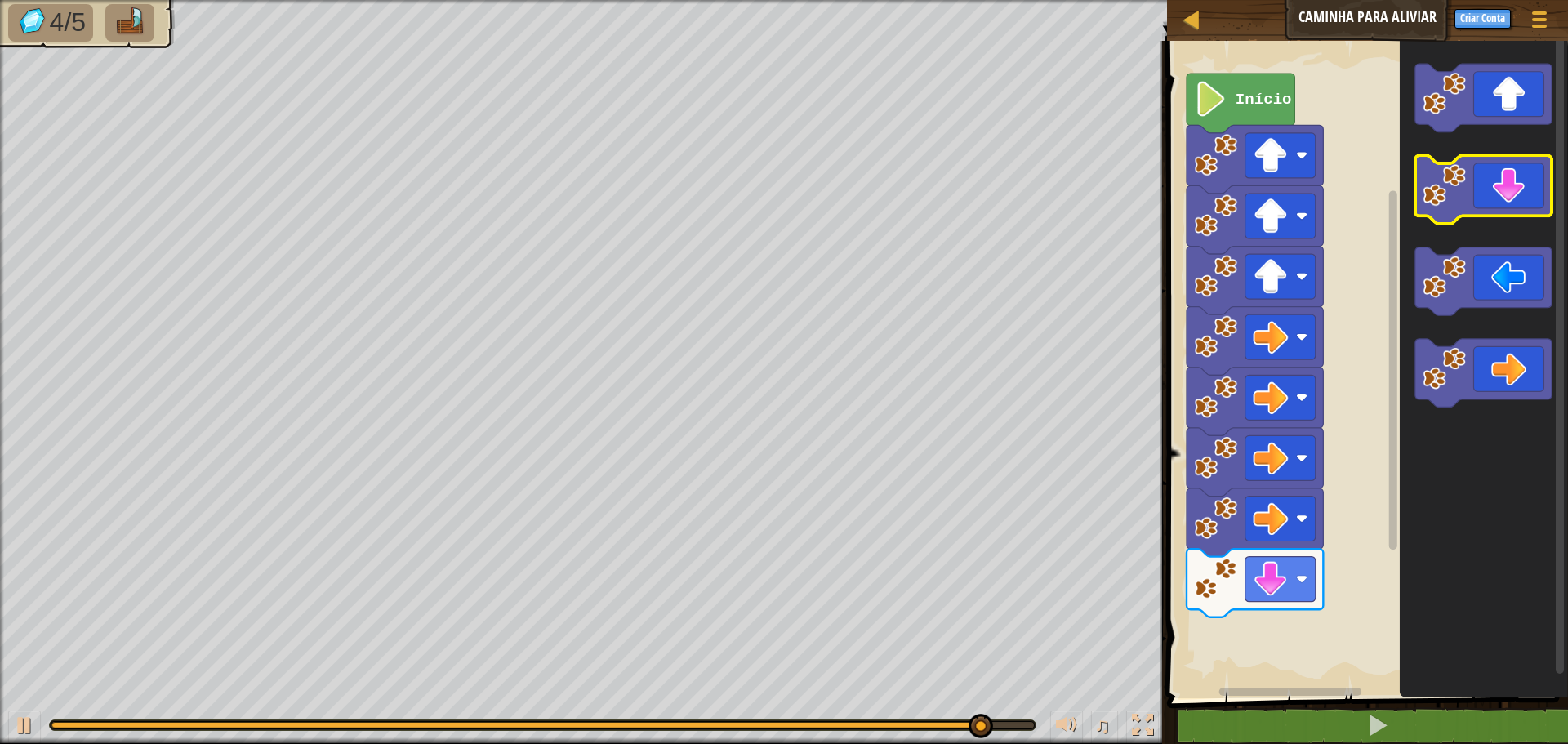
click at [1479, 208] on icon "Espaço de trabalho do Blockly" at bounding box center [1483, 190] width 136 height 69
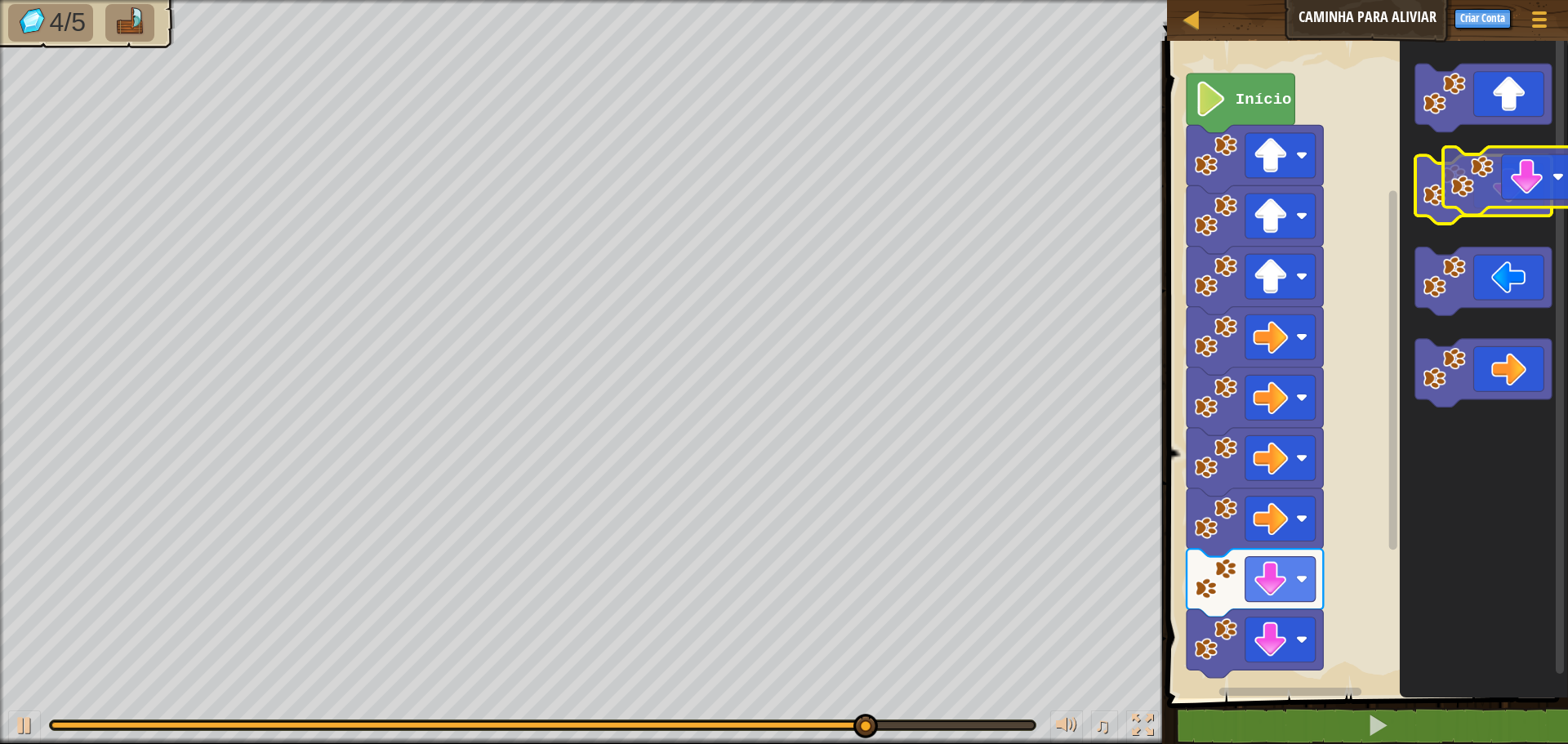
click at [1507, 200] on icon "Espaço de trabalho do Blockly" at bounding box center [1483, 190] width 136 height 69
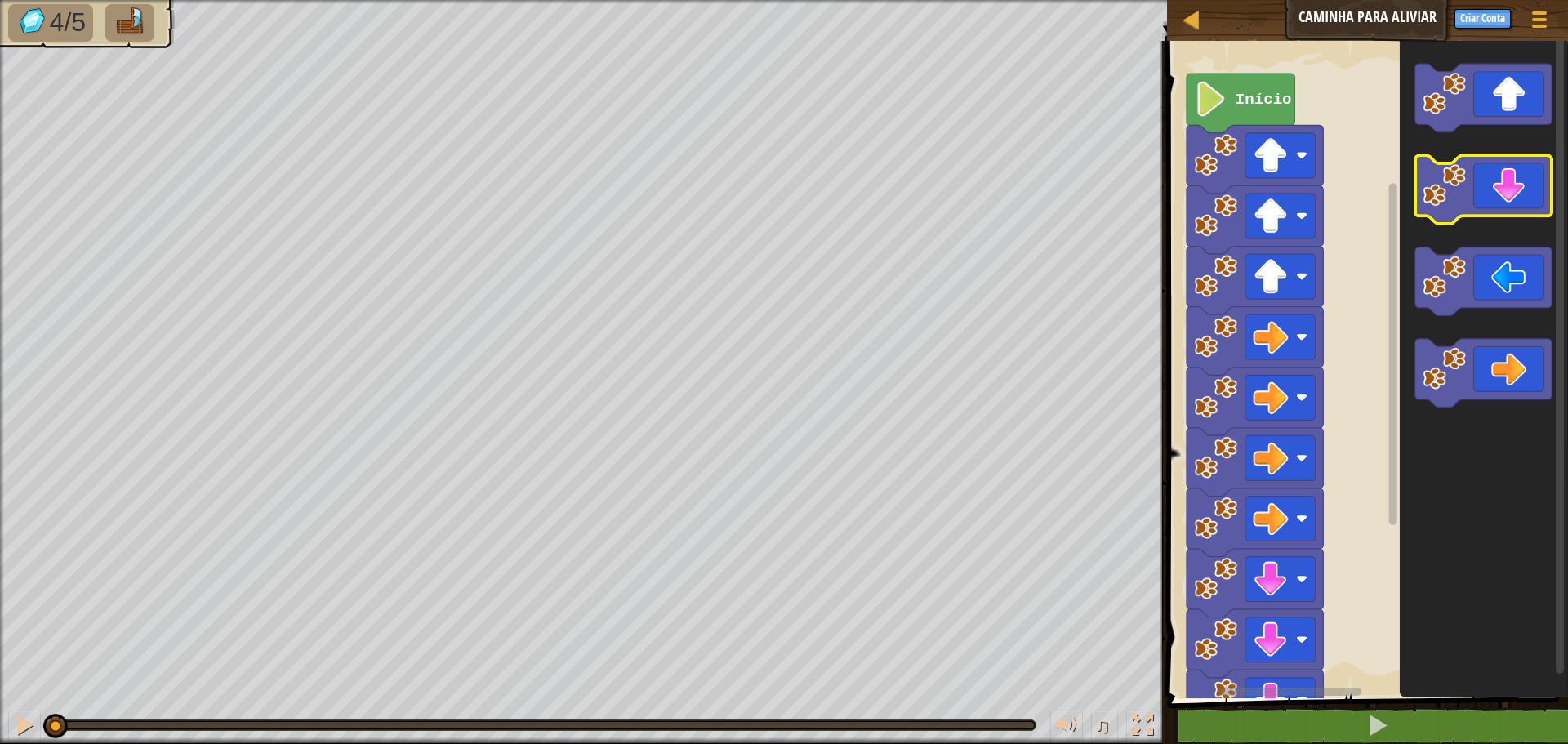
click at [1507, 200] on icon "Espaço de trabalho do Blockly" at bounding box center [1483, 190] width 136 height 69
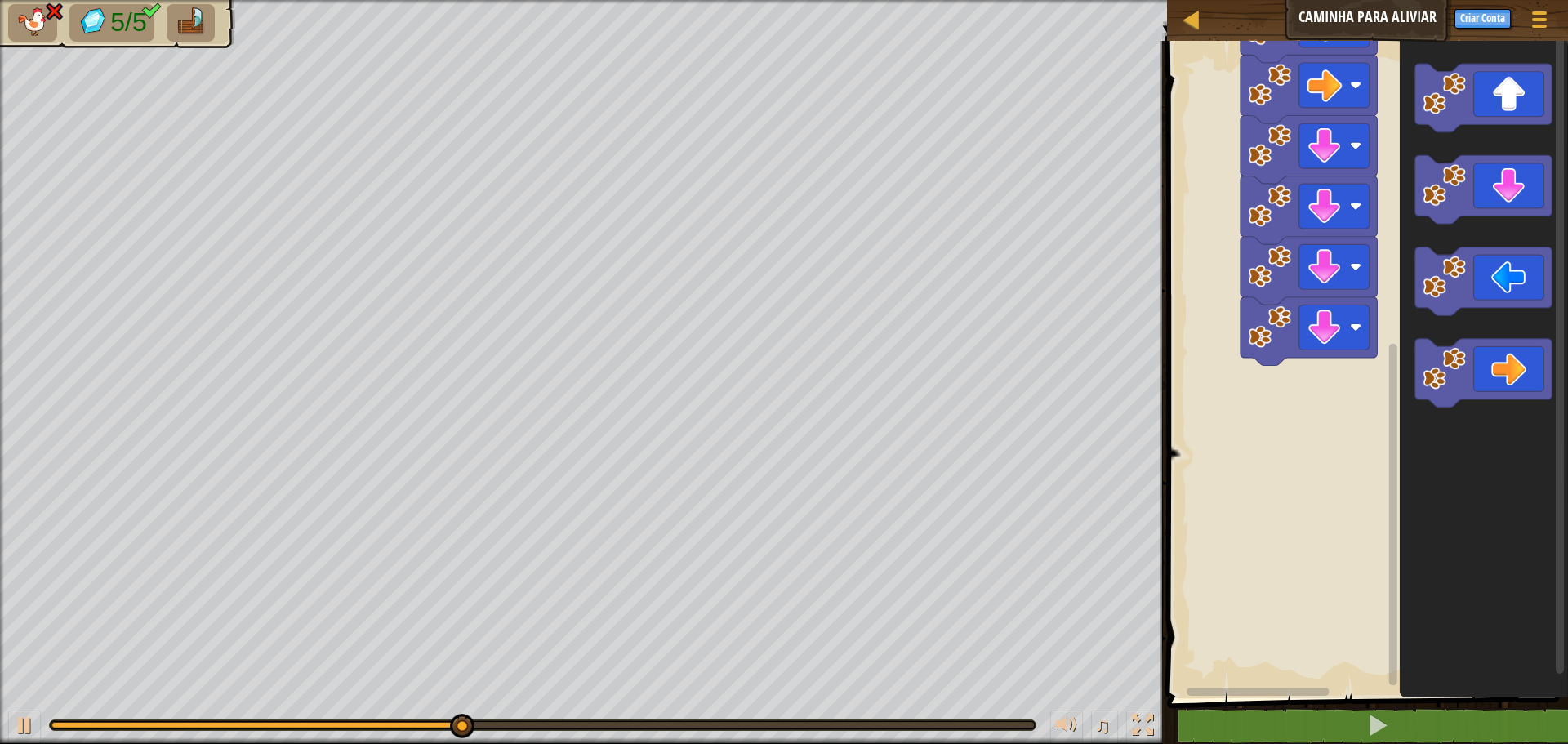
click at [1395, 0] on html "Mapa Caminha Para Aliviar Menu do Jogo Criar Conta 1 הההההההההההההההההההההההההה…" at bounding box center [784, 0] width 1568 height 0
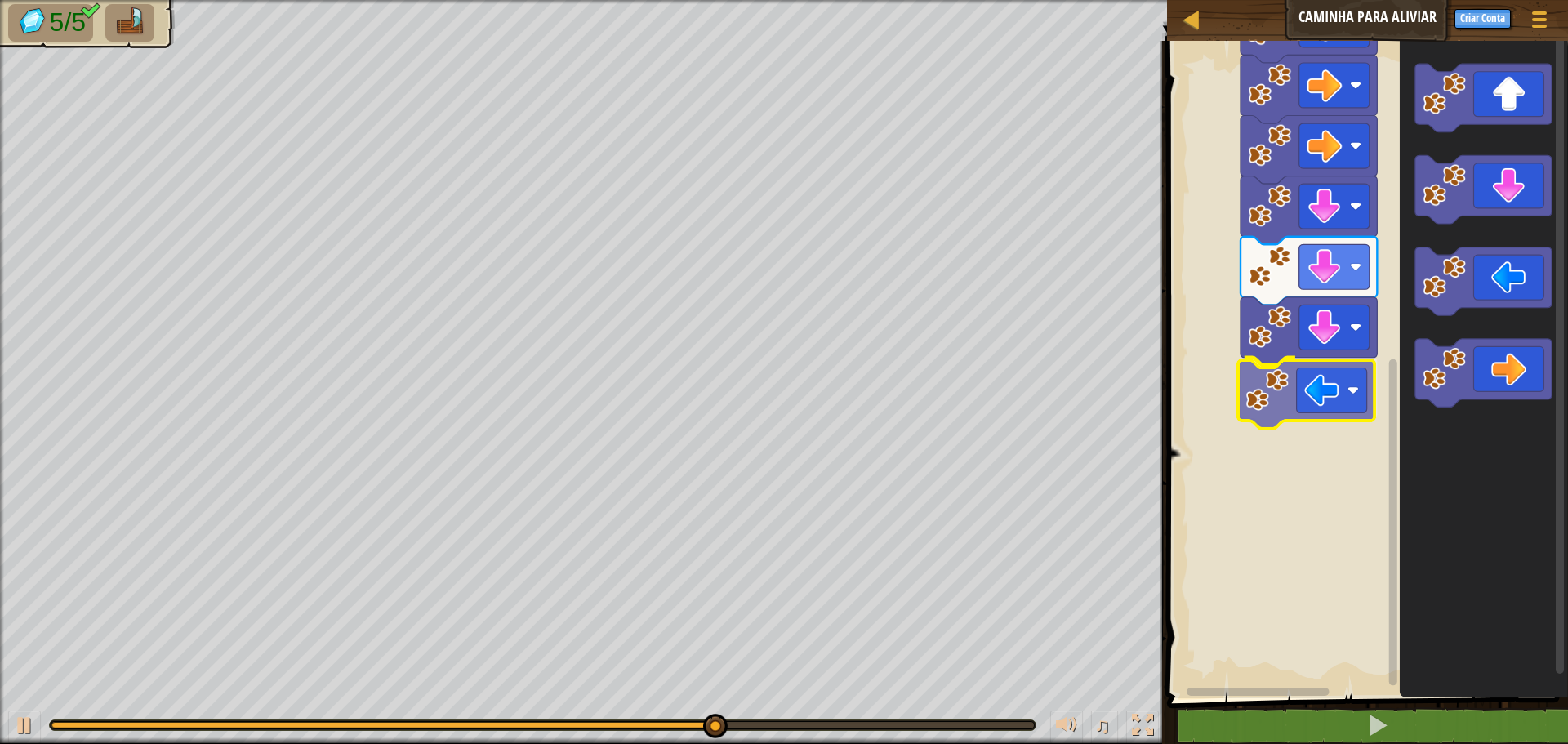
click at [1287, 402] on div "Início" at bounding box center [1365, 366] width 406 height 666
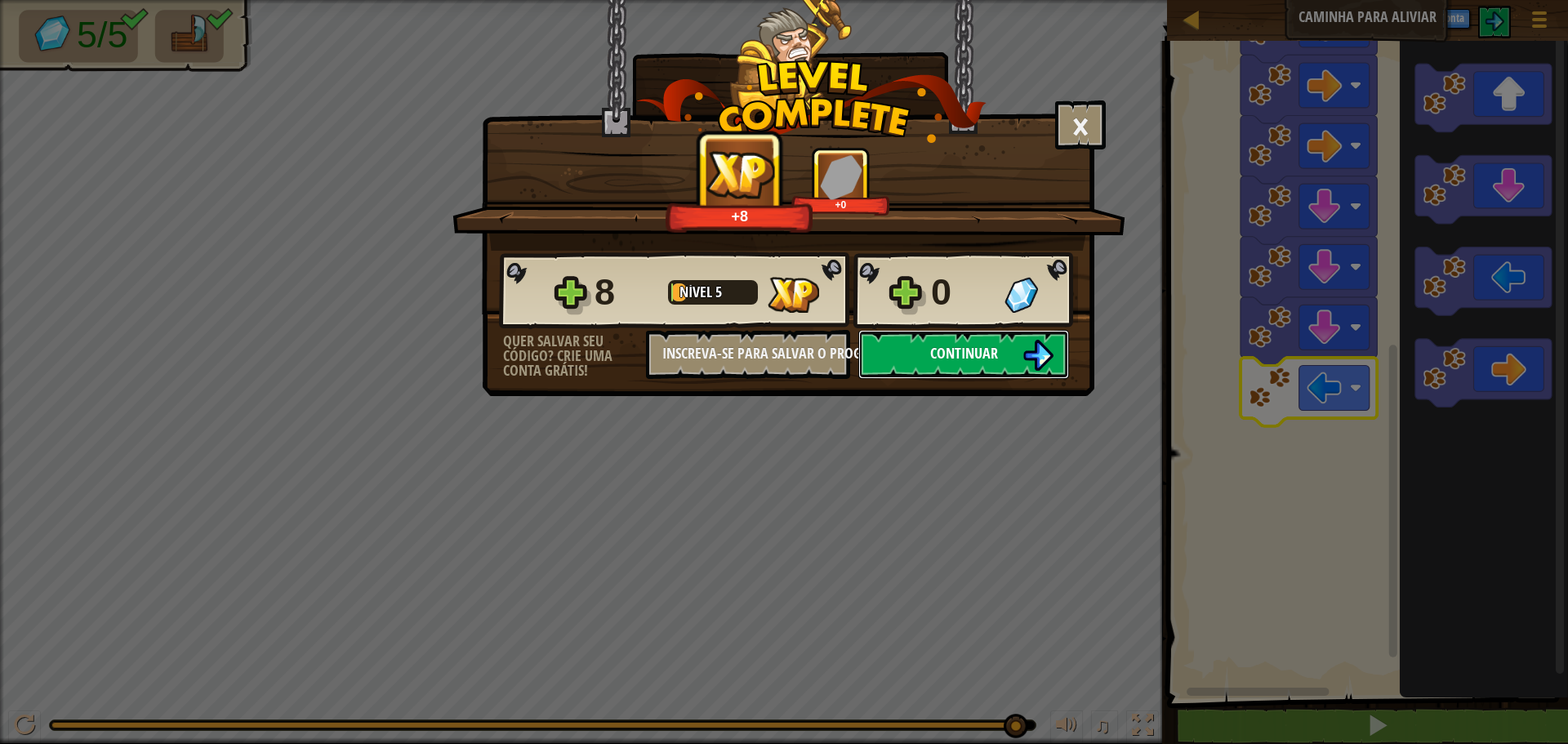
click at [1025, 343] on img at bounding box center [1038, 355] width 31 height 31
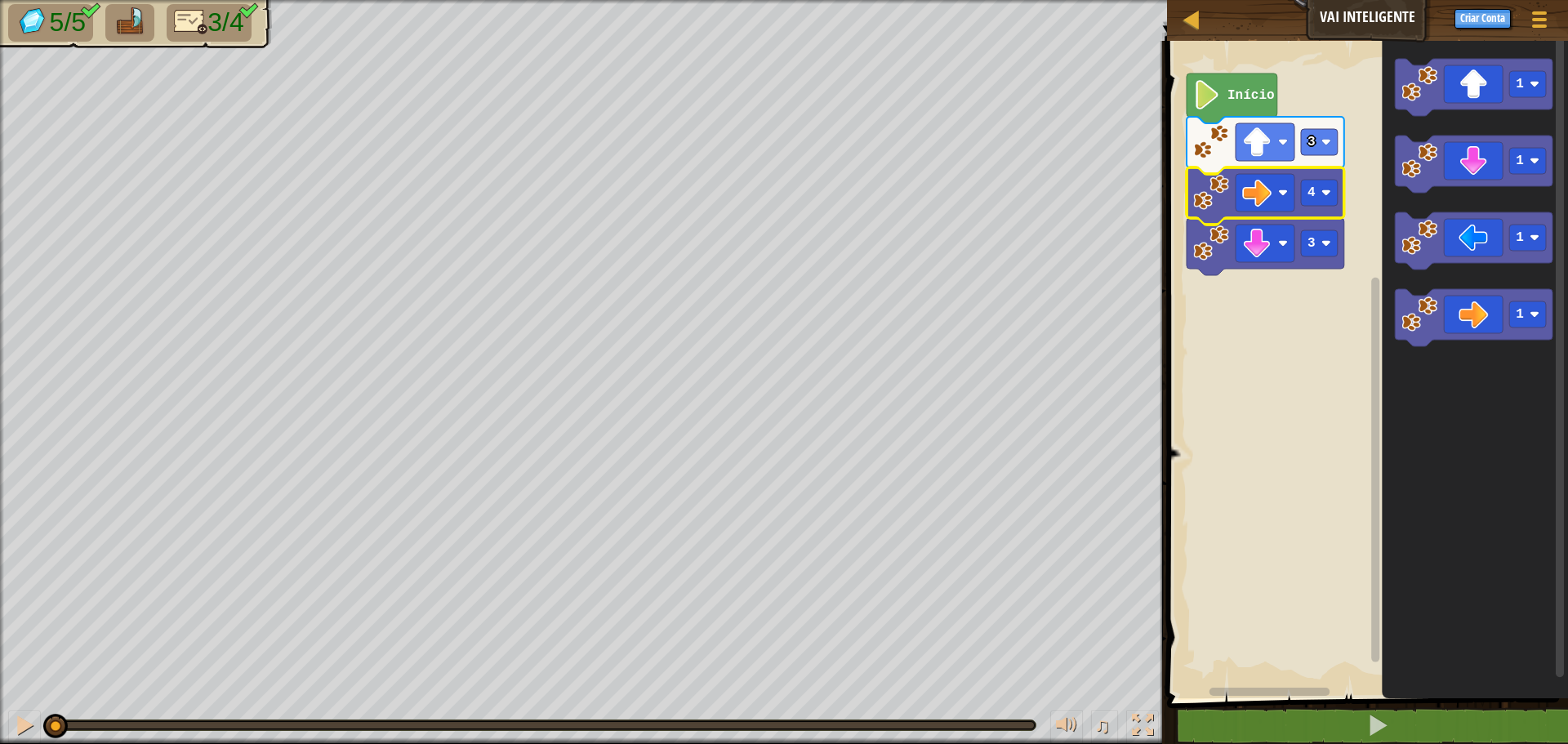
click at [1257, 191] on image "Espaço de trabalho do Blockly" at bounding box center [1257, 193] width 29 height 29
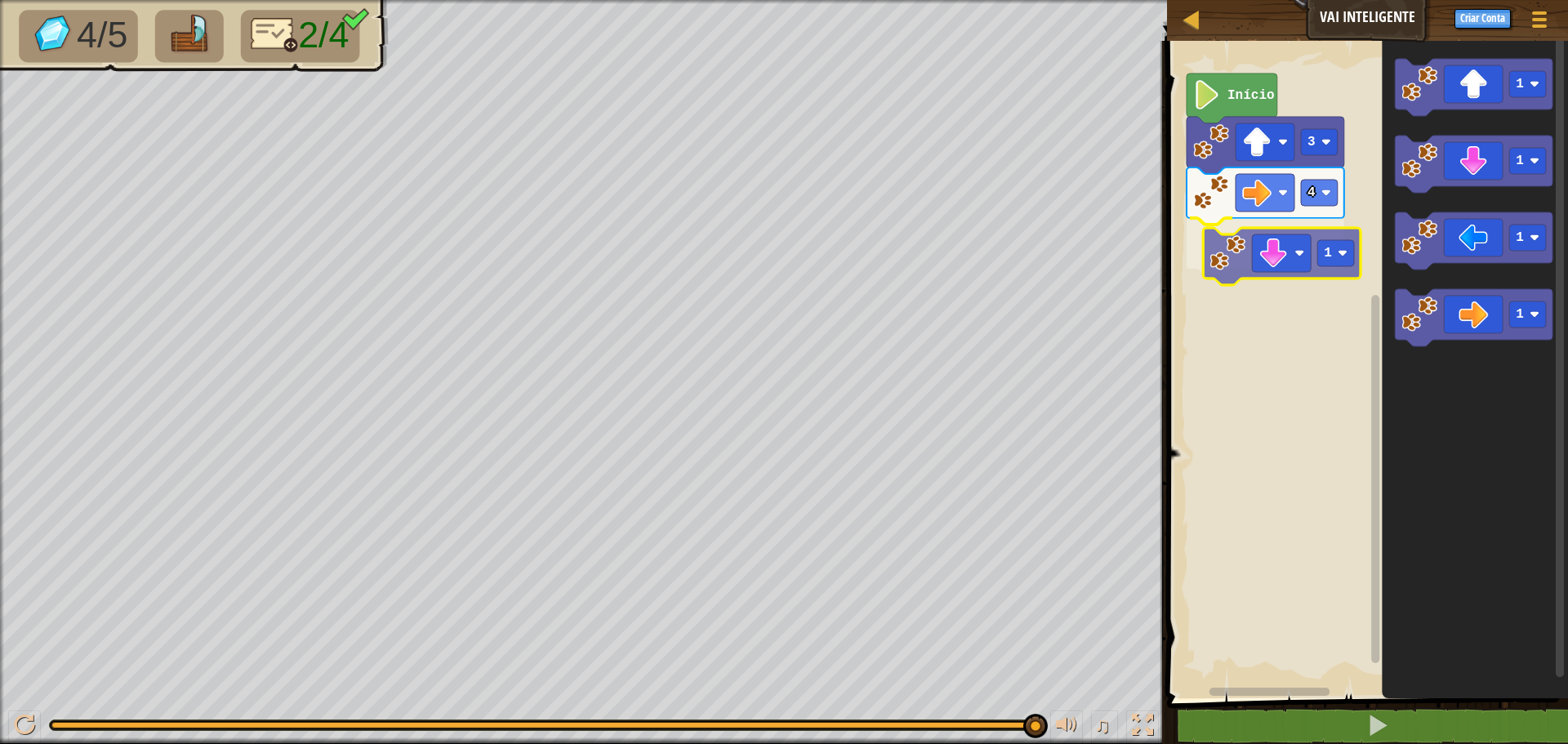
click at [1272, 269] on div "Início 3 4 1 1 1 1 1 1" at bounding box center [1365, 366] width 406 height 666
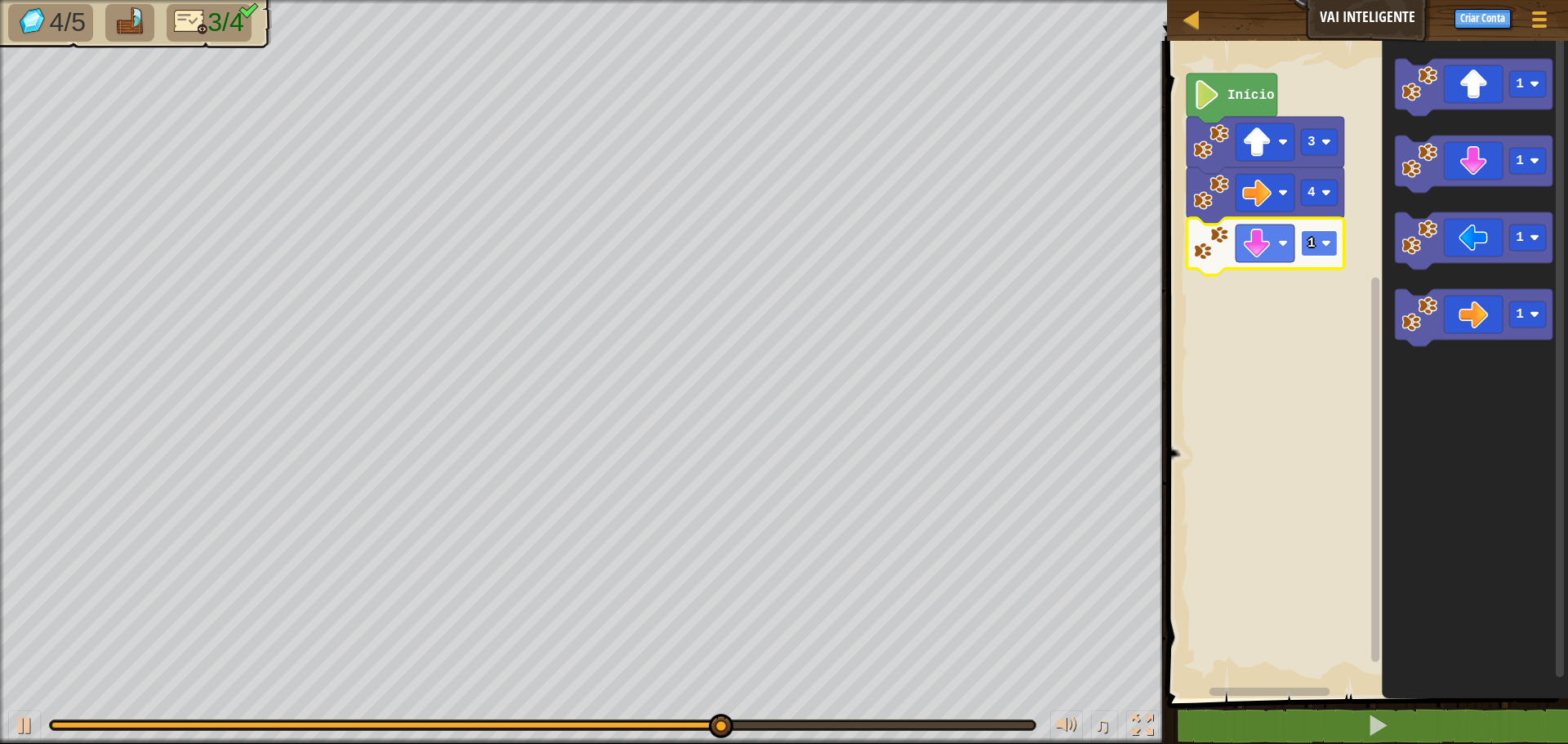
click at [1314, 240] on text "1" at bounding box center [1311, 243] width 8 height 14
click at [1316, 237] on rect "Espaço de trabalho do Blockly" at bounding box center [1320, 243] width 37 height 26
click at [1329, 250] on rect "Espaço de trabalho do Blockly" at bounding box center [1320, 243] width 37 height 26
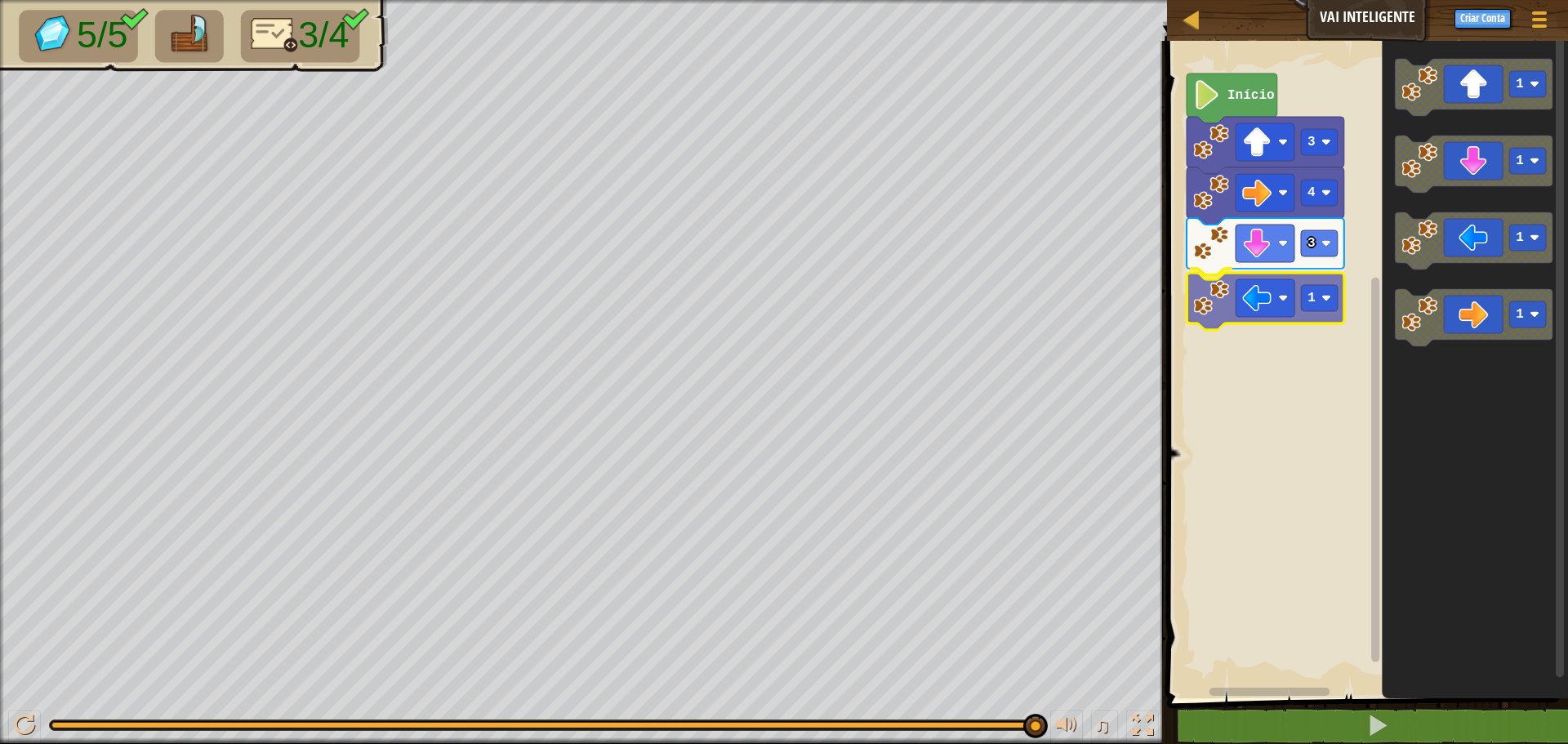
click at [1244, 317] on div "Início 3 4 3 1 1 1 1 1 1" at bounding box center [1365, 366] width 406 height 666
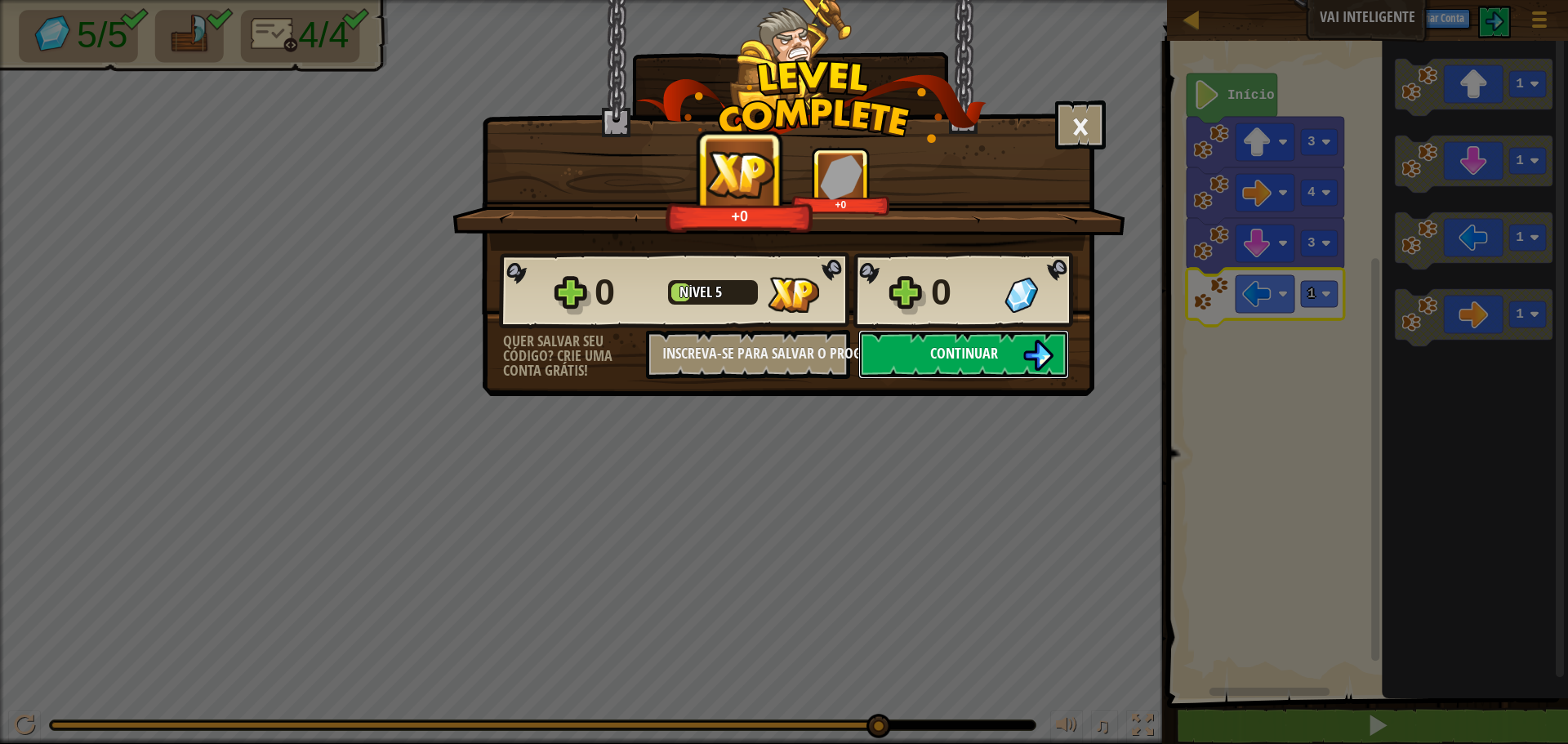
click at [1013, 339] on button "Continuar" at bounding box center [964, 354] width 210 height 49
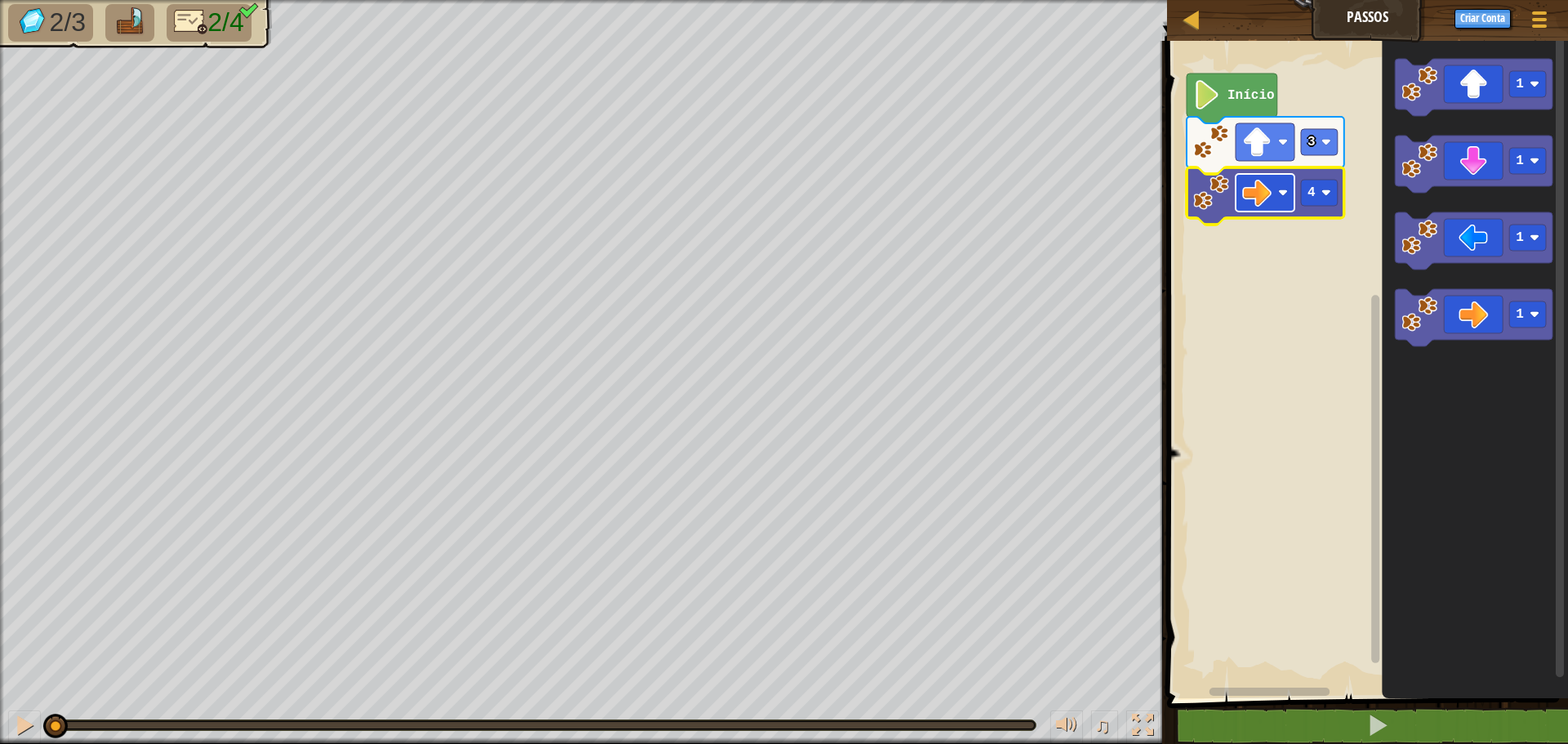
click at [1255, 207] on image "Espaço de trabalho do Blockly" at bounding box center [1257, 193] width 29 height 29
click at [1213, 223] on icon "Espaço de trabalho do Blockly" at bounding box center [1265, 196] width 157 height 57
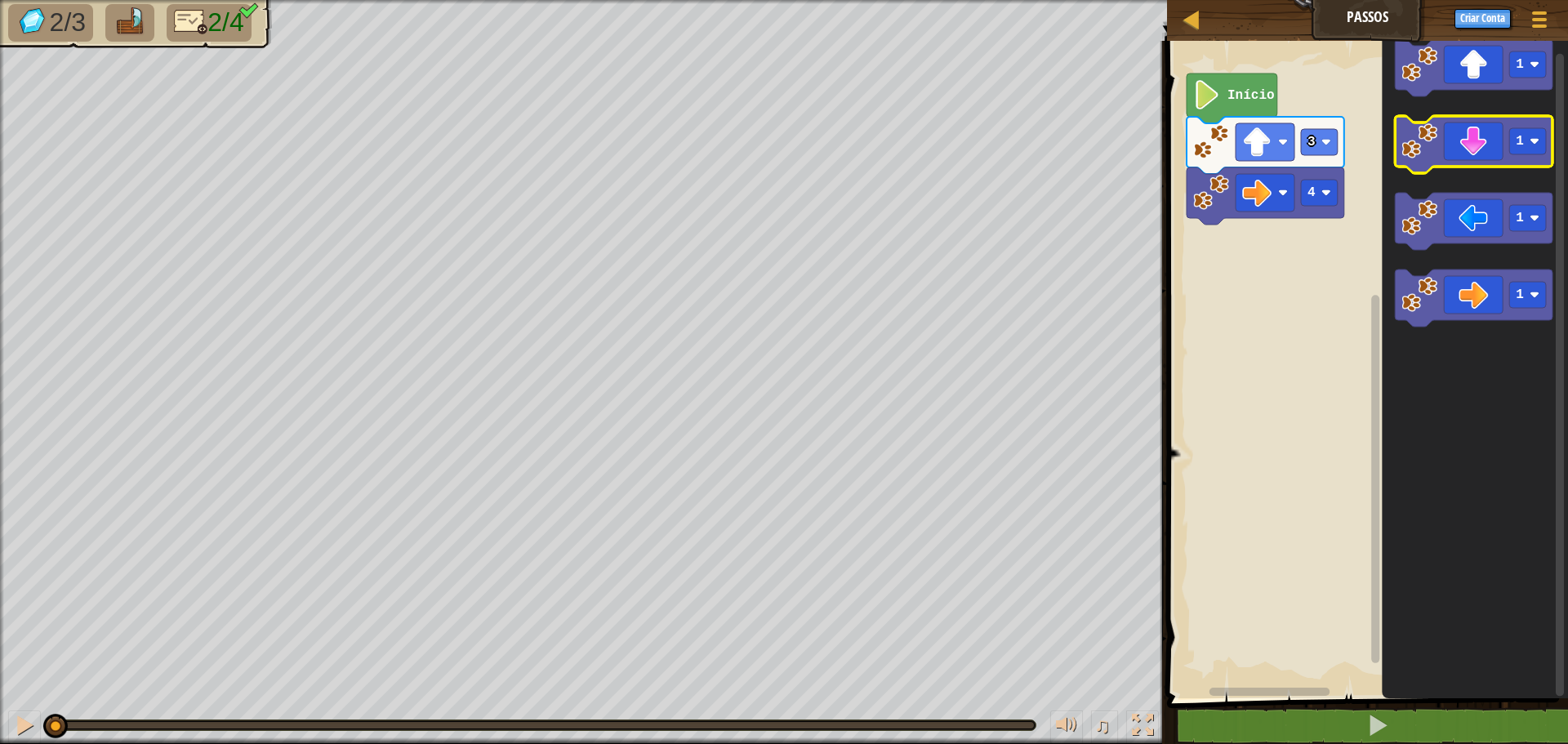
click at [1419, 132] on image "Espaço de trabalho do Blockly" at bounding box center [1419, 141] width 36 height 36
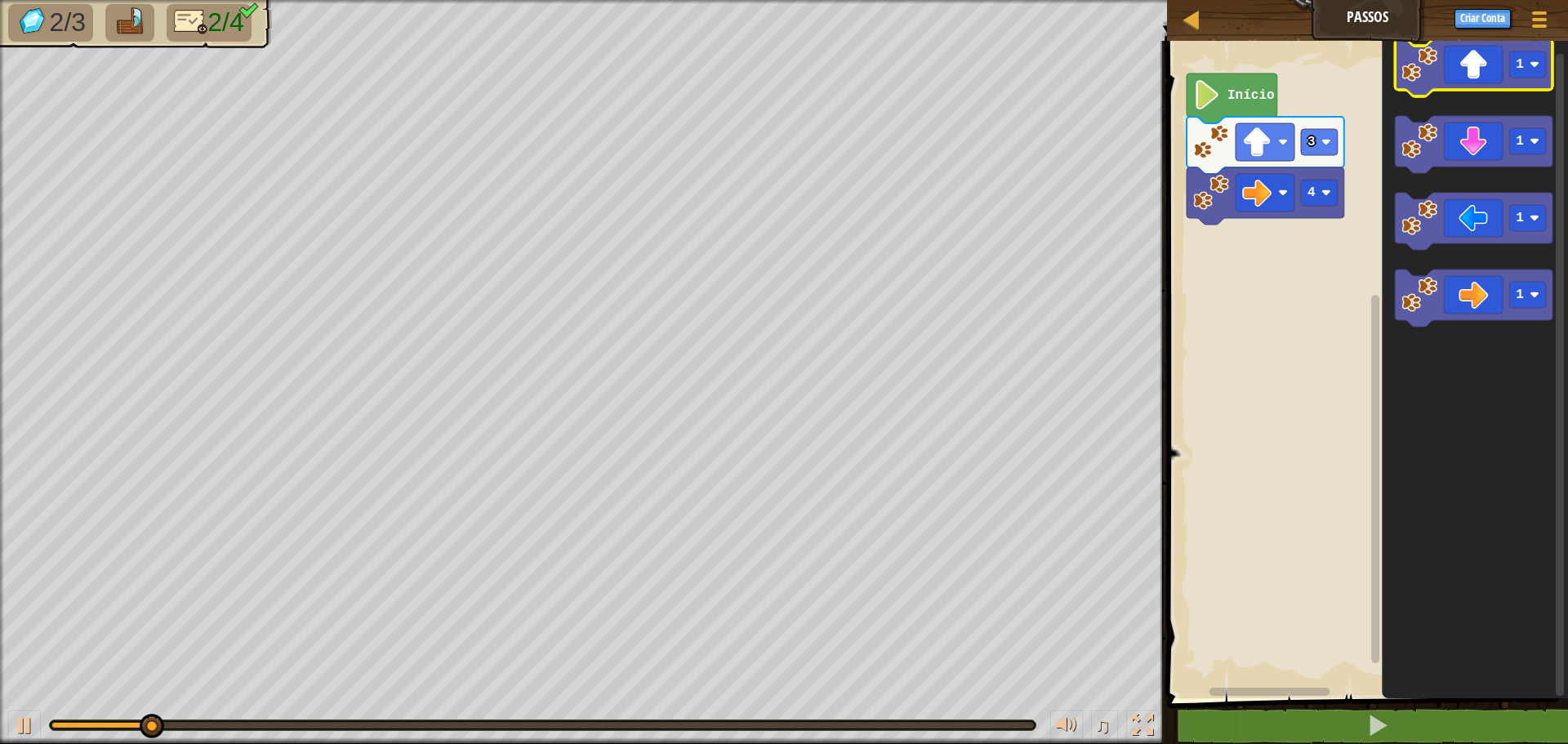
click at [1420, 67] on image "Espaço de trabalho do Blockly" at bounding box center [1419, 64] width 36 height 36
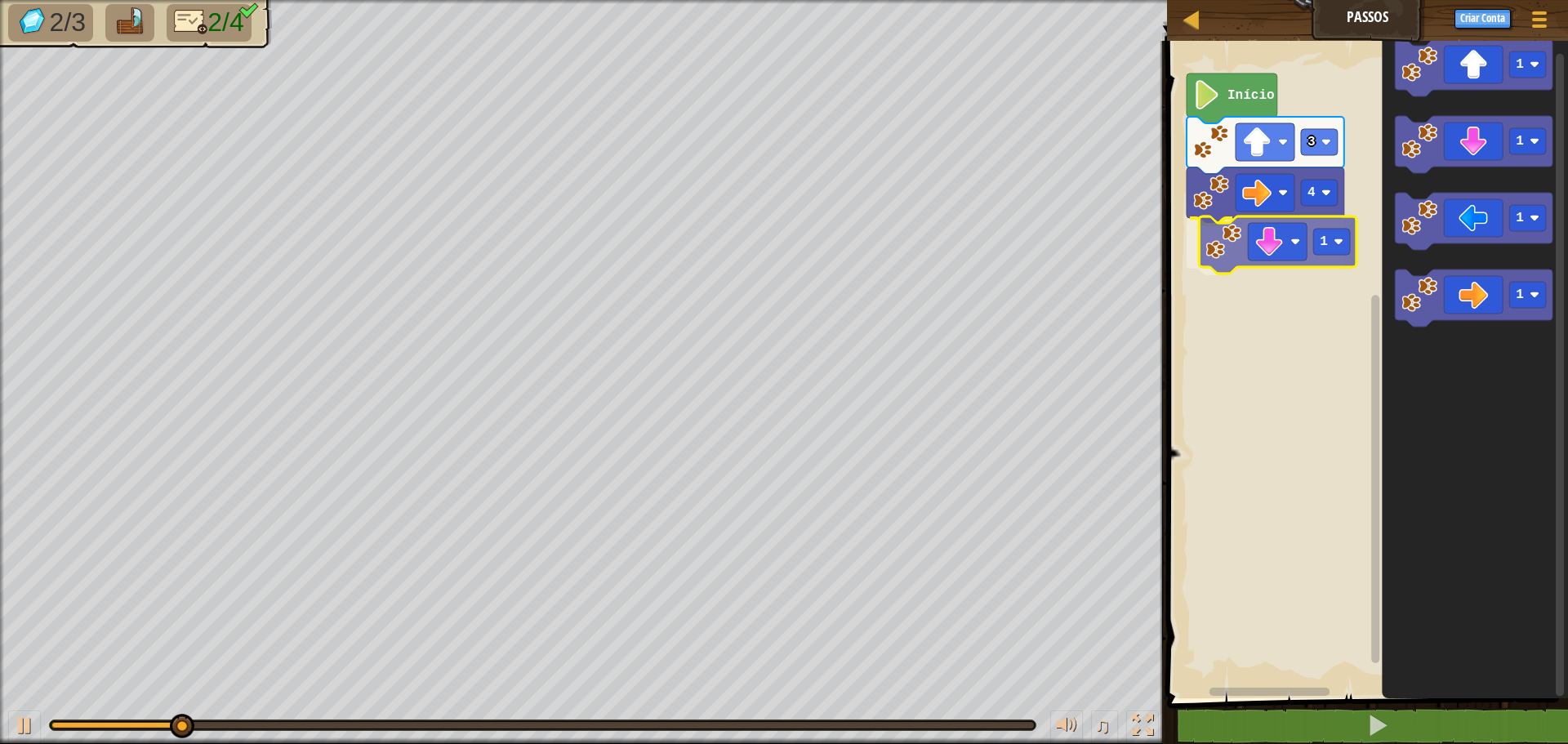
click at [1268, 272] on div "Início 3 4 1 1 1 1 1 1" at bounding box center [1365, 366] width 406 height 666
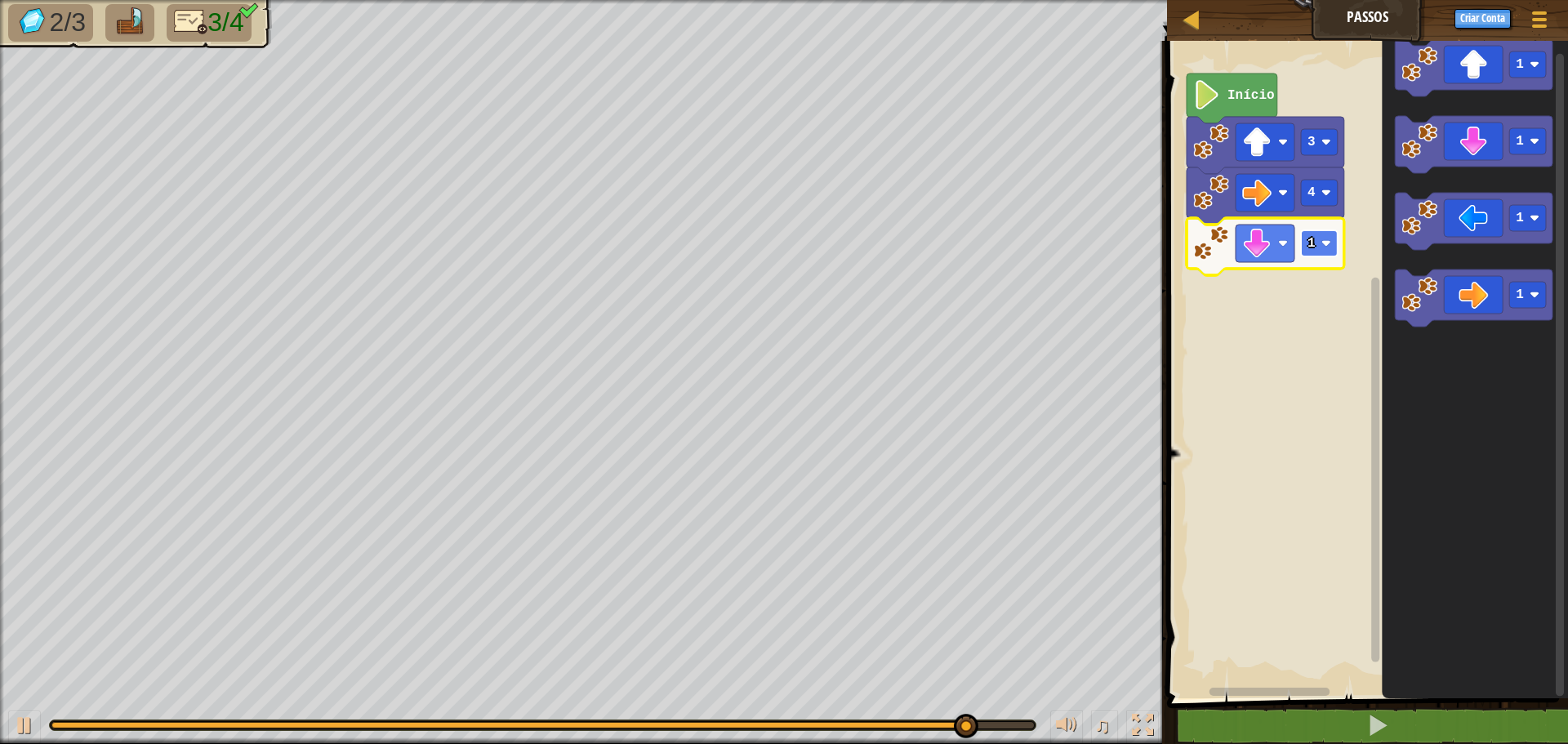
click at [1323, 233] on rect "Espaço de trabalho do Blockly" at bounding box center [1320, 243] width 37 height 26
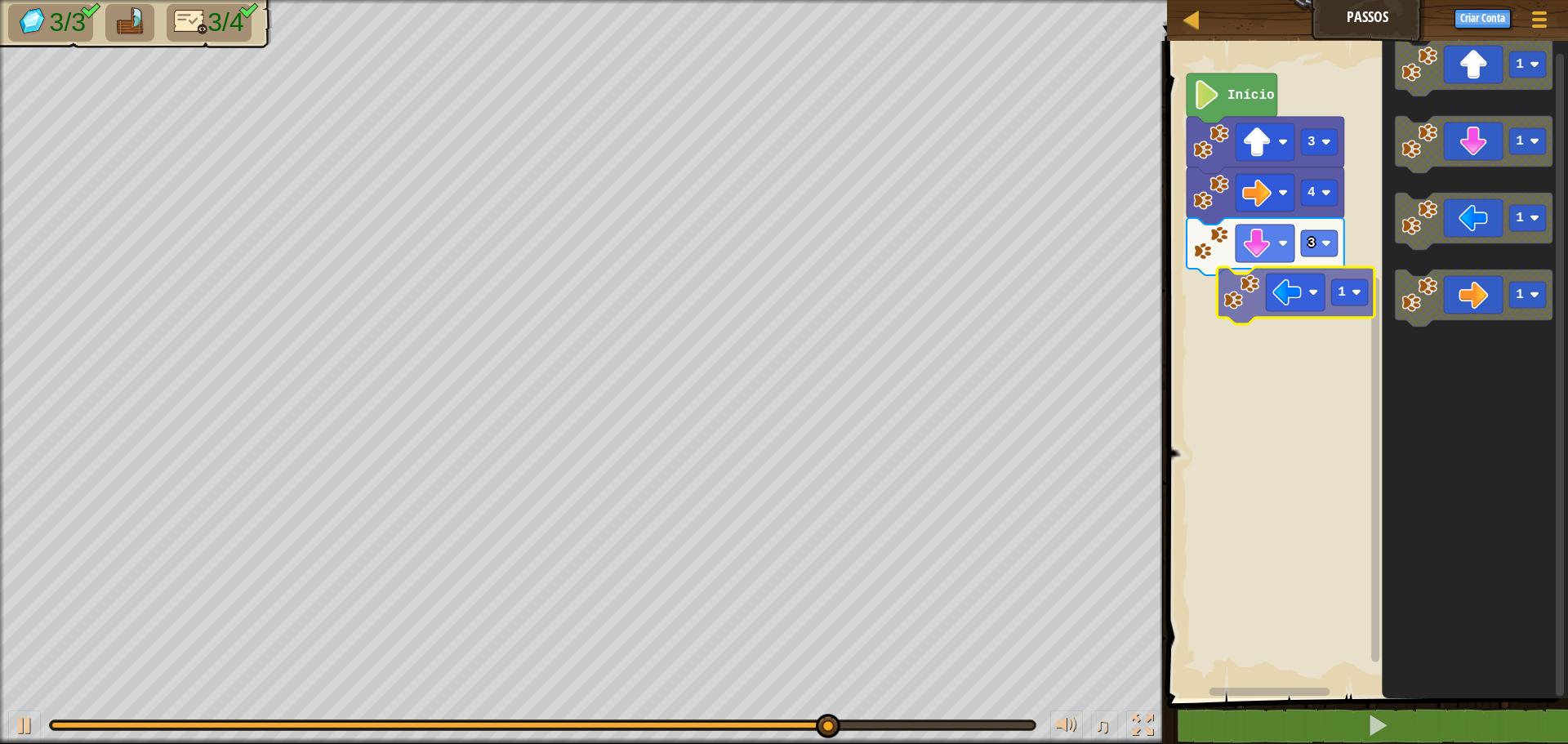
click at [1236, 298] on div "Início 3 4 3 1 1 1 1 1" at bounding box center [1365, 366] width 406 height 666
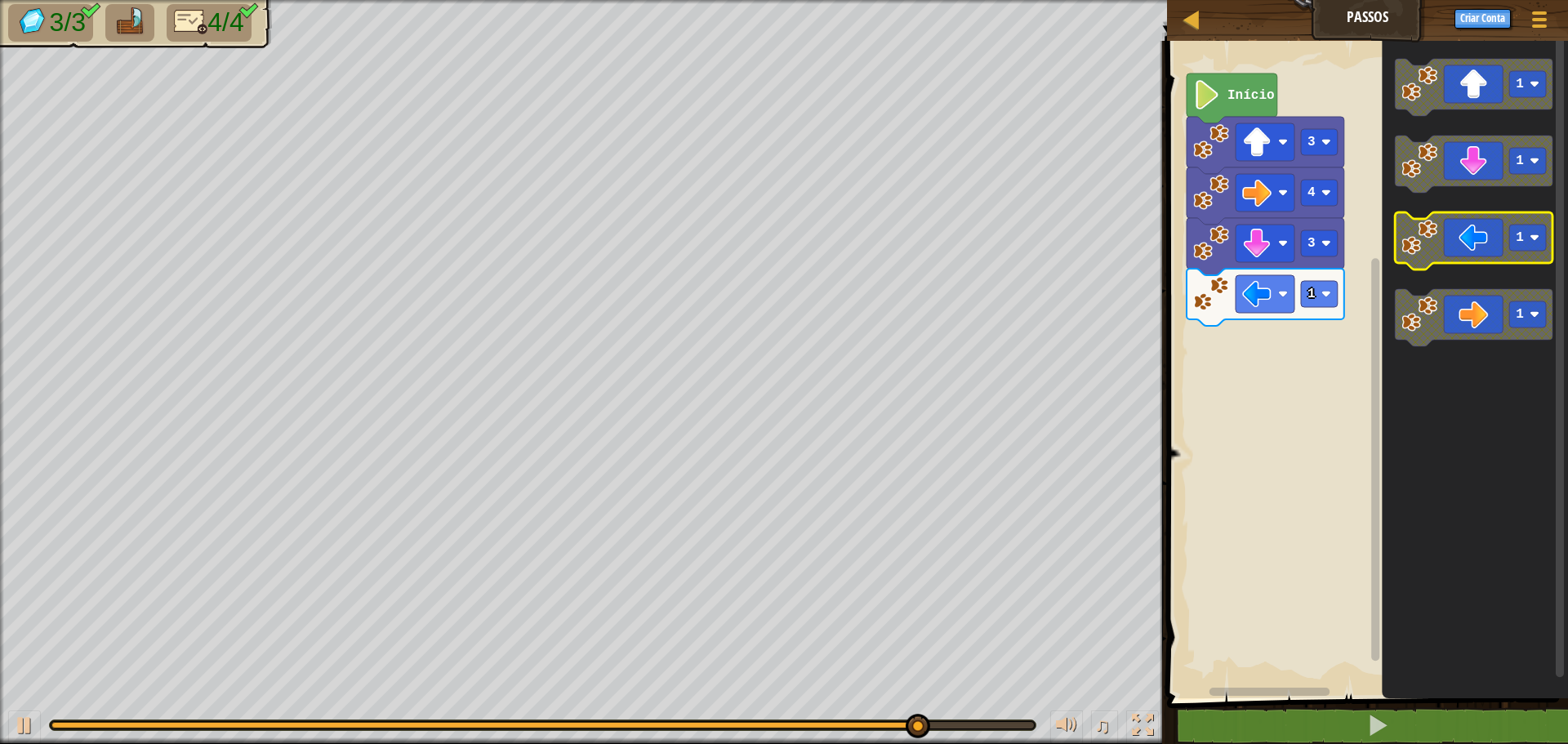
click at [1412, 255] on image "Espaço de trabalho do Blockly" at bounding box center [1419, 237] width 36 height 36
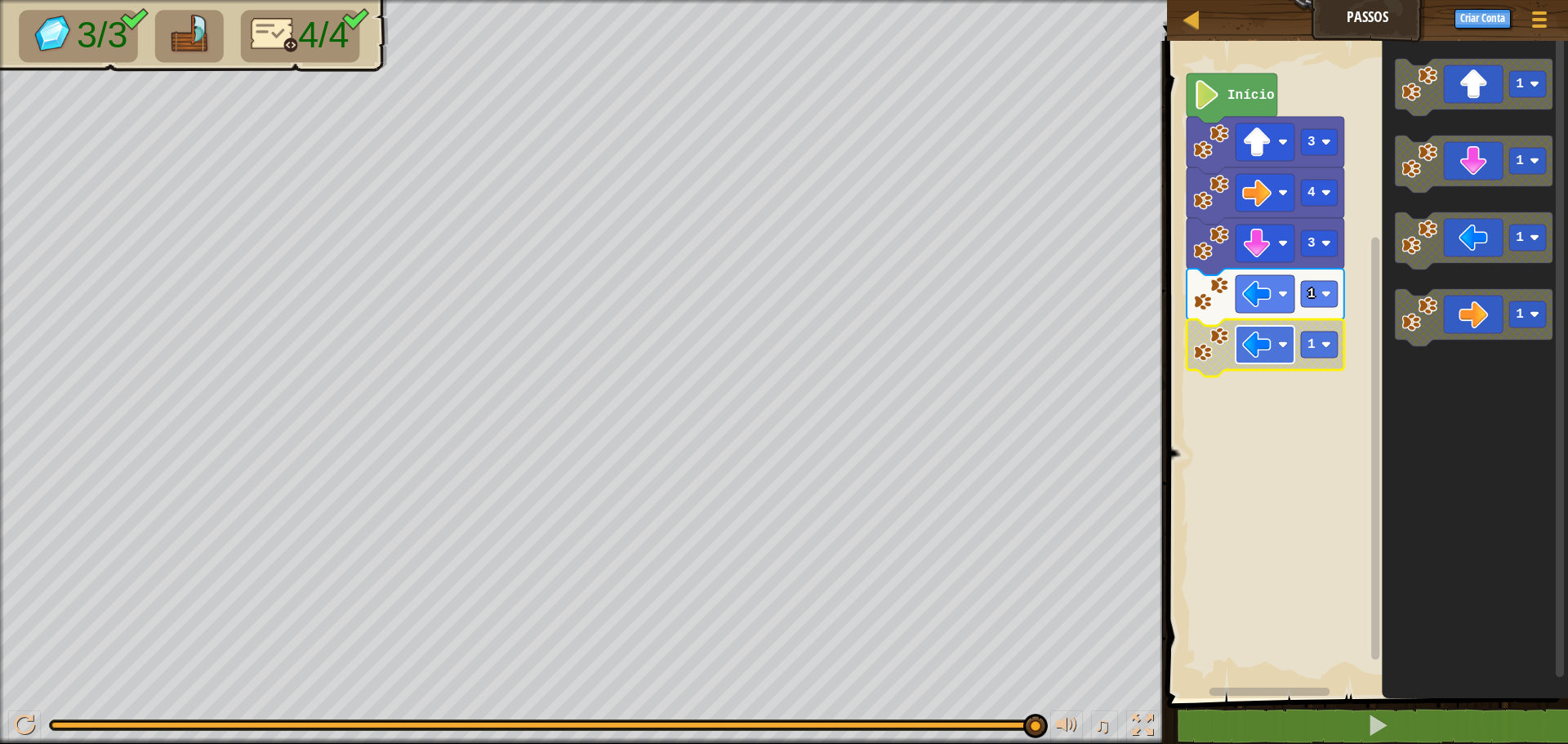
click at [1252, 338] on image "Espaço de trabalho do Blockly" at bounding box center [1257, 344] width 29 height 29
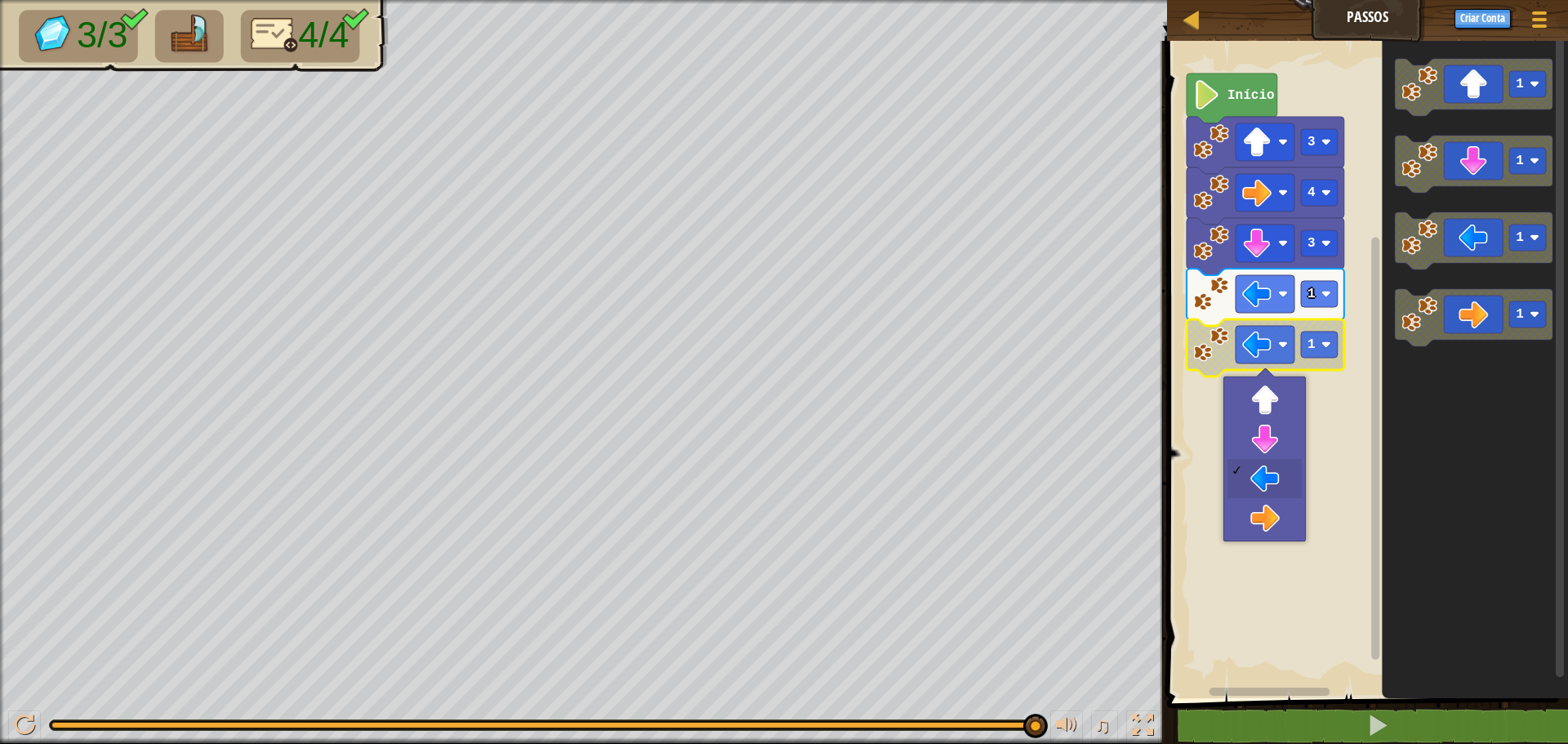
click at [1224, 336] on image "Espaço de trabalho do Blockly" at bounding box center [1211, 344] width 36 height 36
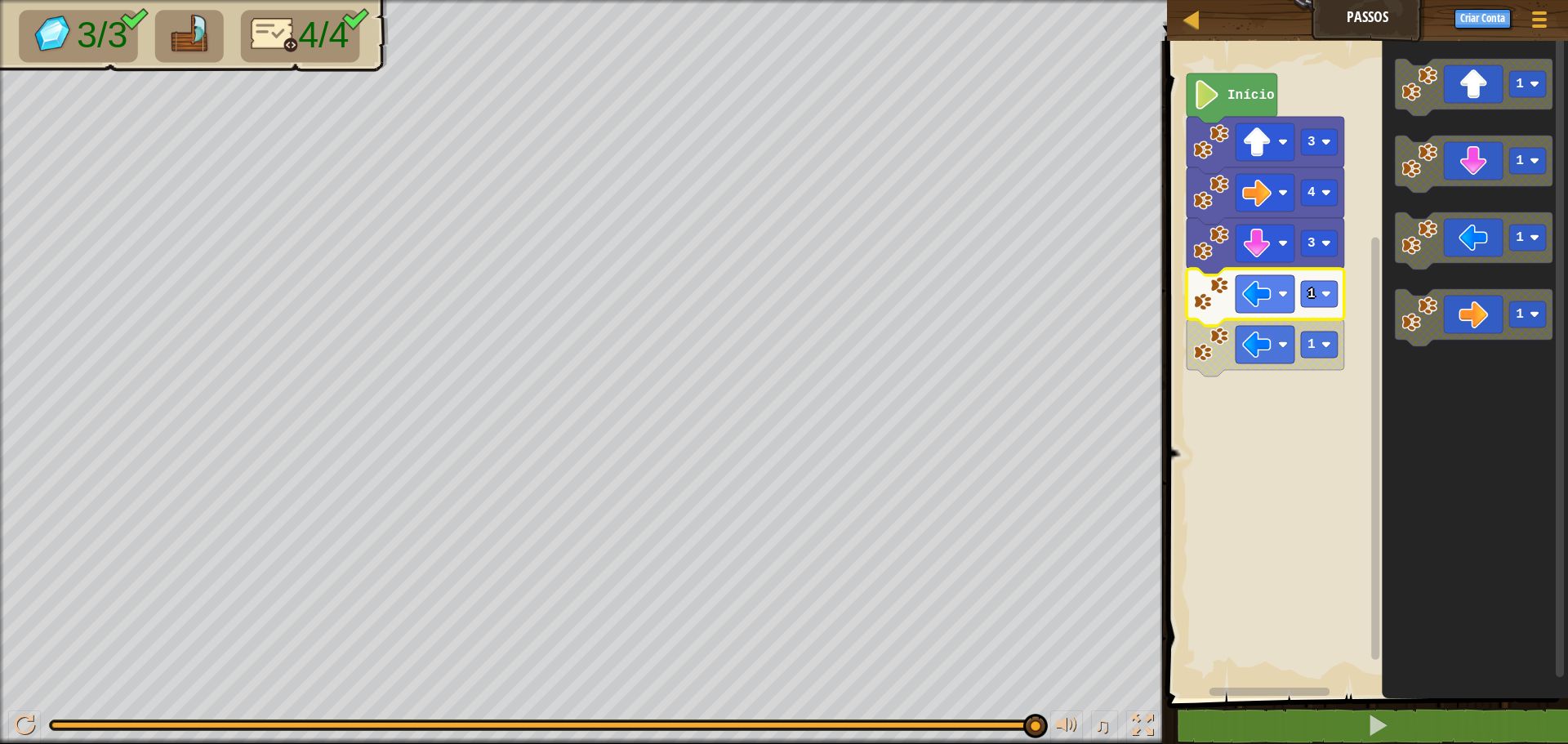
click at [1221, 317] on icon "Espaço de trabalho do Blockly" at bounding box center [1265, 297] width 157 height 57
click at [1192, 344] on icon "Espaço de trabalho do Blockly" at bounding box center [1265, 347] width 157 height 57
click at [1196, 98] on image "Espaço de trabalho do Blockly" at bounding box center [1207, 95] width 28 height 29
click at [1233, 362] on icon "Espaço de trabalho do Blockly" at bounding box center [1265, 347] width 157 height 57
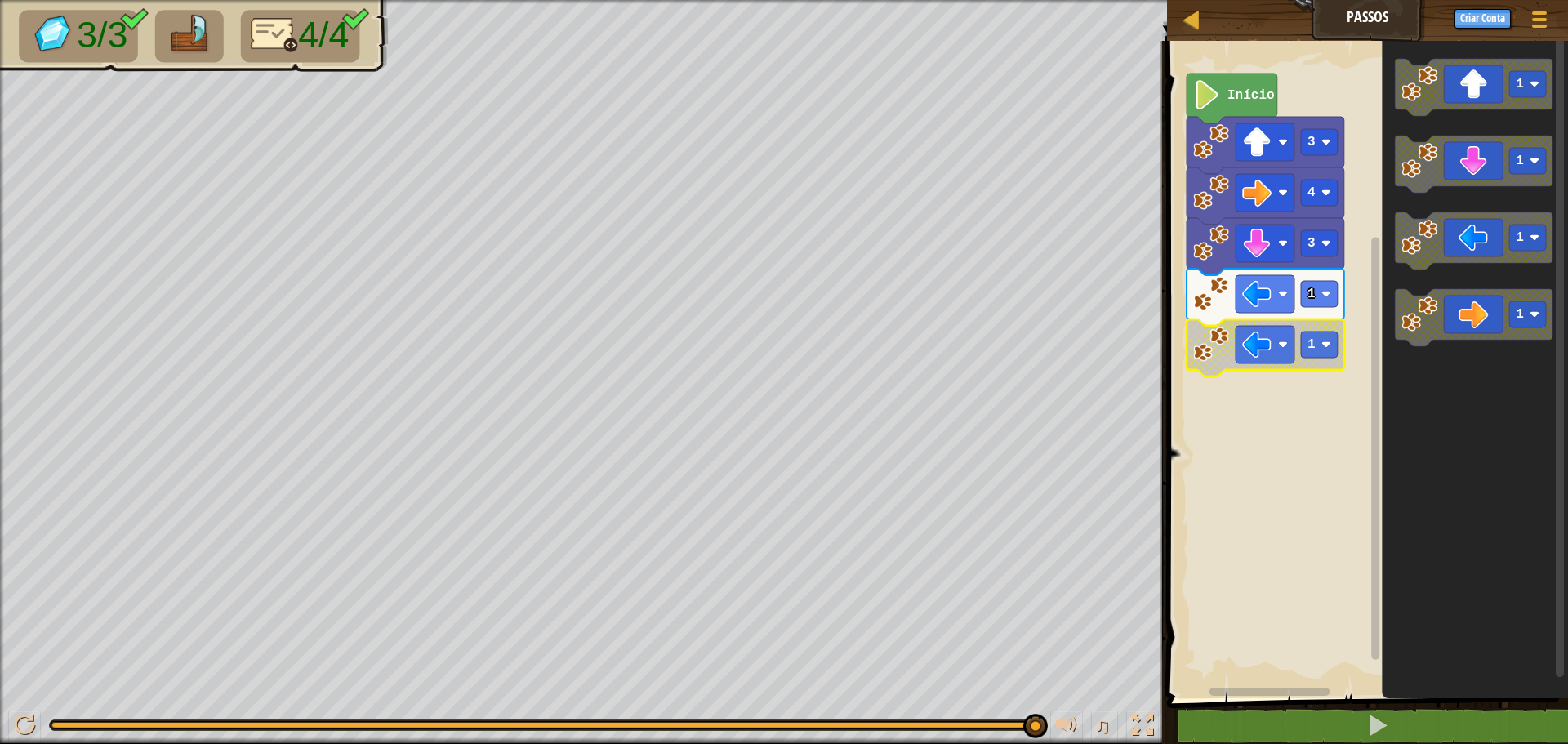
click at [1232, 362] on icon "Espaço de trabalho do Blockly" at bounding box center [1265, 347] width 157 height 57
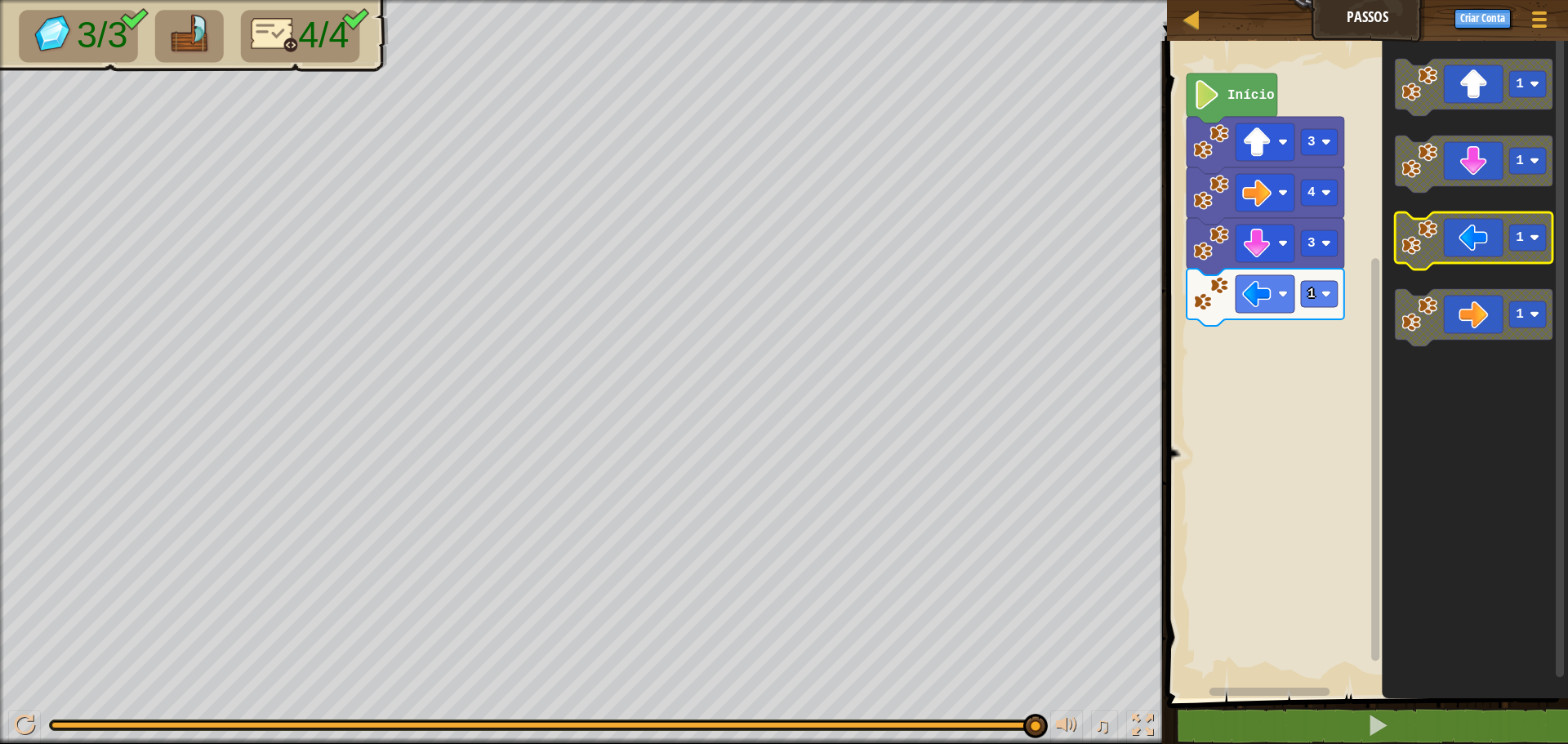
click at [1405, 256] on g "1" at bounding box center [1473, 240] width 157 height 57
click at [1394, 248] on icon "1 1 1 1" at bounding box center [1474, 366] width 186 height 666
click at [1314, 344] on div "Início 3 4 3 1 1 1 1 1" at bounding box center [1365, 366] width 406 height 666
click at [1293, 328] on div "Início 3 4 3 1 1 1 1 1" at bounding box center [1365, 366] width 406 height 666
click at [1314, 290] on text "1" at bounding box center [1311, 293] width 8 height 14
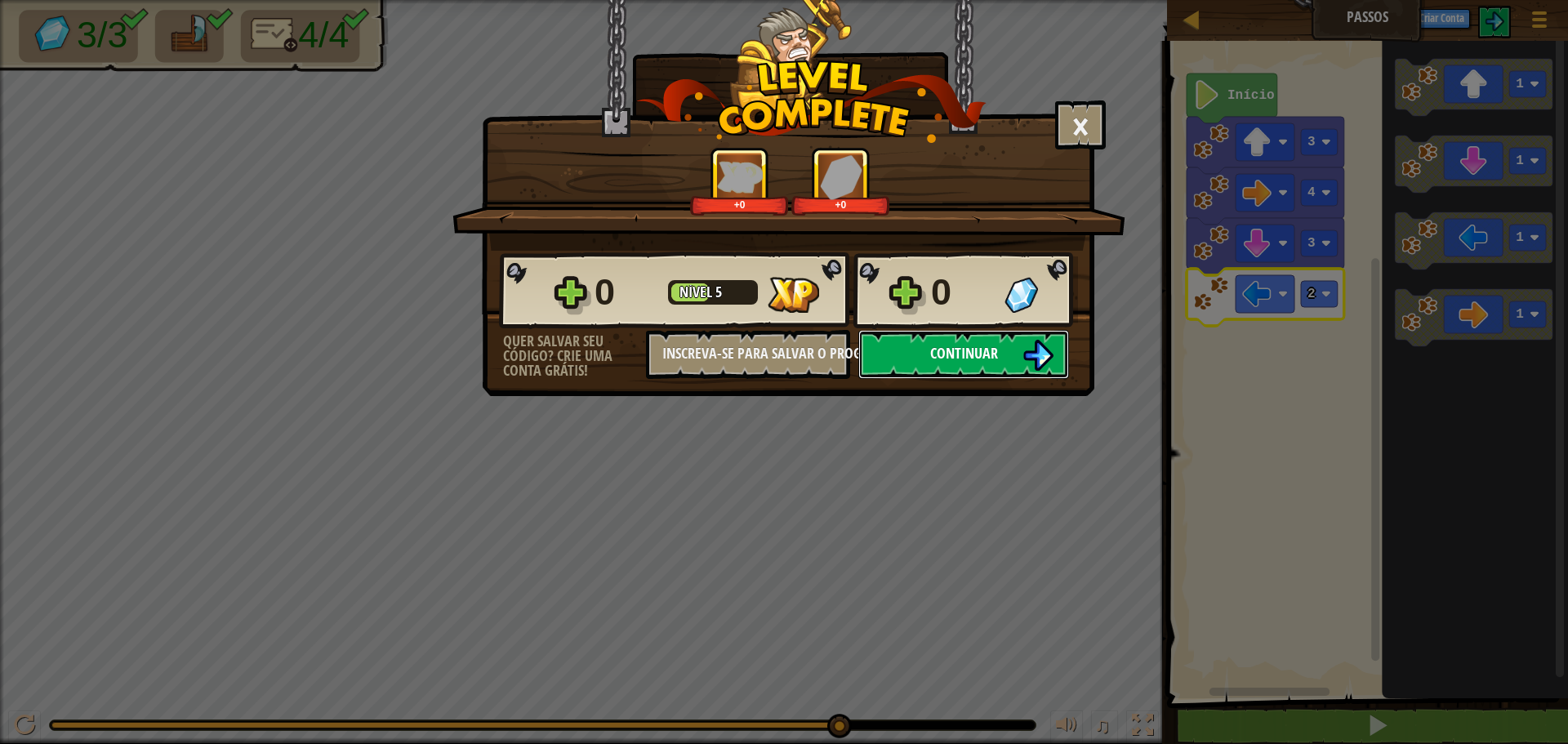
click at [997, 344] on span "Continuar" at bounding box center [964, 353] width 68 height 20
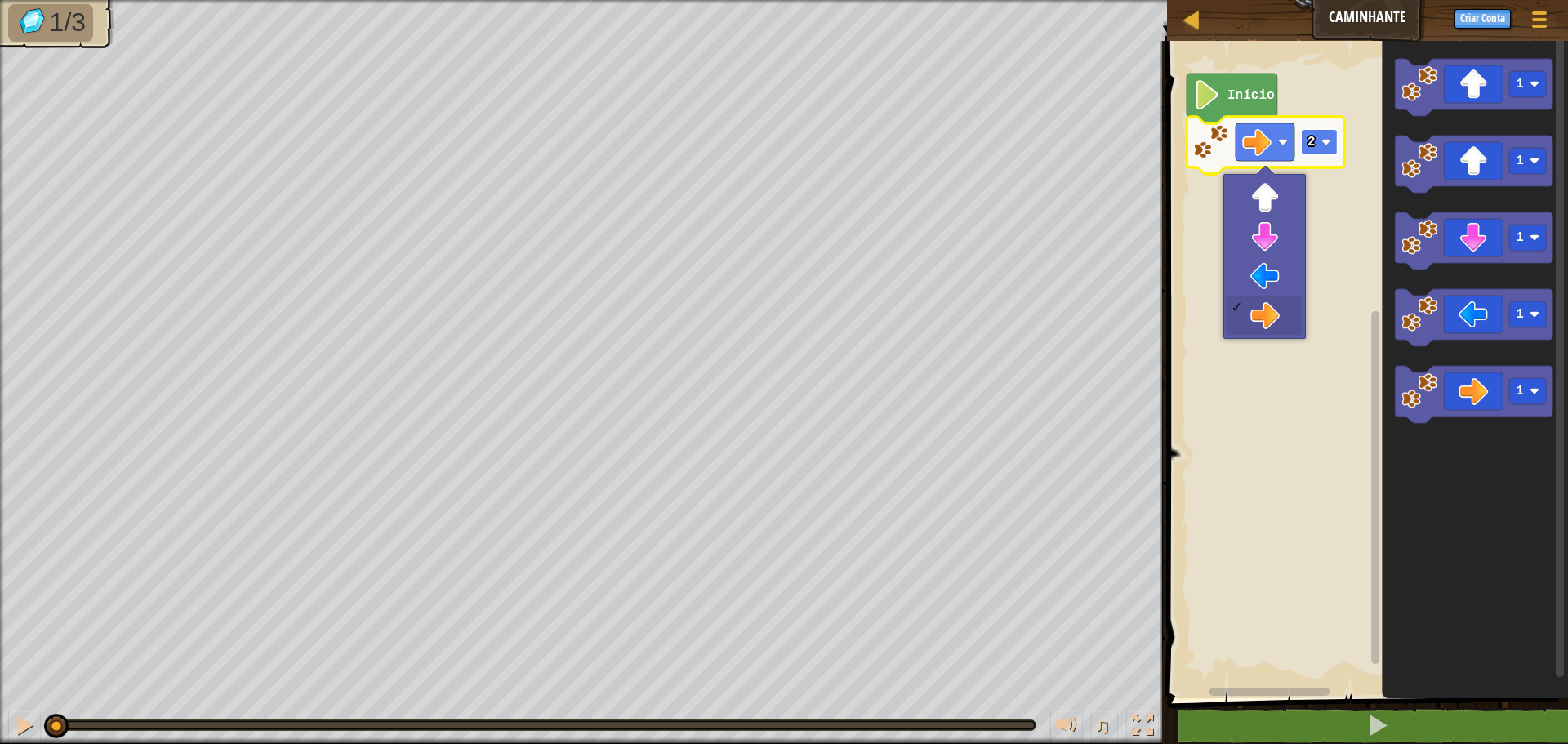
click at [1325, 134] on rect "Espaço de trabalho do Blockly" at bounding box center [1320, 142] width 37 height 26
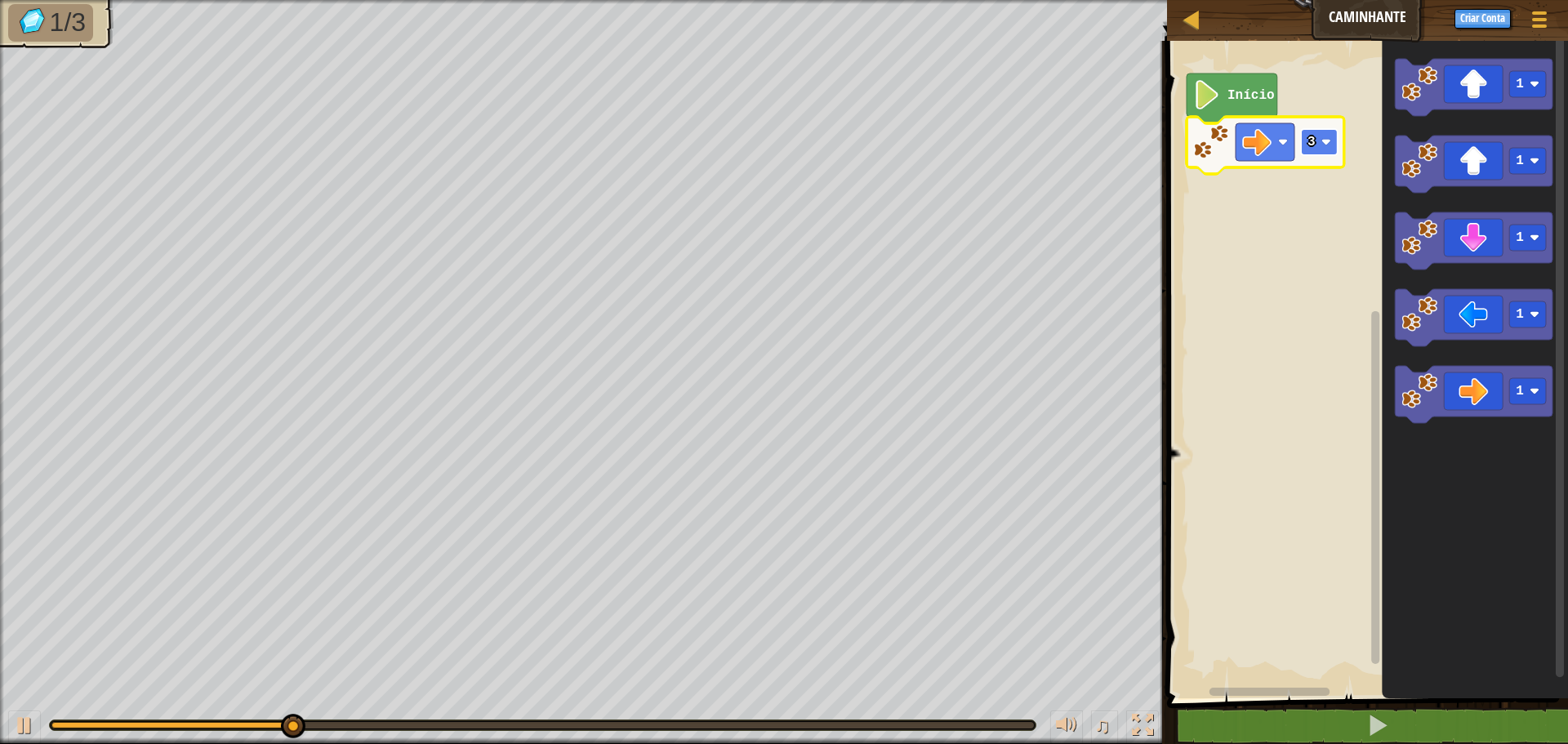
click at [1321, 143] on rect "Espaço de trabalho do Blockly" at bounding box center [1320, 142] width 37 height 26
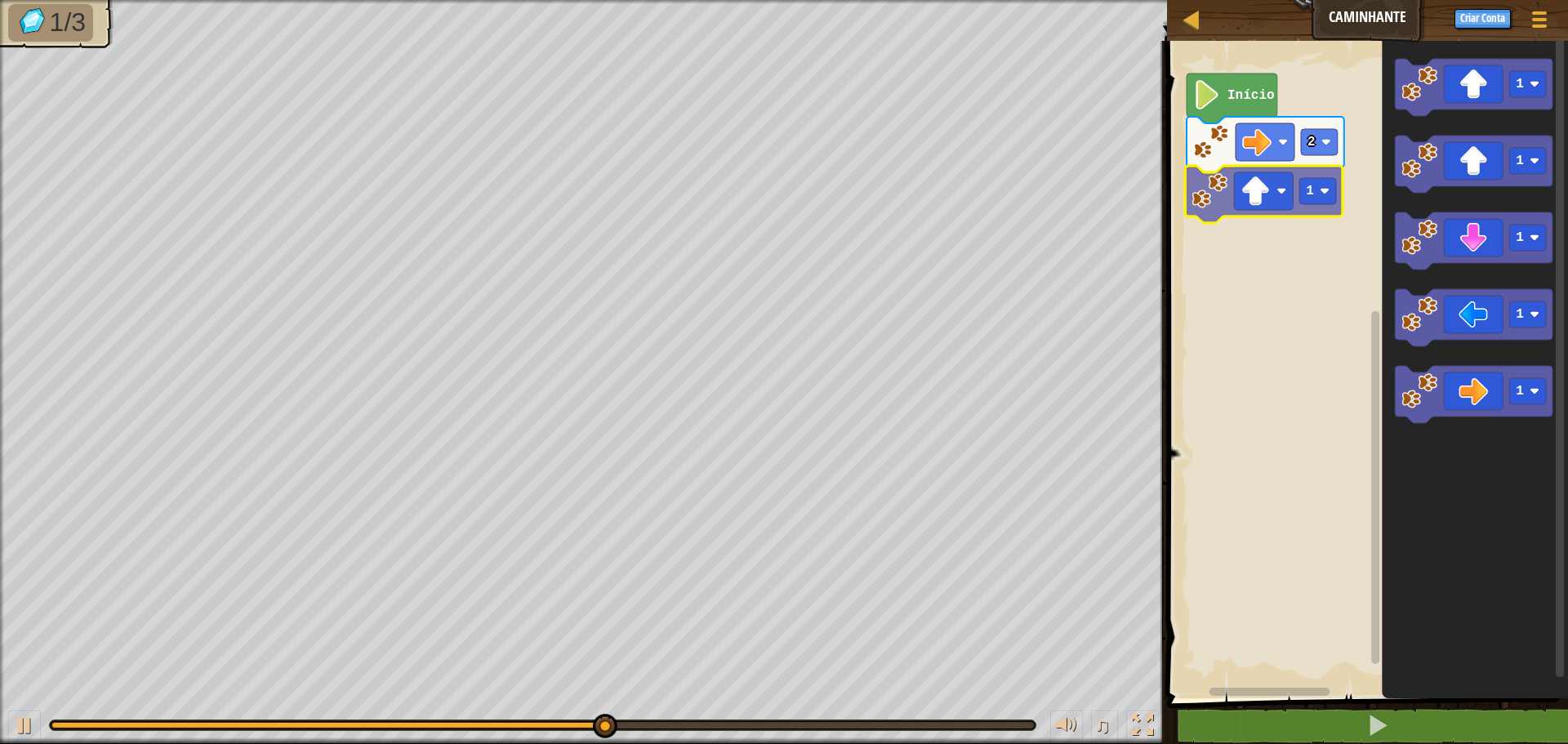
click at [1223, 205] on div "Início 2 1 1 1 1 1 1 1" at bounding box center [1365, 366] width 406 height 666
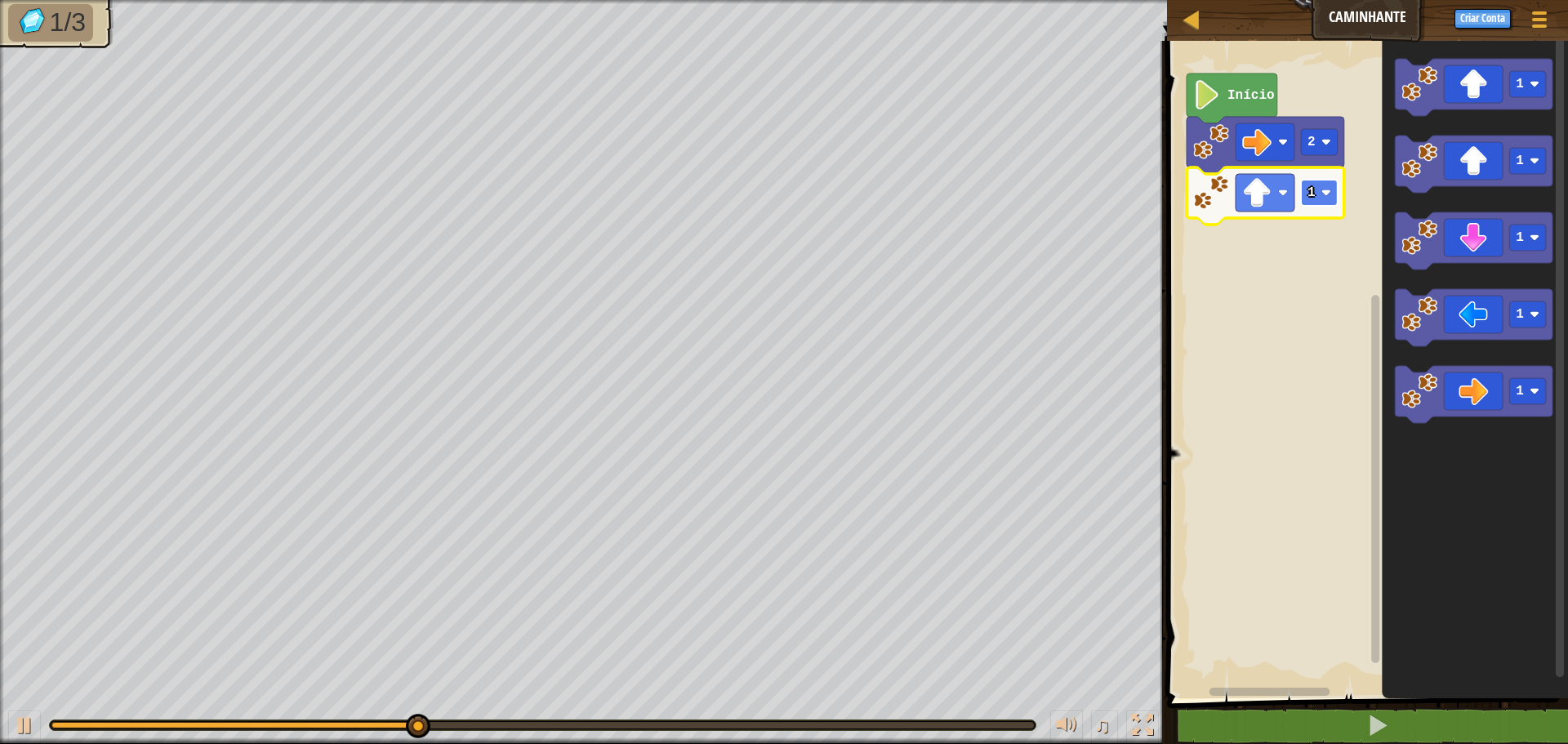
click at [1327, 184] on rect "Espaço de trabalho do Blockly" at bounding box center [1320, 192] width 37 height 26
click at [1315, 206] on rect "Espaço de trabalho do Blockly" at bounding box center [1320, 192] width 37 height 26
click at [1312, 210] on icon "Espaço de trabalho do Blockly" at bounding box center [1265, 196] width 157 height 57
click at [1322, 205] on rect "Espaço de trabalho do Blockly" at bounding box center [1320, 192] width 37 height 26
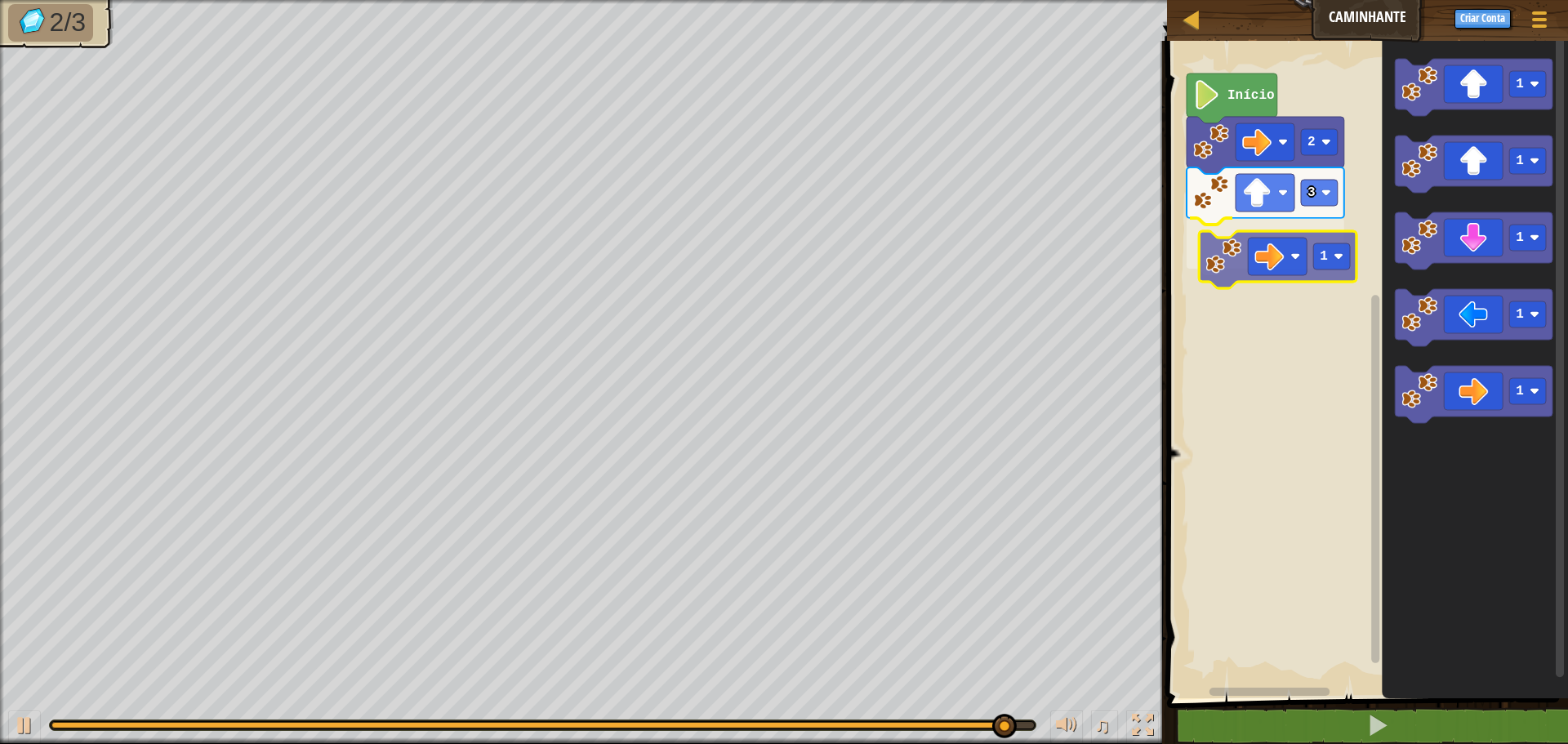
click at [1298, 248] on div "Início 2 3 1 1 1 1 1 1 1" at bounding box center [1365, 366] width 406 height 666
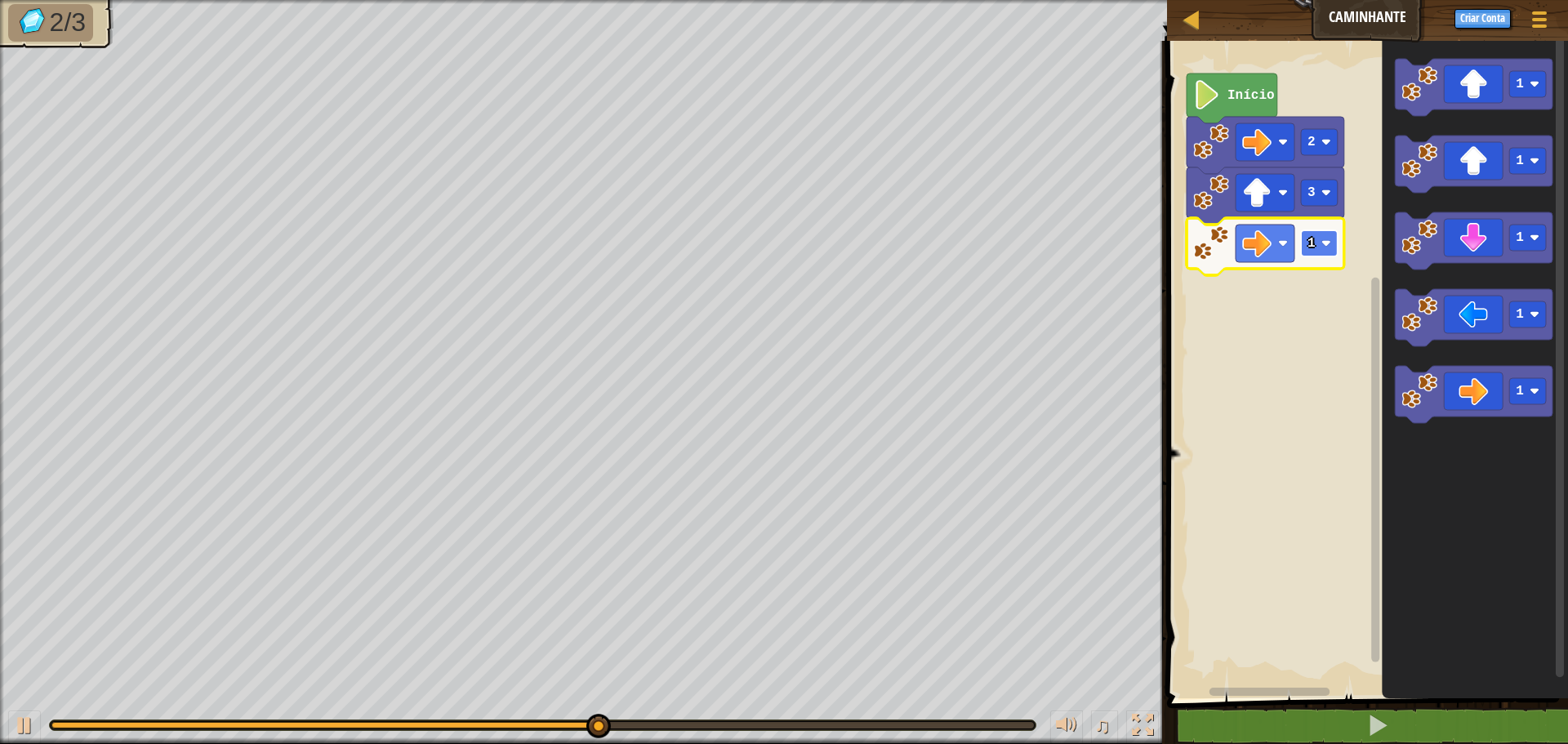
click at [1317, 239] on rect "Espaço de trabalho do Blockly" at bounding box center [1320, 243] width 37 height 26
click at [1325, 244] on image "Espaço de trabalho do Blockly" at bounding box center [1327, 243] width 10 height 10
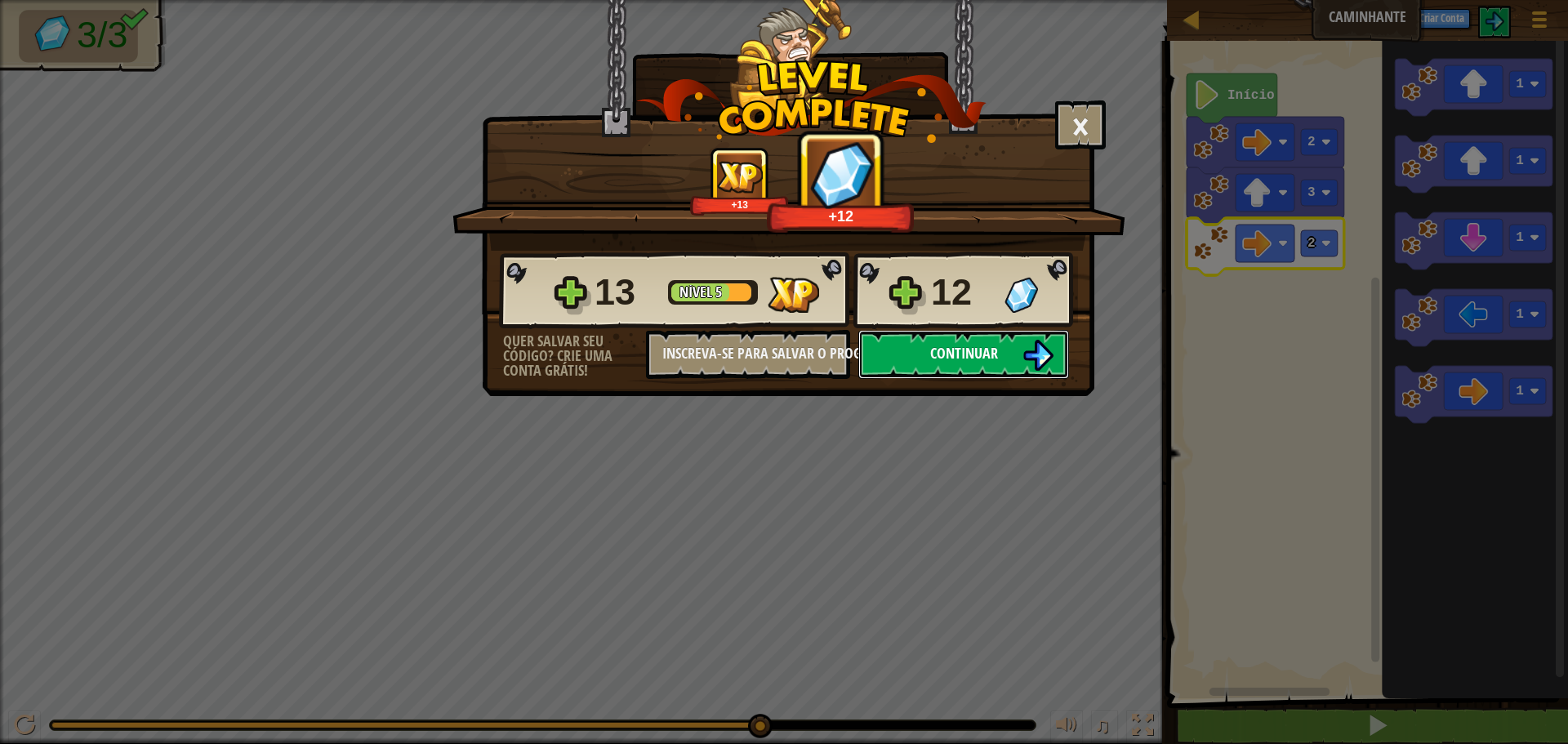
click at [1004, 338] on button "Continuar" at bounding box center [964, 354] width 210 height 49
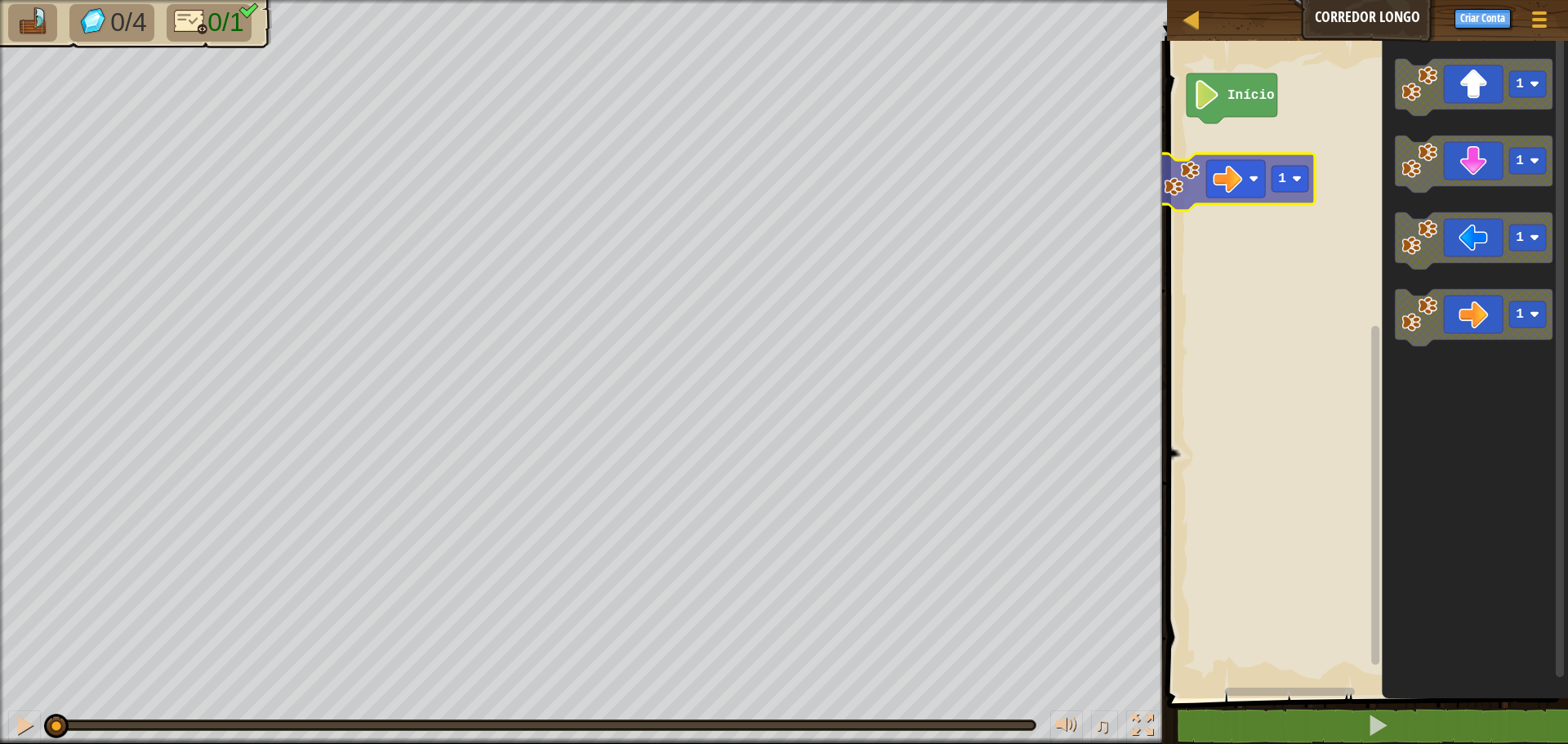
click at [1236, 152] on div "Início 1 1 1 1 1" at bounding box center [1365, 366] width 406 height 666
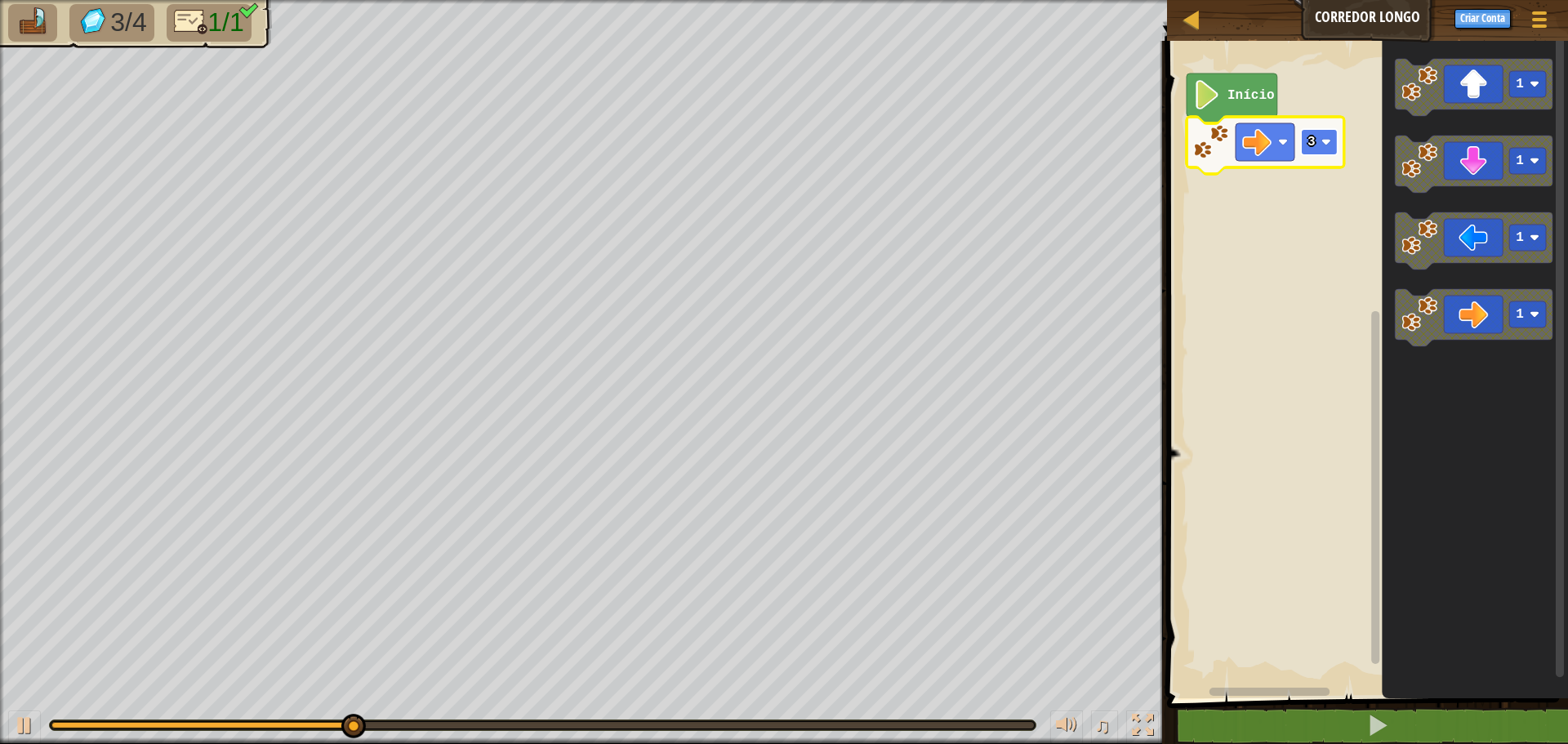
click at [1332, 141] on rect "Espaço de trabalho do Blockly" at bounding box center [1320, 142] width 37 height 26
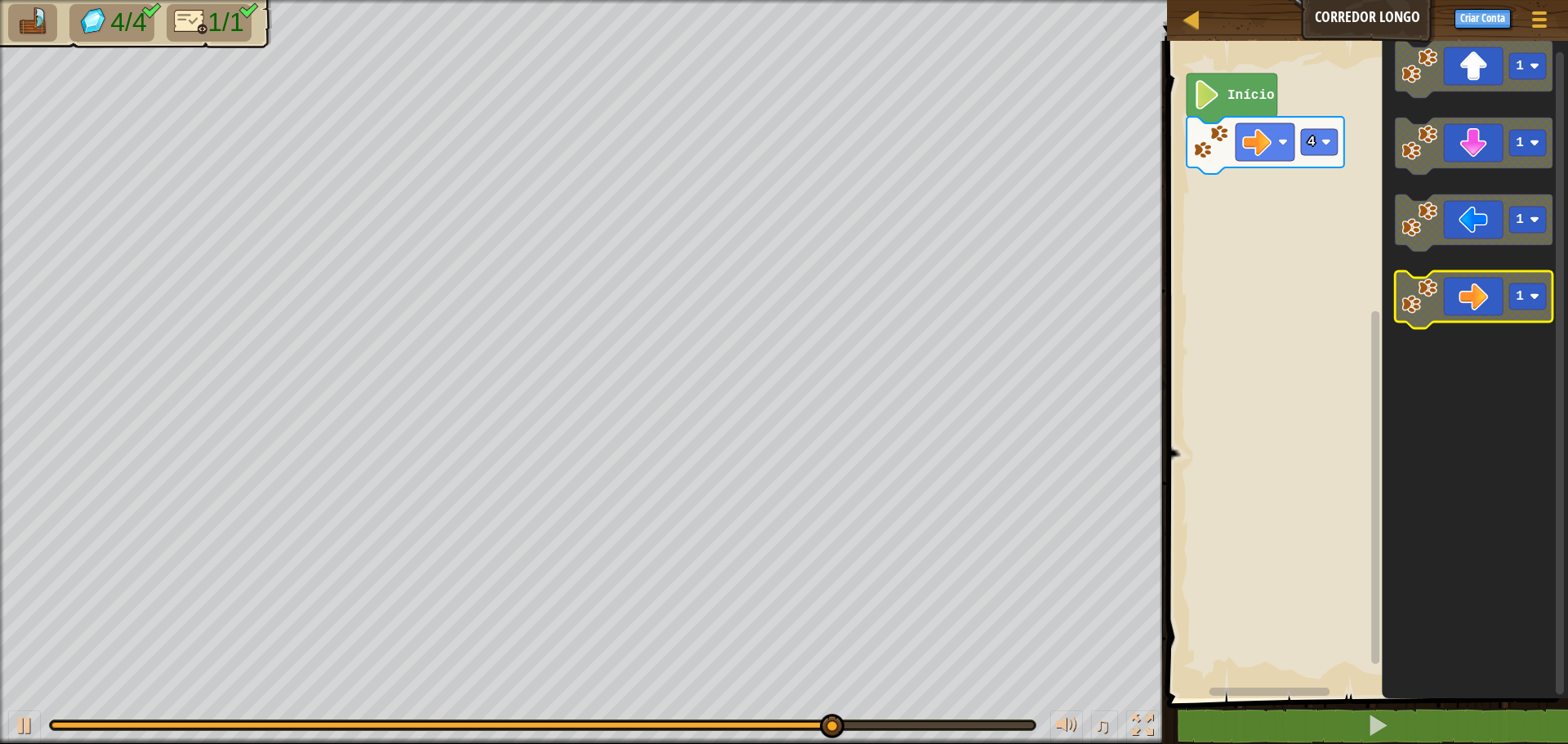
click at [1441, 295] on icon "Espaço de trabalho do Blockly" at bounding box center [1473, 299] width 157 height 57
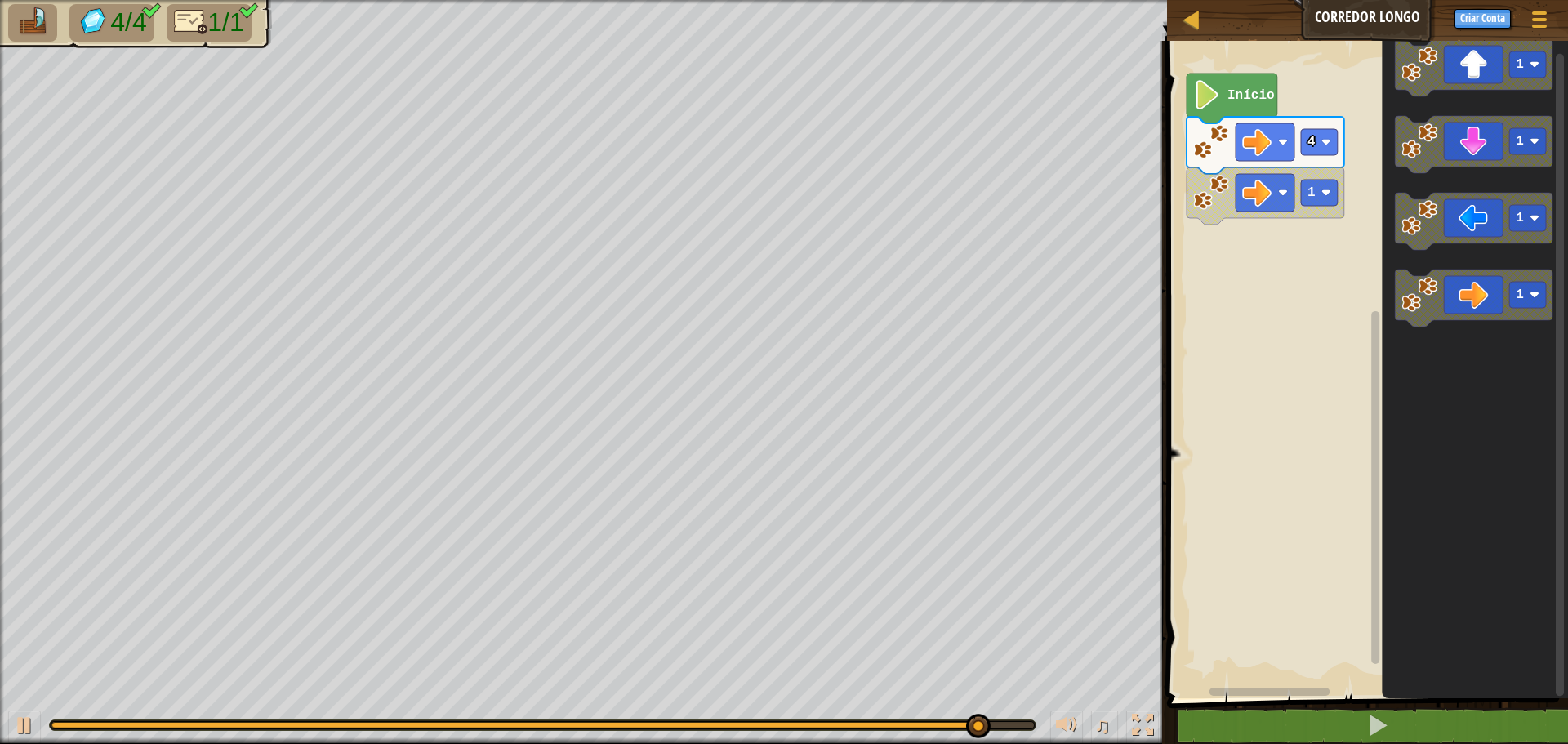
click at [1266, 215] on div "Início 4 1 1 1 1 1" at bounding box center [1365, 366] width 406 height 666
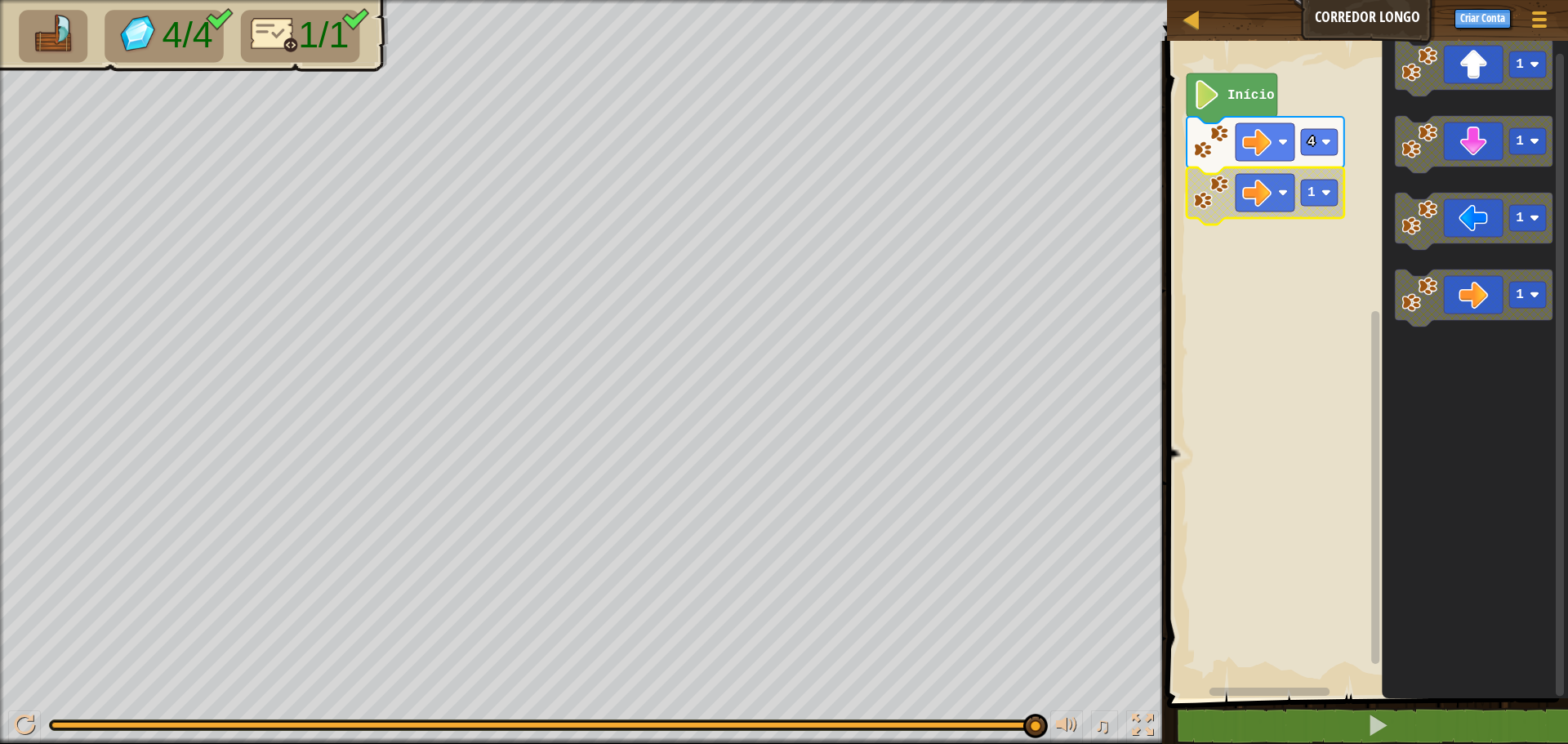
click at [1217, 195] on image "Espaço de trabalho do Blockly" at bounding box center [1211, 192] width 36 height 36
click at [1215, 194] on image "Espaço de trabalho do Blockly" at bounding box center [1211, 192] width 36 height 36
click at [1301, 141] on icon "Espaço de trabalho do Blockly" at bounding box center [1265, 145] width 157 height 57
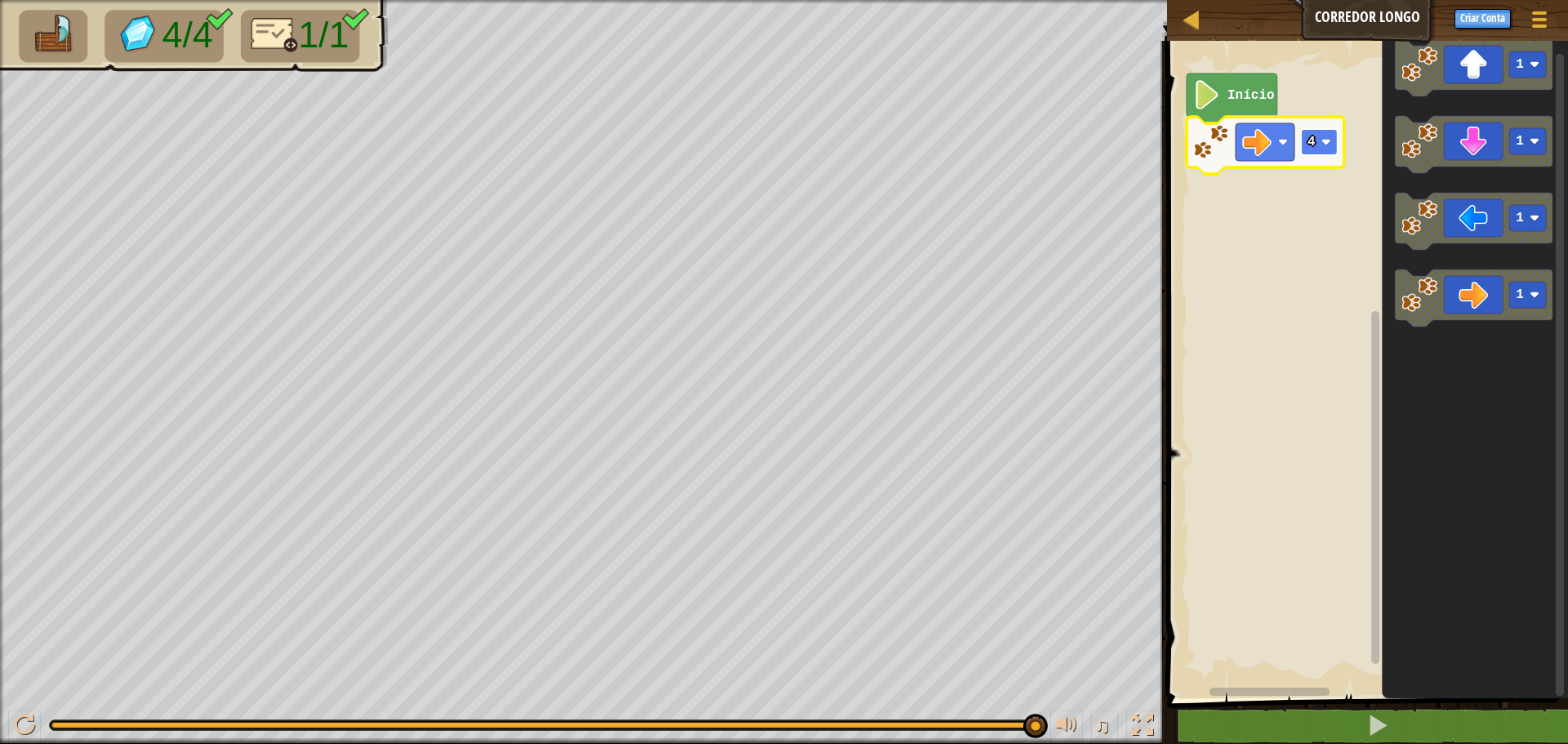
click at [1308, 141] on text "4" at bounding box center [1311, 142] width 8 height 14
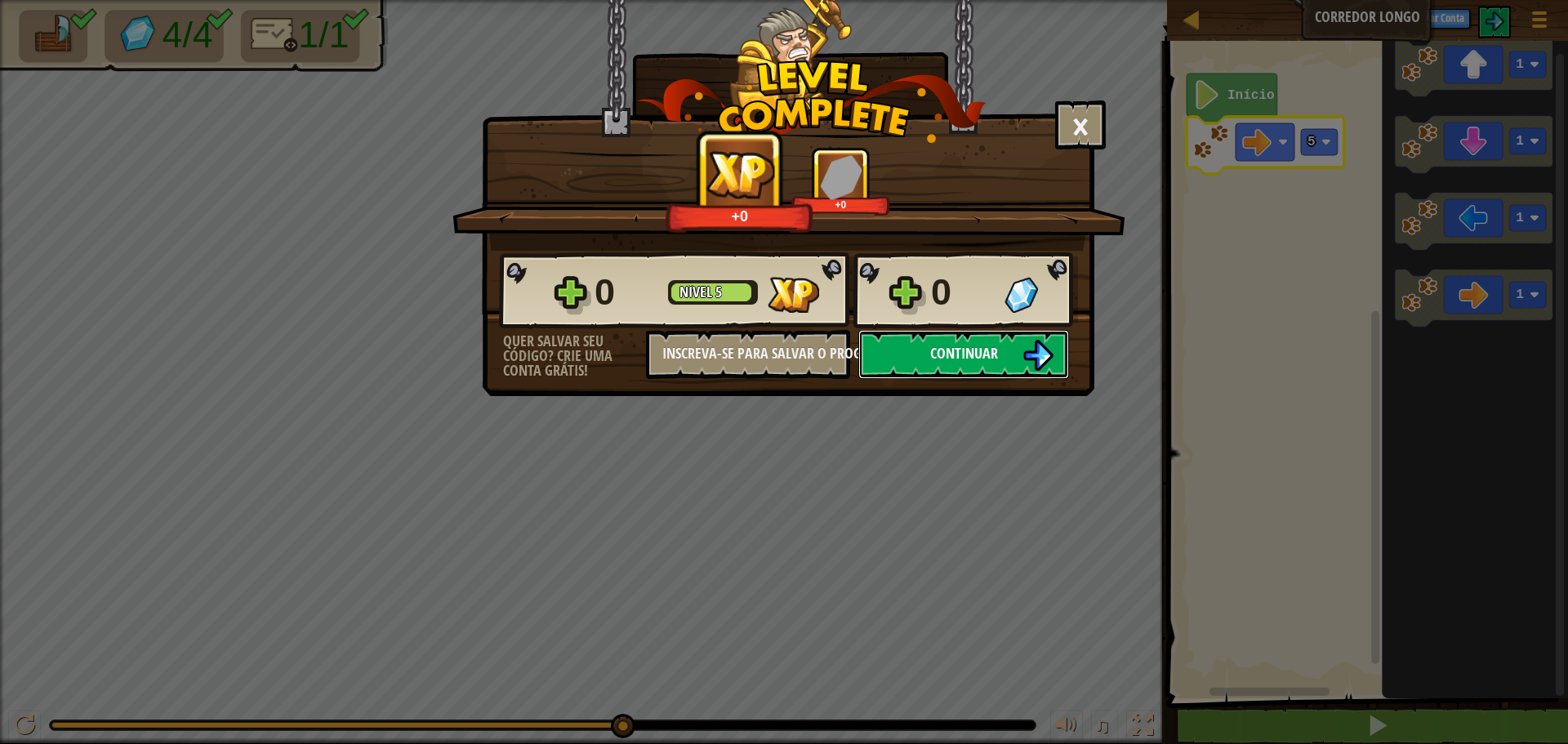
click at [970, 339] on button "Continuar" at bounding box center [964, 354] width 210 height 49
